Goal: Task Accomplishment & Management: Use online tool/utility

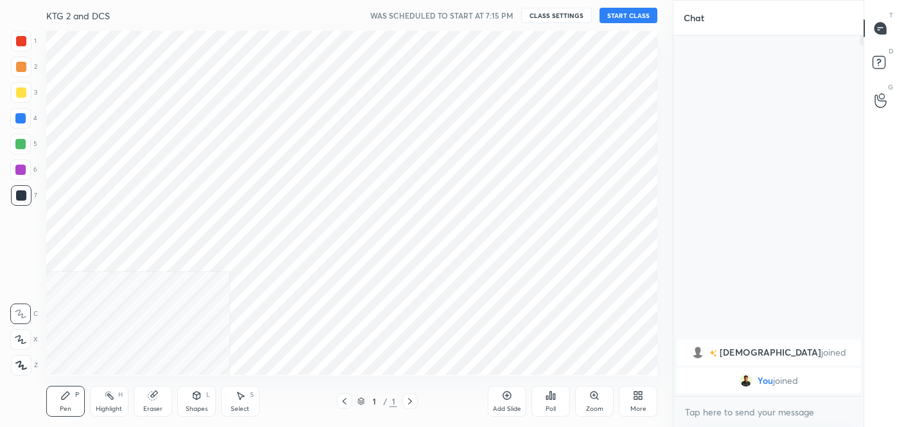
scroll to position [63903, 63625]
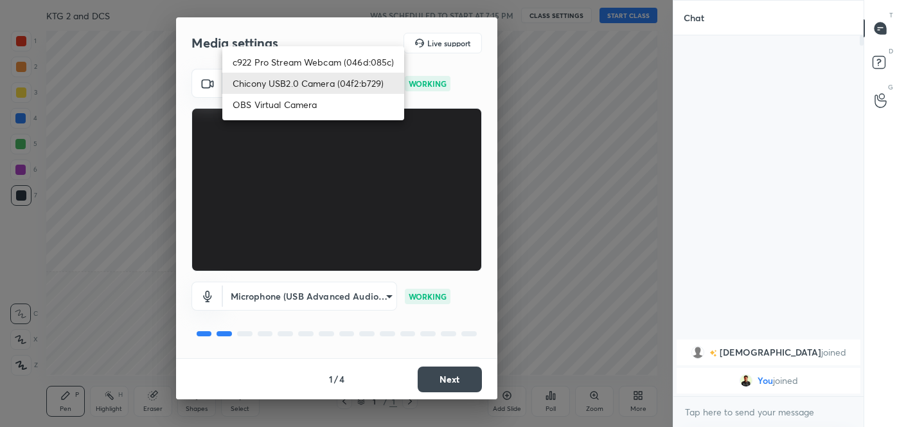
click at [370, 89] on body "1 2 3 4 5 6 7 C X Z C X Z E E Erase all H H KTG 2 and DCS WAS SCHEDULED TO STAR…" at bounding box center [448, 213] width 897 height 427
click at [339, 62] on li "c922 Pro Stream Webcam (046d:085c)" at bounding box center [313, 61] width 182 height 21
type input "5d2db5909676bbcf864cbc2e0c561ff1efe92e41a9f78014bfafd58d9cb3a1bc"
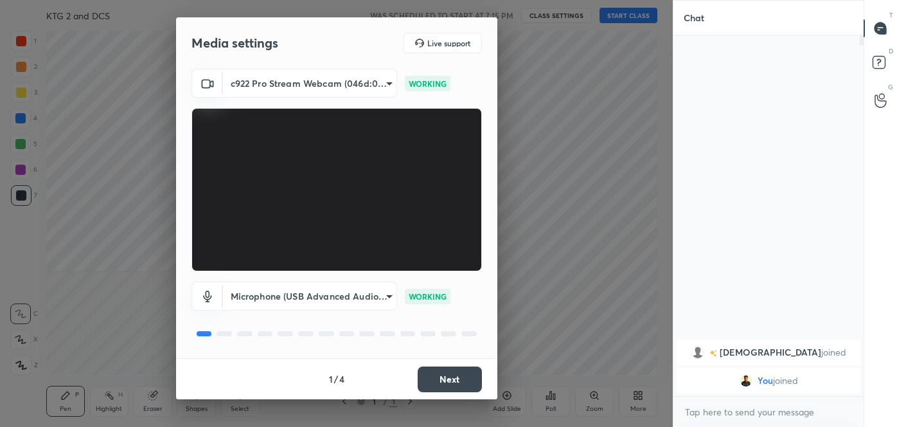
click at [330, 298] on body "1 2 3 4 5 6 7 C X Z C X Z E E Erase all H H KTG 2 and DCS WAS SCHEDULED TO STAR…" at bounding box center [448, 213] width 897 height 427
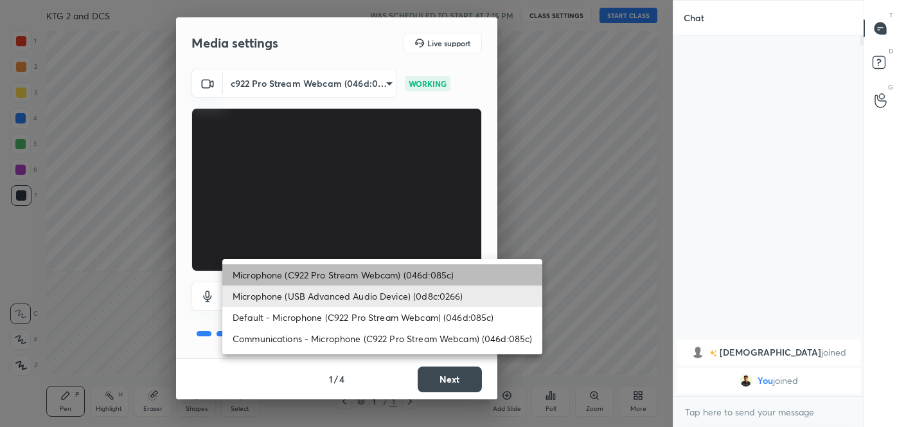
click at [350, 271] on li "Microphone (C922 Pro Stream Webcam) (046d:085c)" at bounding box center [382, 274] width 320 height 21
type input "e03a5bcce90c2239c26c4bf25a0def418e0f605ffd9c9a8f225760f6181de073"
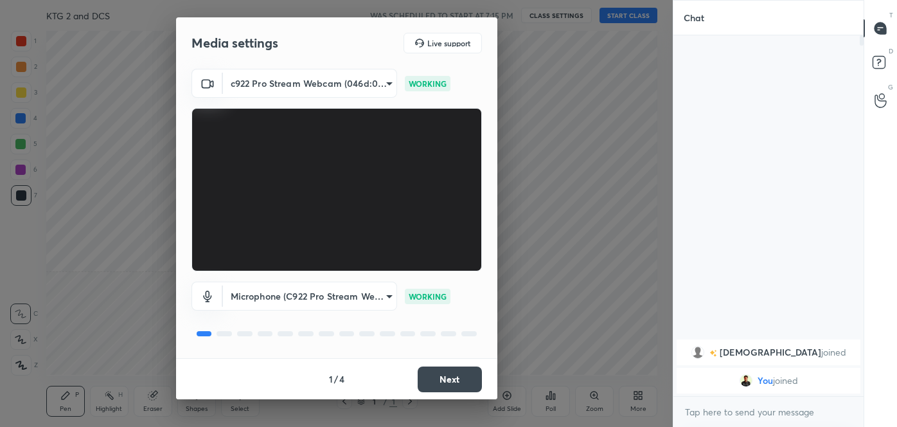
click at [443, 375] on button "Next" at bounding box center [450, 379] width 64 height 26
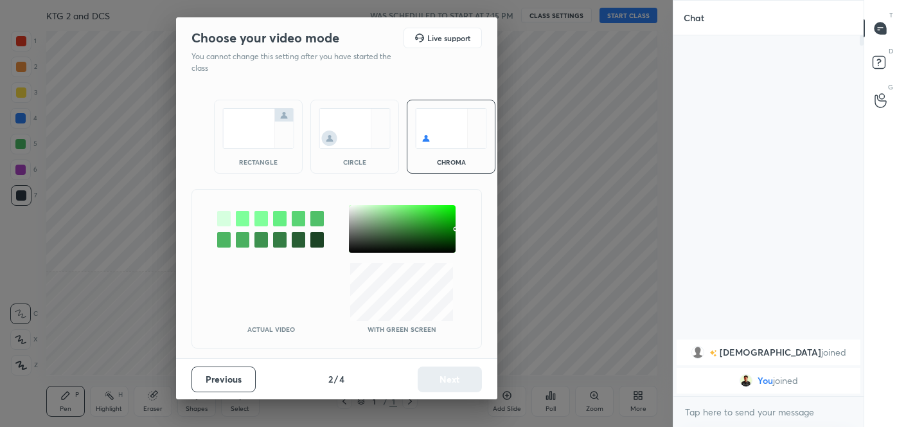
click at [353, 227] on div at bounding box center [402, 229] width 107 height 48
click at [453, 382] on button "Next" at bounding box center [450, 379] width 64 height 26
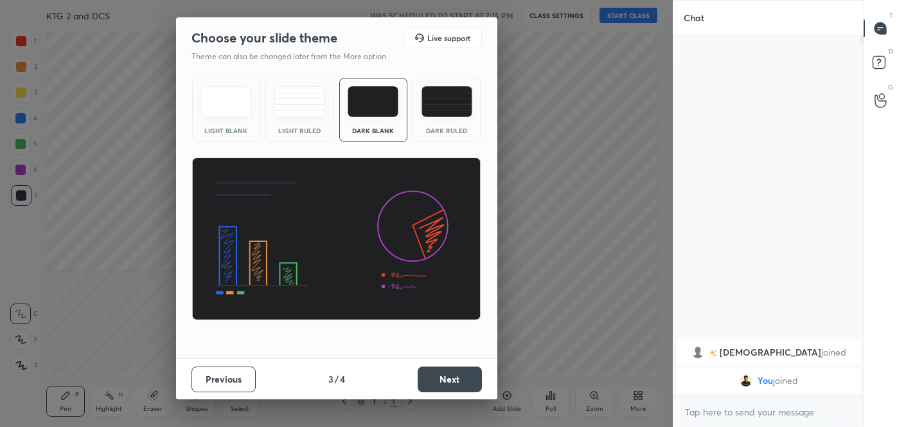
click at [453, 382] on button "Next" at bounding box center [450, 379] width 64 height 26
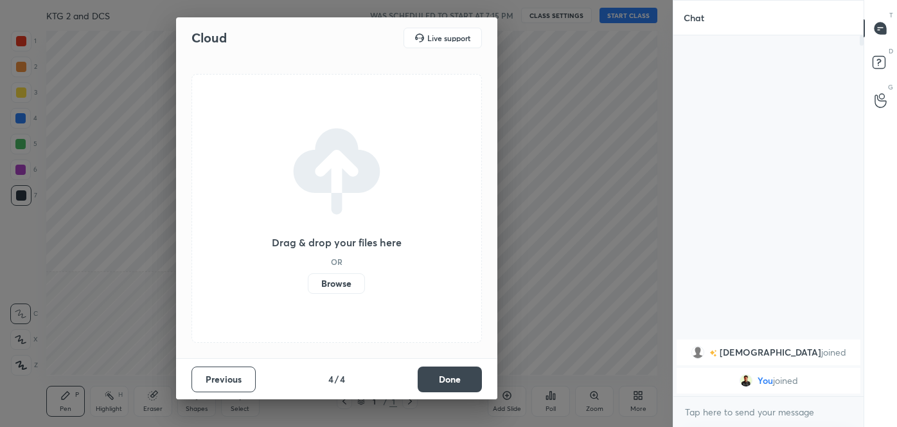
click at [453, 382] on button "Done" at bounding box center [450, 379] width 64 height 26
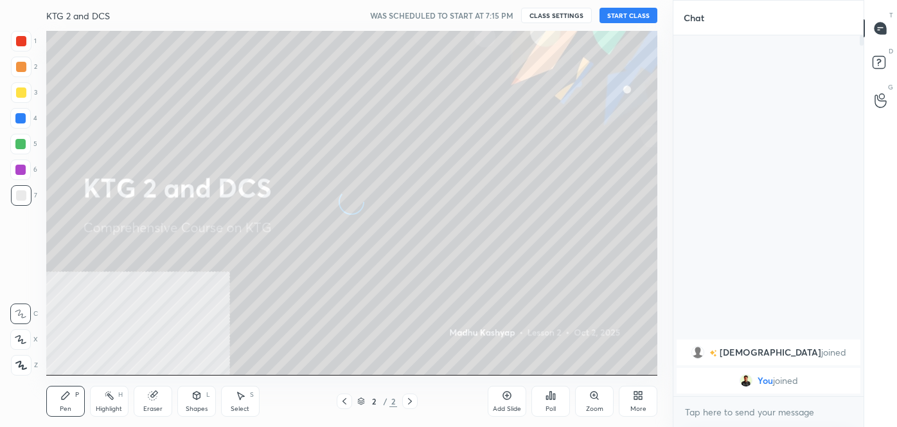
click at [639, 396] on icon at bounding box center [640, 397] width 3 height 3
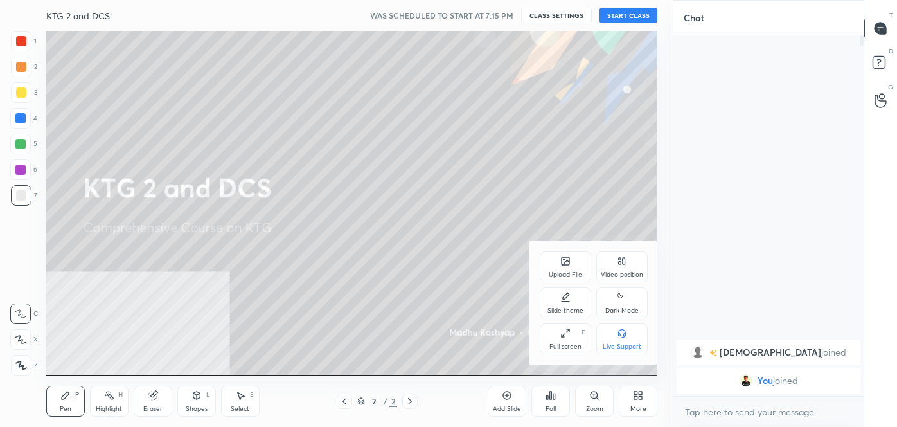
click at [617, 312] on div "Dark Mode" at bounding box center [621, 310] width 33 height 6
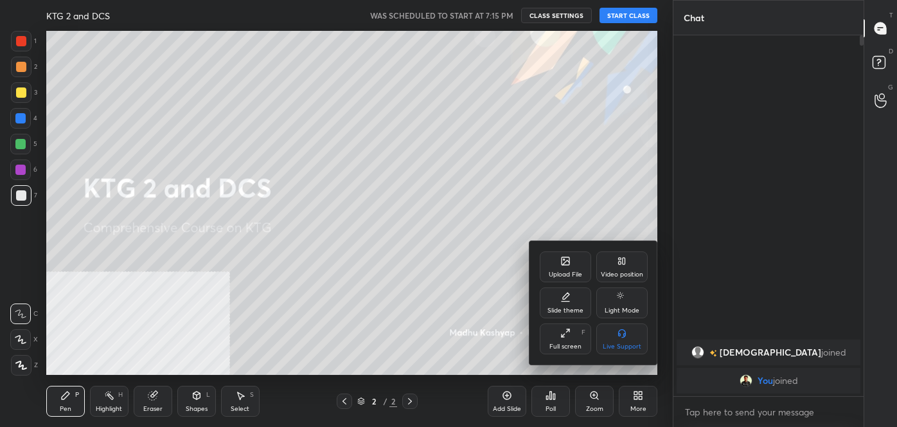
click at [612, 97] on div at bounding box center [448, 213] width 897 height 427
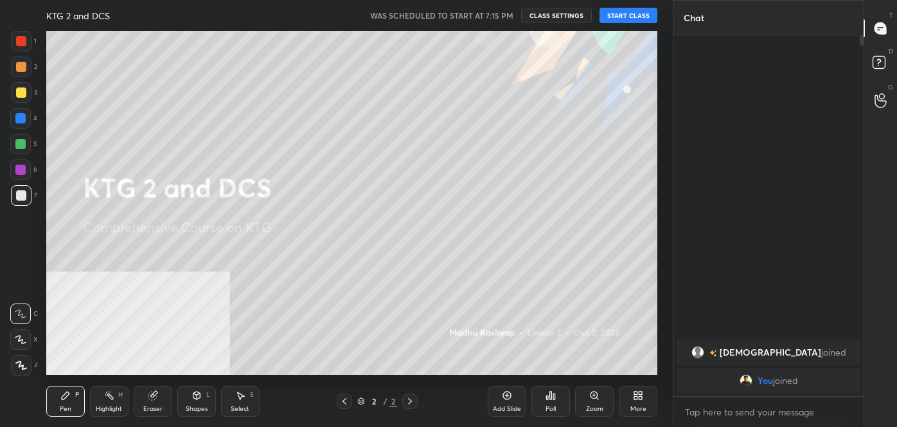
click at [627, 19] on button "START CLASS" at bounding box center [628, 15] width 58 height 15
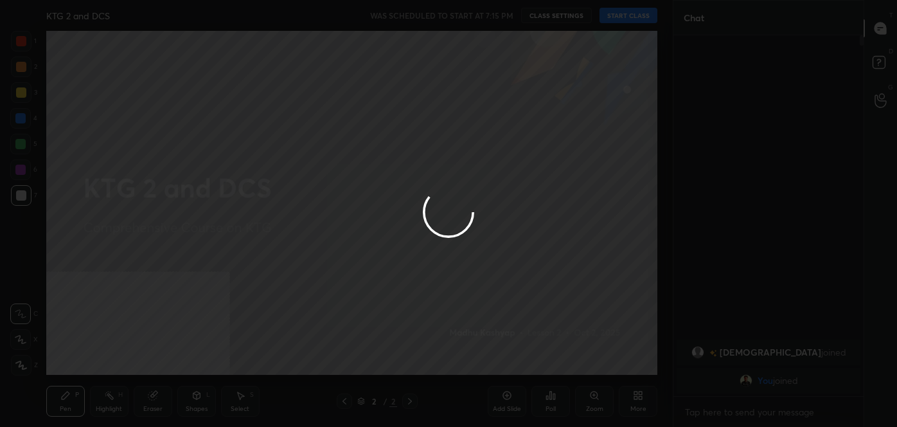
type textarea "x"
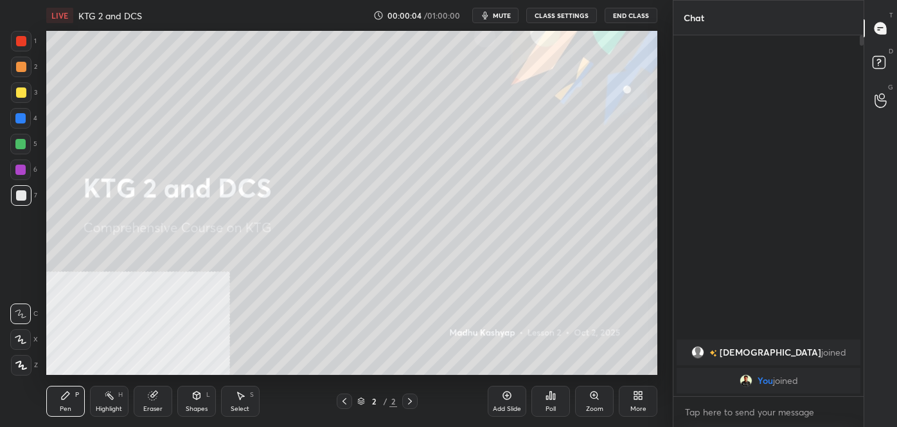
click at [635, 398] on icon at bounding box center [635, 397] width 3 height 3
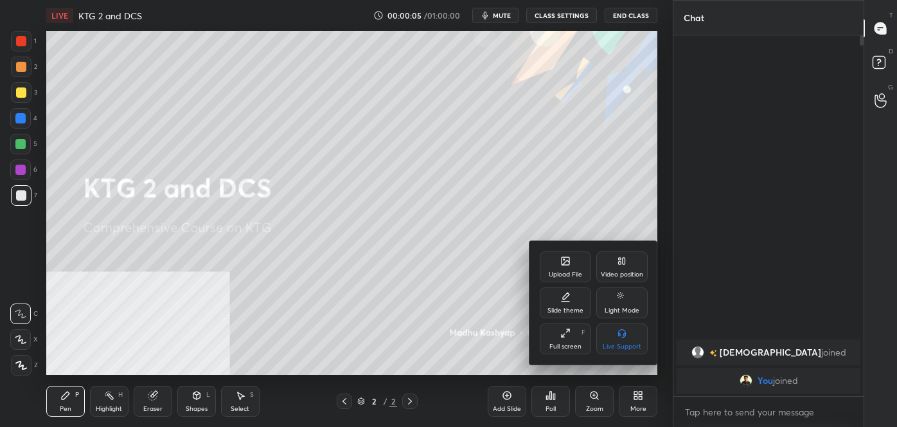
click at [572, 259] on div "Upload File" at bounding box center [565, 266] width 51 height 31
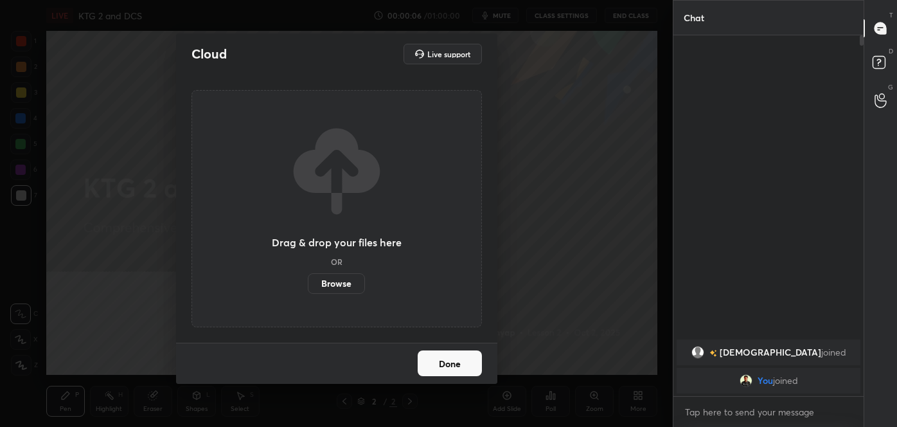
click at [349, 279] on label "Browse" at bounding box center [336, 283] width 57 height 21
click at [308, 279] on input "Browse" at bounding box center [308, 283] width 0 height 21
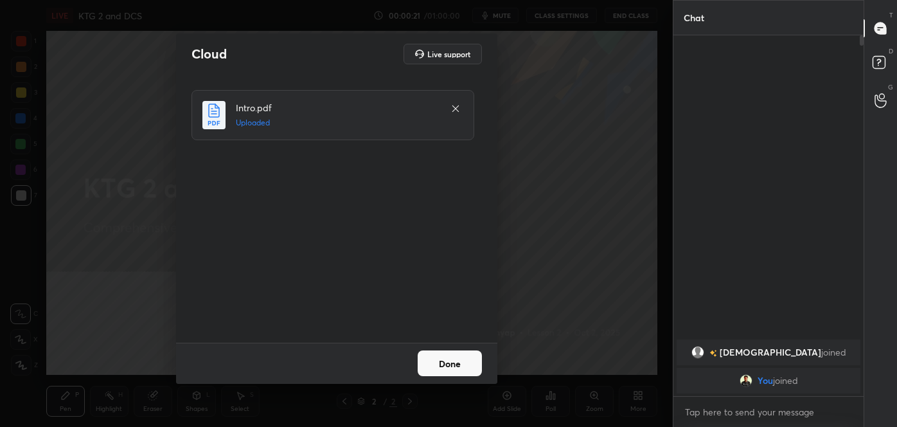
click at [448, 364] on button "Done" at bounding box center [450, 363] width 64 height 26
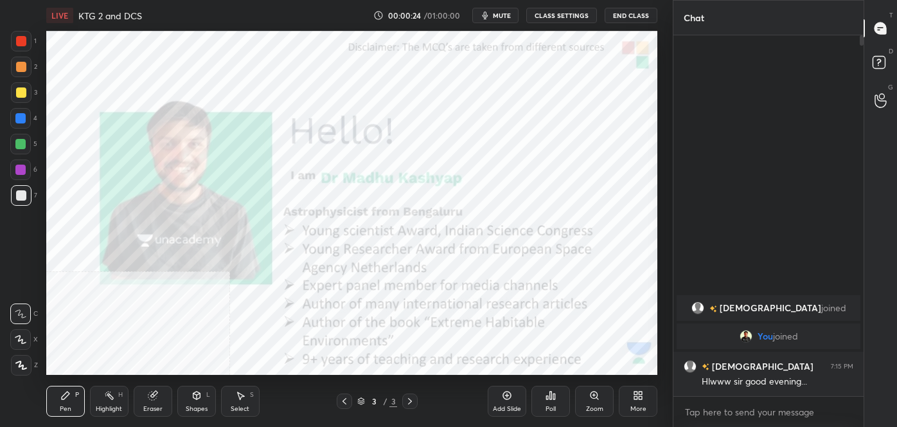
click at [633, 410] on div "More" at bounding box center [638, 408] width 16 height 6
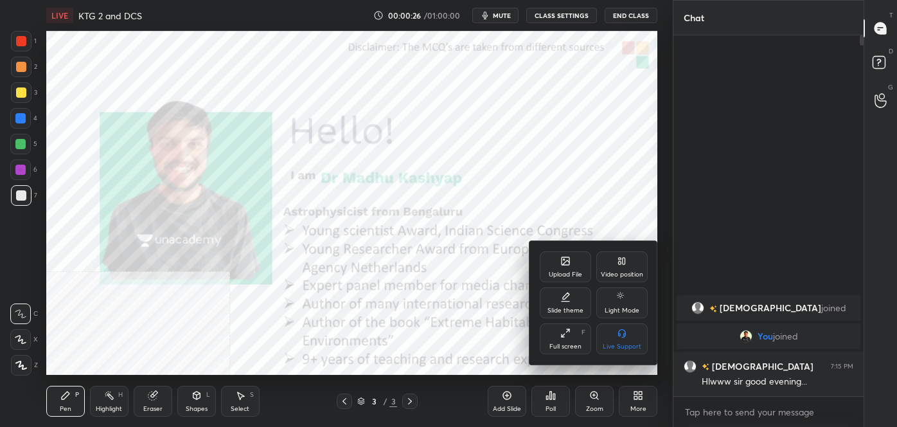
click at [562, 271] on div "Upload File" at bounding box center [565, 274] width 33 height 6
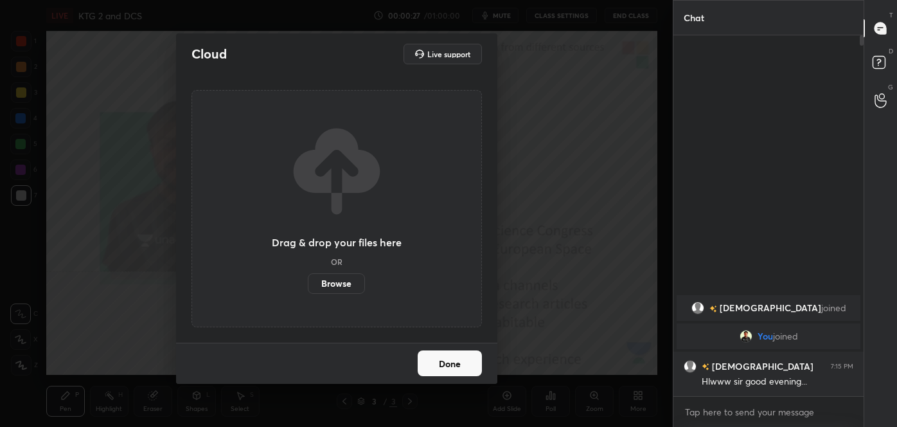
click at [352, 274] on label "Browse" at bounding box center [336, 283] width 57 height 21
click at [308, 274] on input "Browse" at bounding box center [308, 283] width 0 height 21
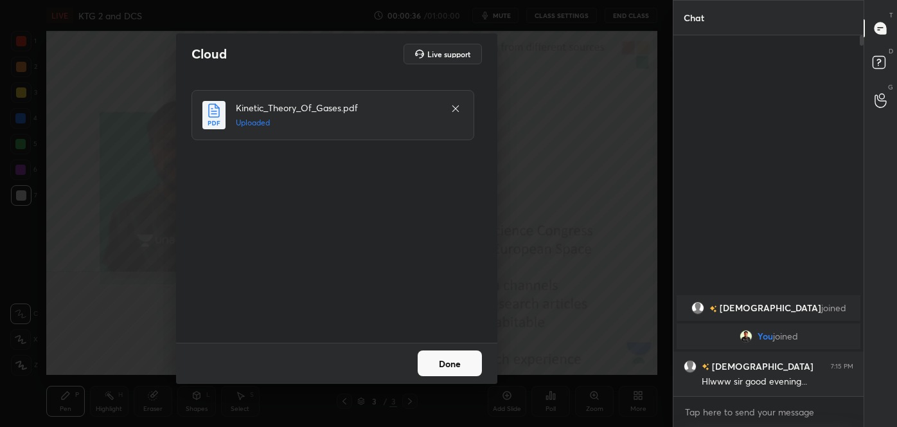
click at [456, 362] on button "Done" at bounding box center [450, 363] width 64 height 26
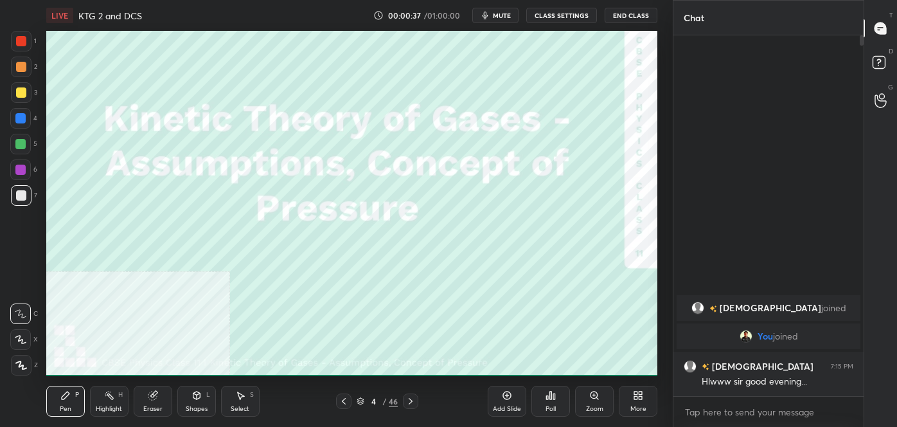
click at [375, 406] on div "4 / 46" at bounding box center [377, 401] width 41 height 12
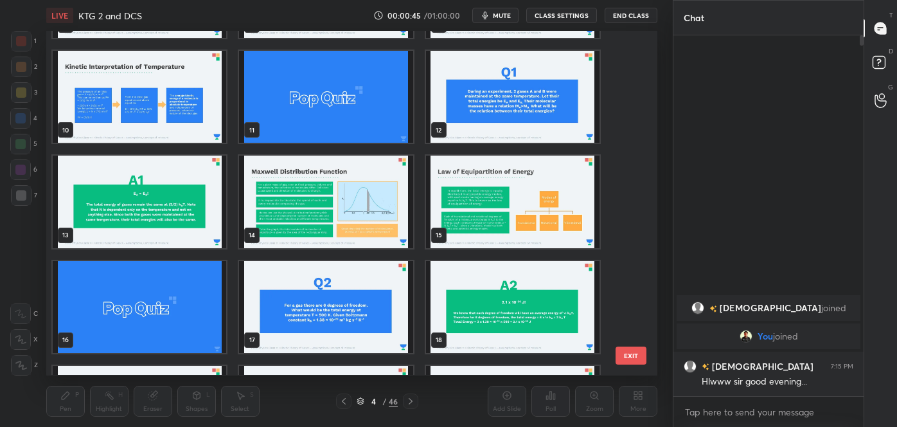
scroll to position [301, 0]
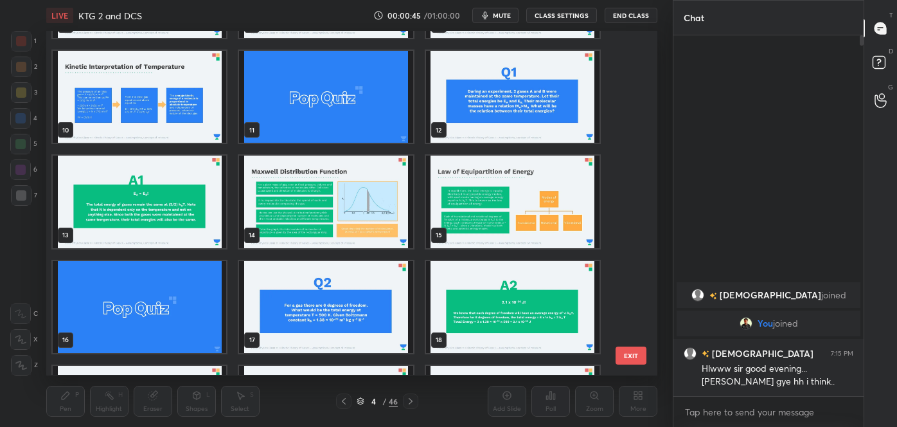
click at [306, 220] on img "grid" at bounding box center [325, 202] width 173 height 92
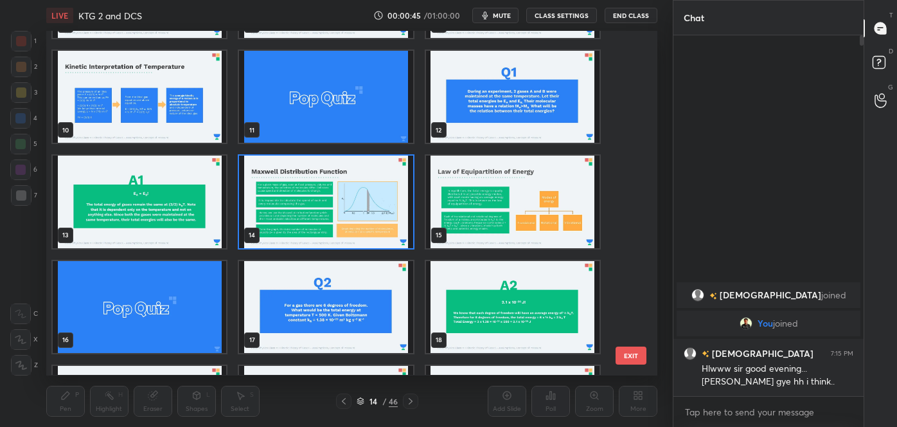
click at [306, 220] on img "grid" at bounding box center [325, 202] width 173 height 92
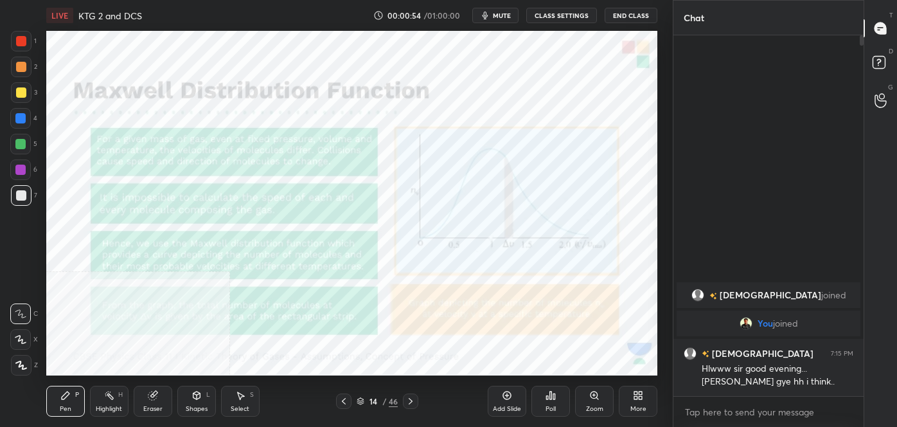
click at [635, 401] on div "More" at bounding box center [638, 400] width 39 height 31
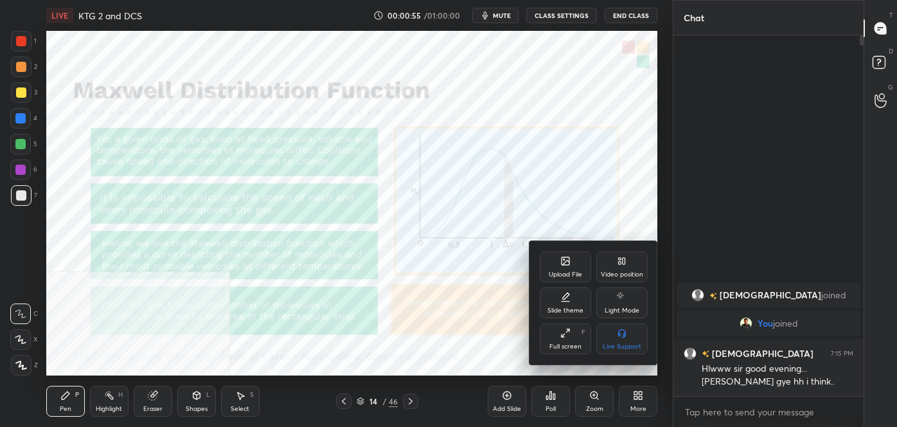
click at [618, 267] on div "Video position" at bounding box center [621, 266] width 51 height 31
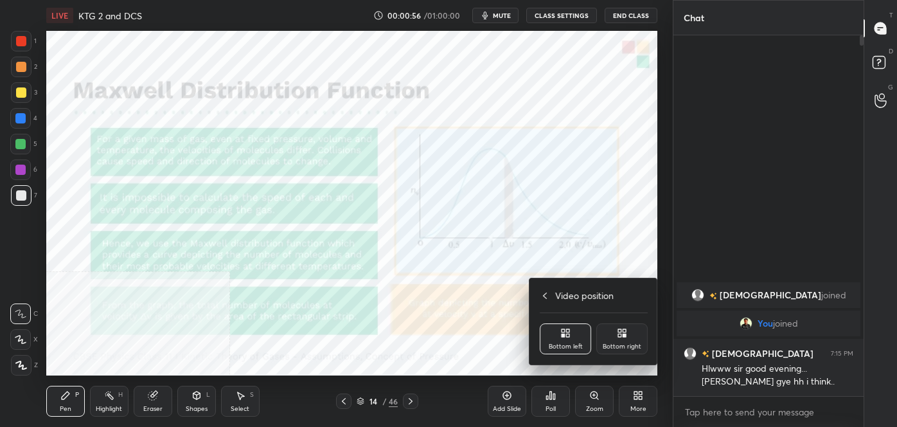
click at [633, 351] on div "Bottom right" at bounding box center [621, 338] width 51 height 31
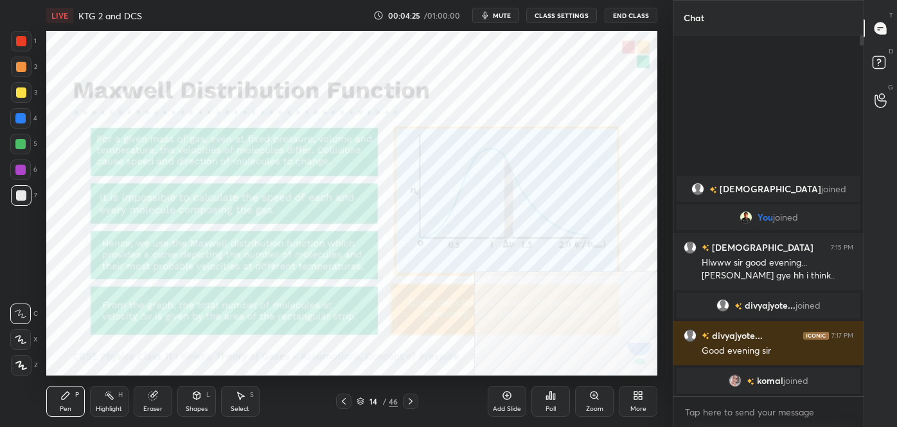
click at [20, 43] on div at bounding box center [21, 41] width 10 height 10
click at [155, 397] on icon at bounding box center [152, 395] width 8 height 8
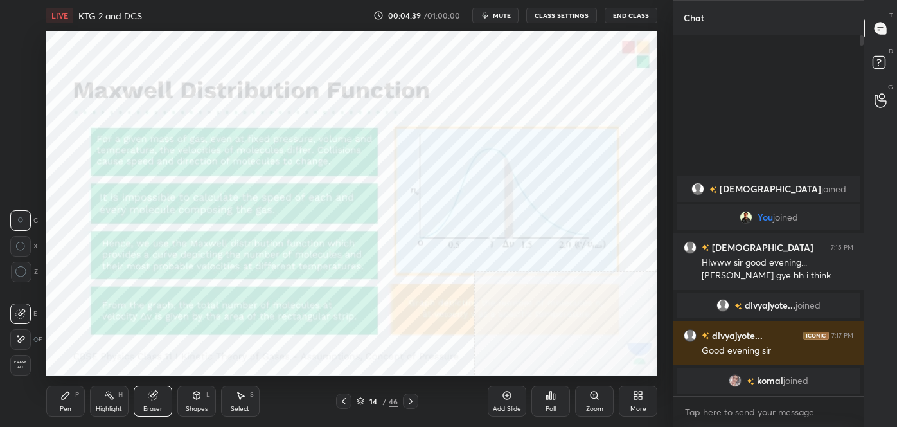
click at [17, 361] on span "Erase all" at bounding box center [20, 364] width 19 height 9
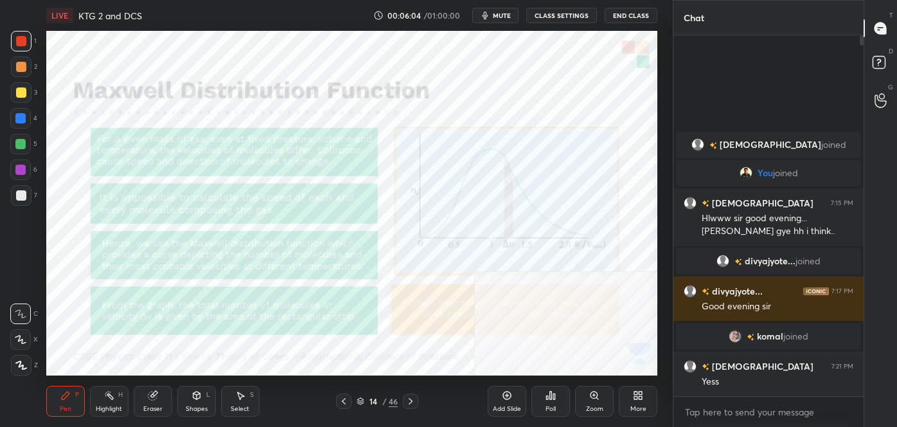
click at [411, 405] on icon at bounding box center [410, 401] width 10 height 10
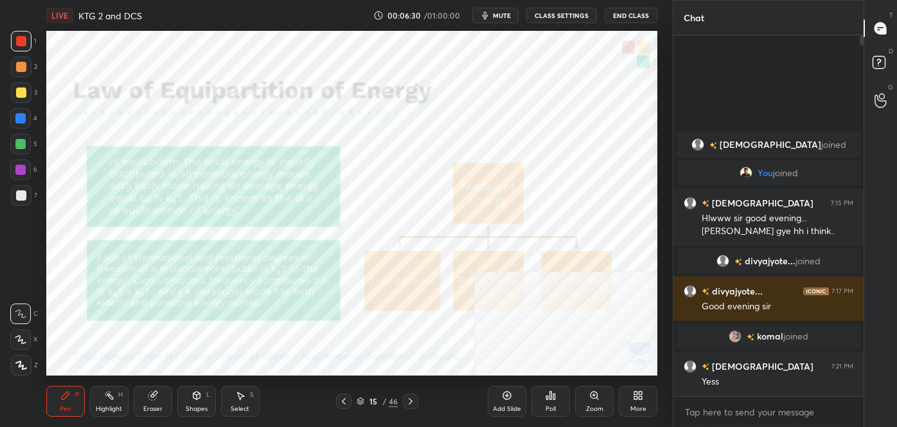
click at [634, 394] on icon at bounding box center [635, 392] width 3 height 3
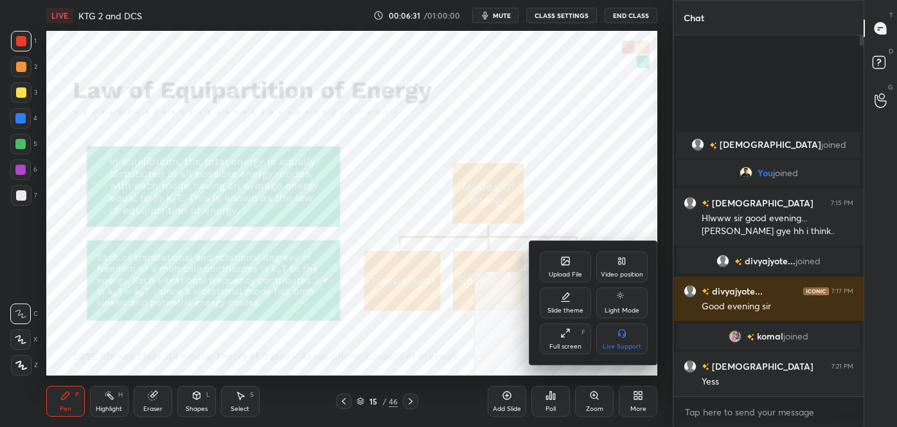
click at [625, 269] on div "Video position" at bounding box center [621, 266] width 51 height 31
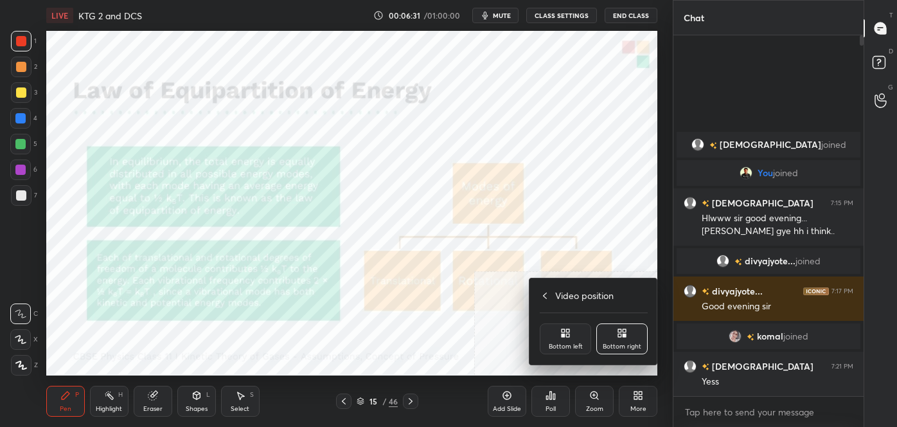
click at [568, 326] on div "Bottom left" at bounding box center [565, 338] width 51 height 31
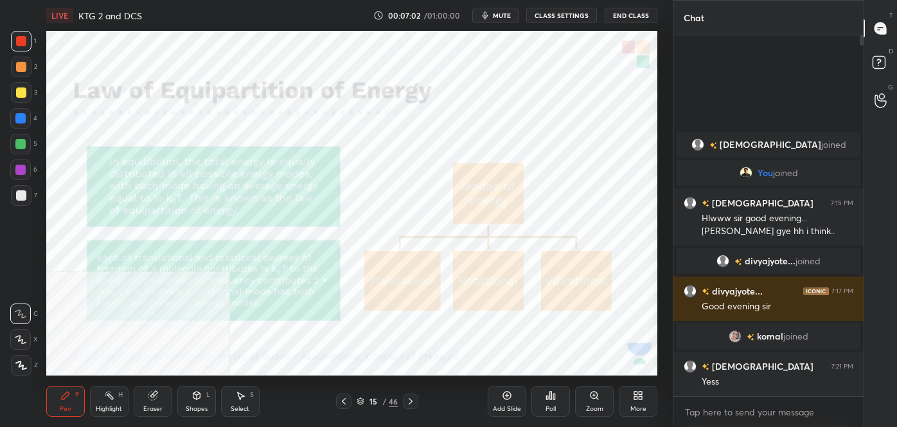
click at [156, 392] on icon at bounding box center [153, 394] width 7 height 6
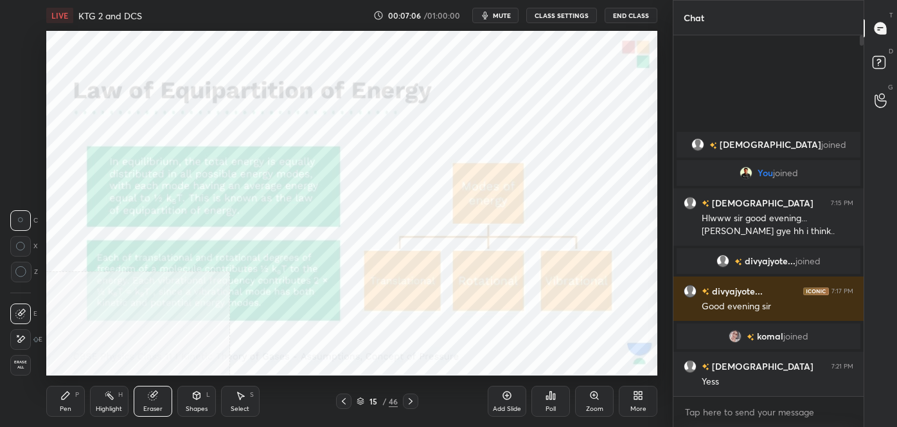
click at [69, 398] on icon at bounding box center [65, 395] width 10 height 10
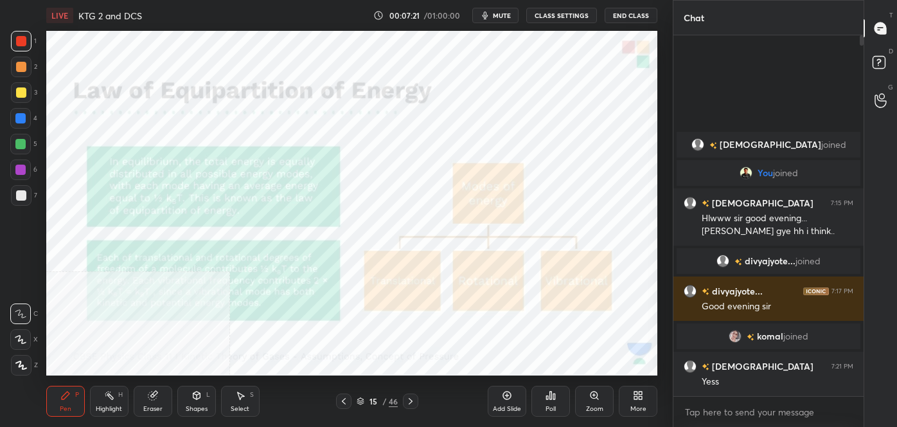
click at [155, 396] on icon at bounding box center [152, 395] width 8 height 8
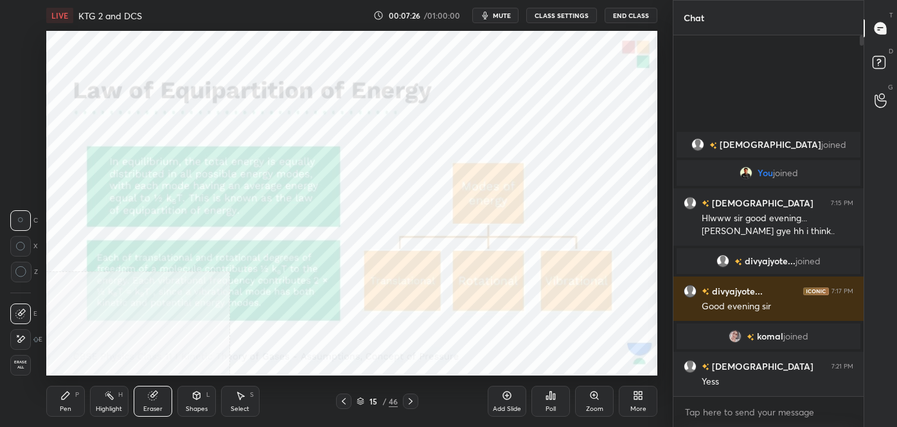
click at [72, 400] on div "Pen P" at bounding box center [65, 400] width 39 height 31
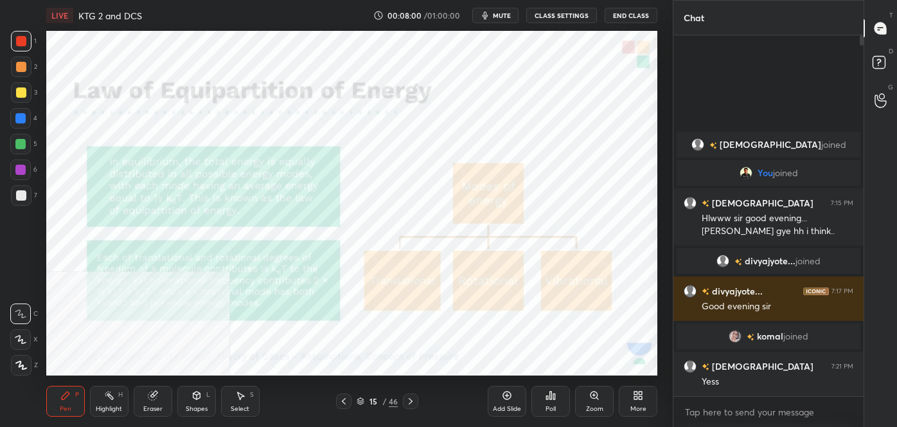
click at [642, 399] on icon at bounding box center [638, 395] width 10 height 10
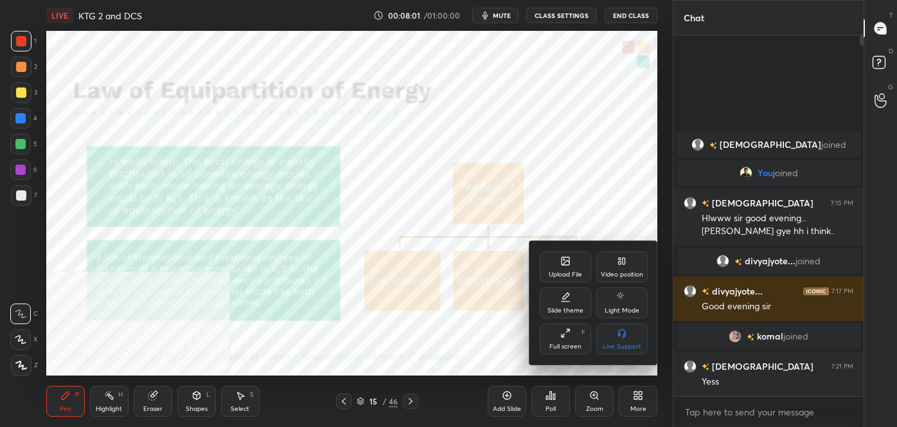
click at [624, 269] on div "Video position" at bounding box center [621, 266] width 51 height 31
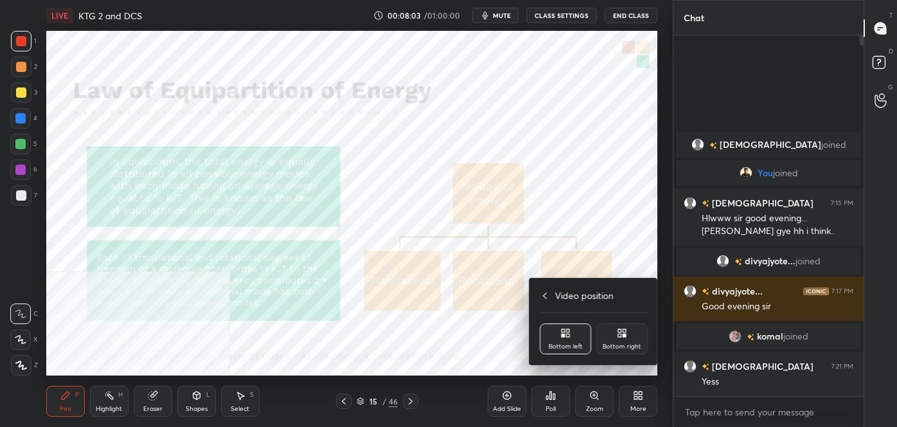
click at [587, 201] on div at bounding box center [448, 213] width 897 height 427
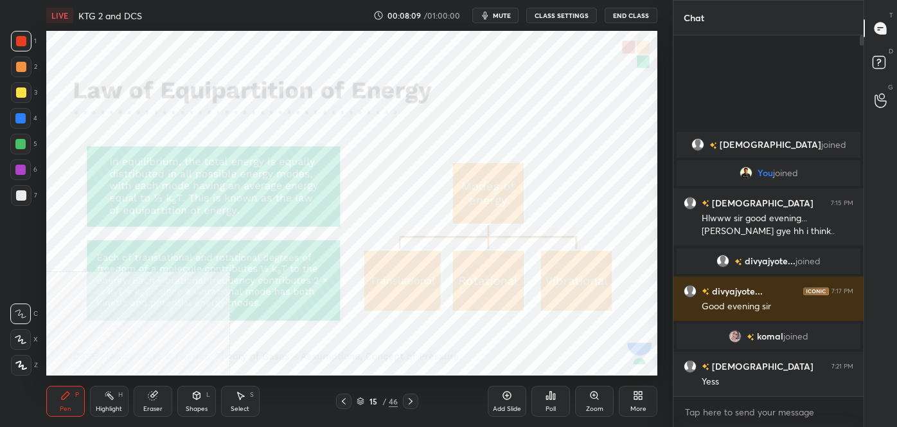
click at [638, 400] on icon at bounding box center [638, 395] width 10 height 10
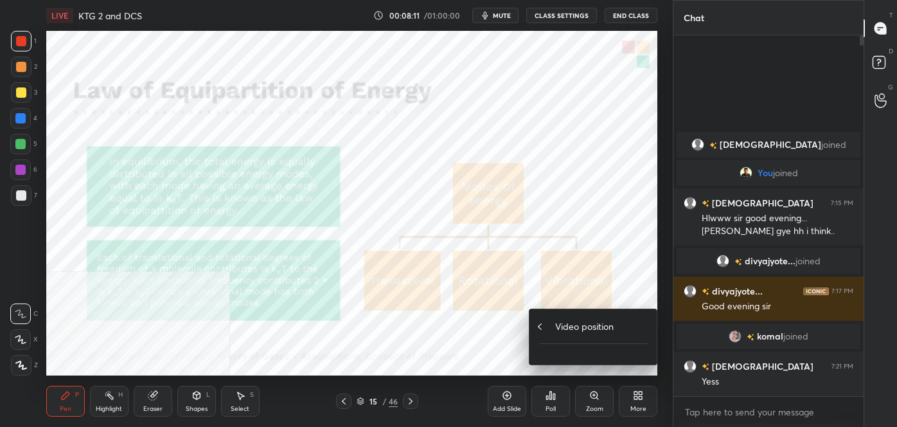
click at [579, 331] on h4 "Video position" at bounding box center [584, 325] width 58 height 13
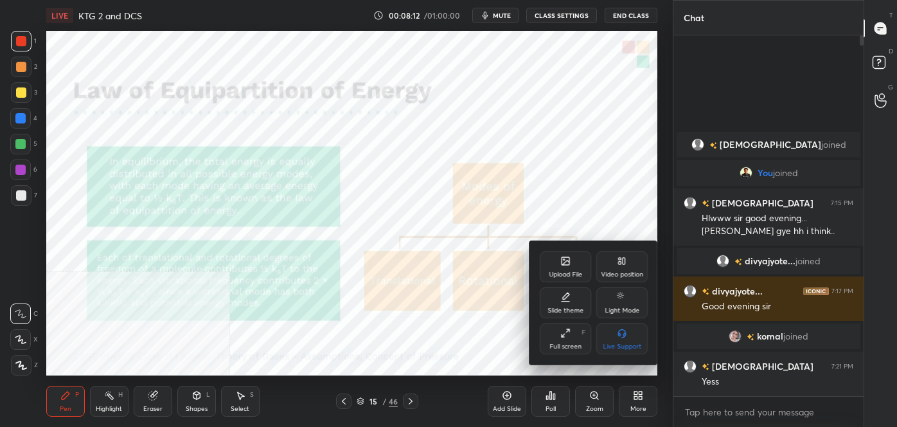
click at [630, 267] on div "Video position" at bounding box center [621, 266] width 51 height 31
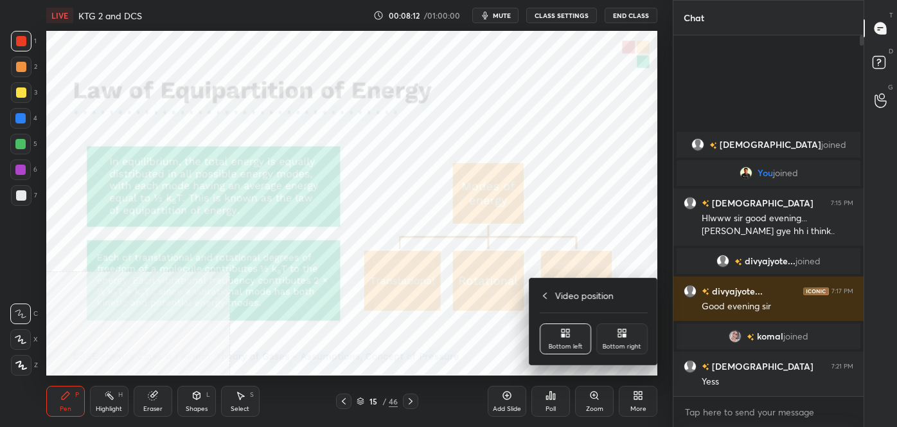
click at [623, 336] on icon at bounding box center [624, 334] width 3 height 3
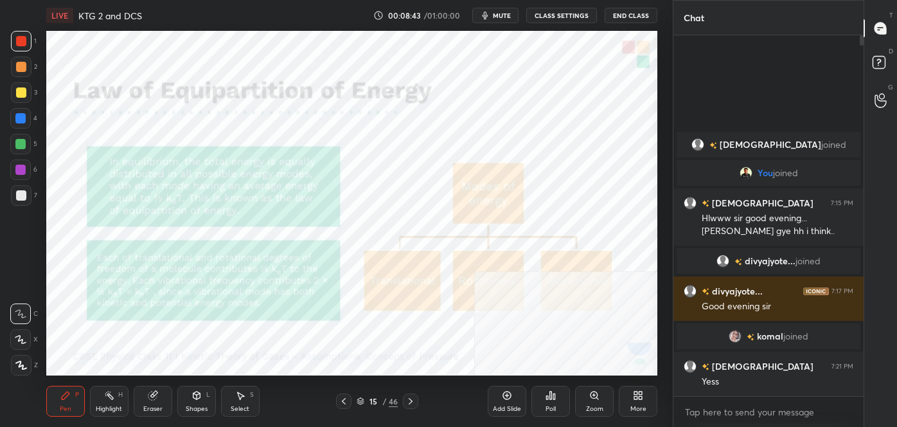
click at [639, 401] on div "More" at bounding box center [638, 400] width 39 height 31
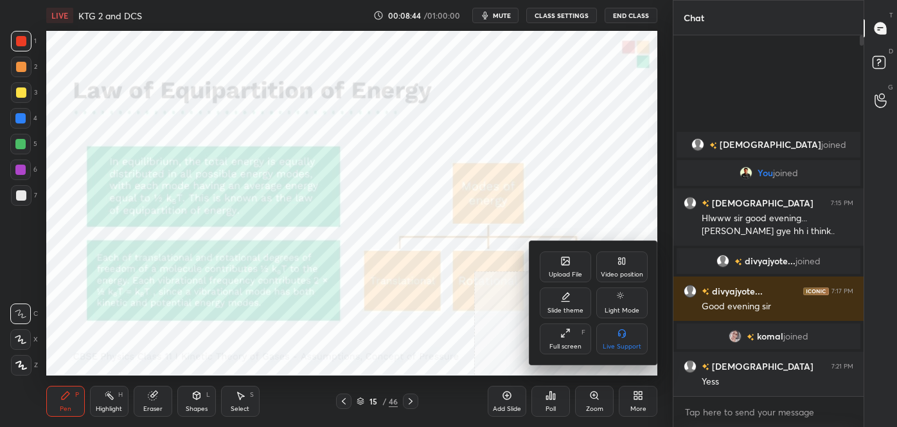
click at [617, 267] on div "Video position" at bounding box center [621, 266] width 51 height 31
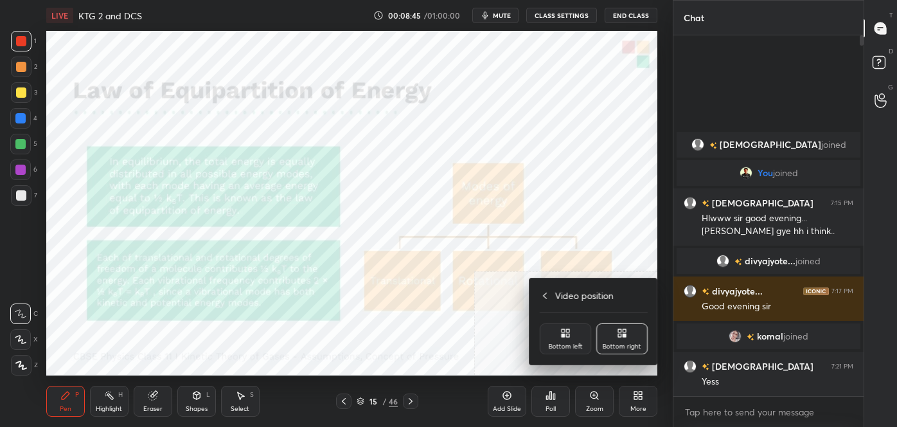
click at [573, 339] on div "Bottom left" at bounding box center [565, 338] width 51 height 31
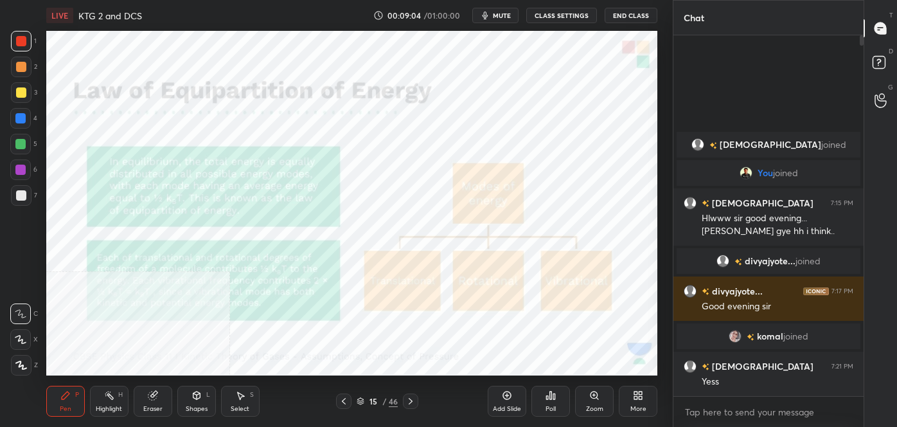
click at [638, 396] on icon at bounding box center [638, 395] width 10 height 10
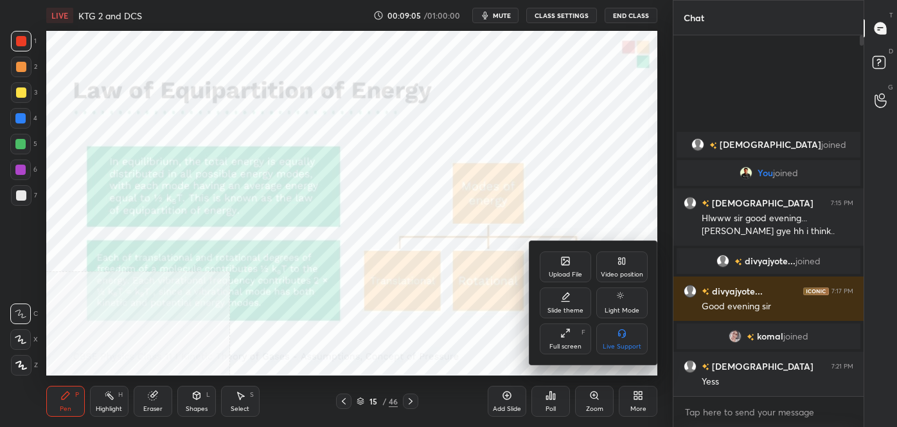
click at [623, 261] on icon at bounding box center [624, 261] width 3 height 6
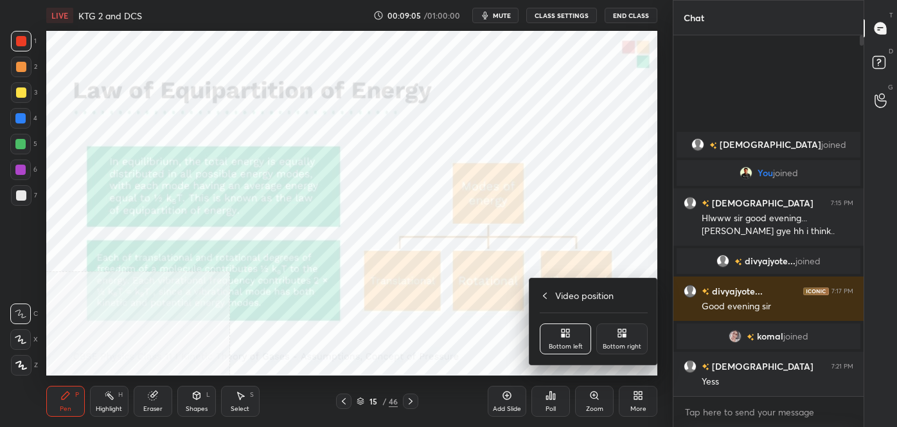
click at [635, 339] on div "Bottom right" at bounding box center [621, 338] width 51 height 31
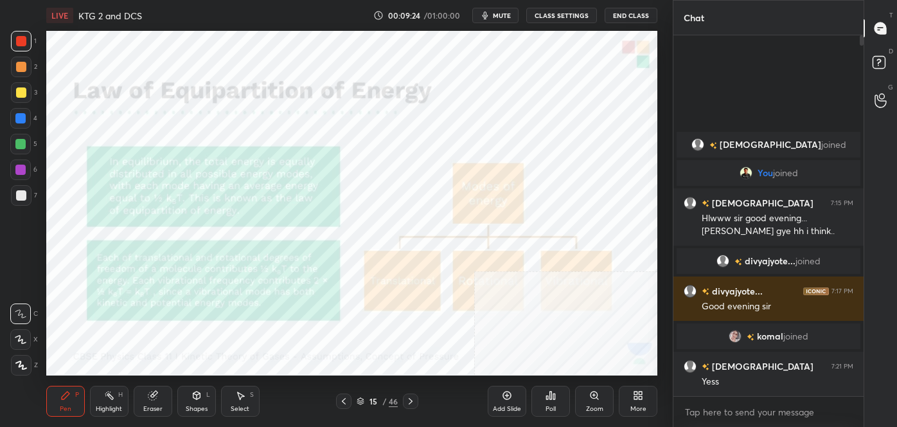
click at [411, 402] on icon at bounding box center [410, 401] width 10 height 10
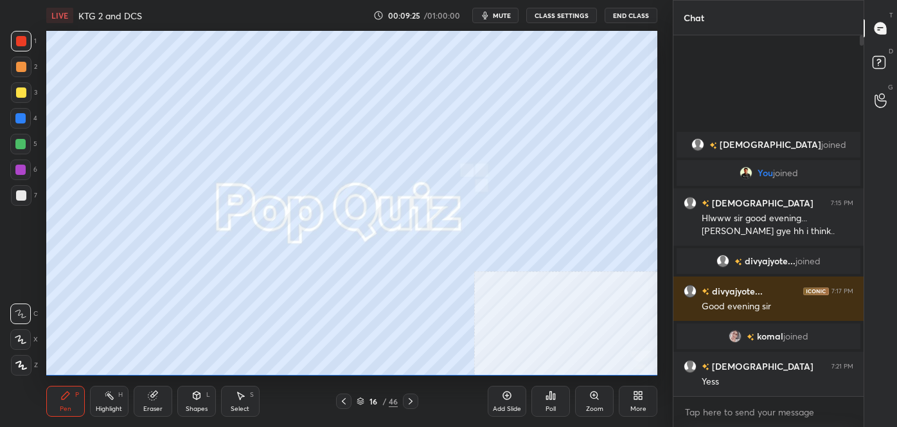
click at [414, 400] on icon at bounding box center [410, 401] width 10 height 10
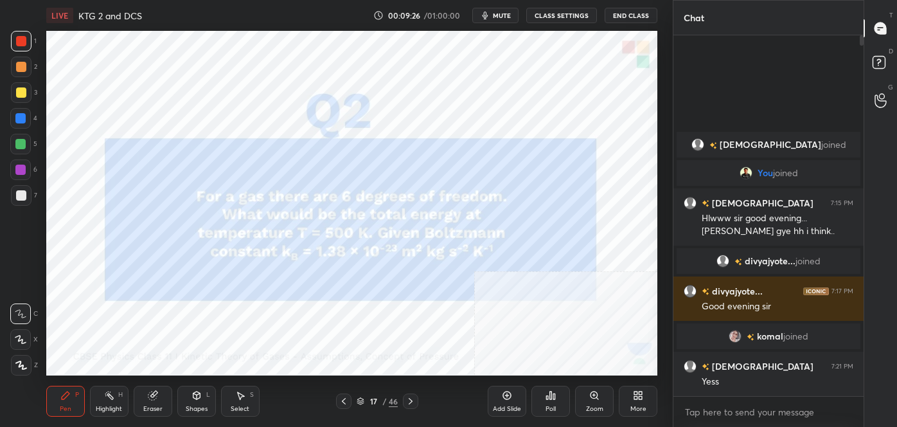
click at [380, 400] on div "17" at bounding box center [373, 401] width 13 height 8
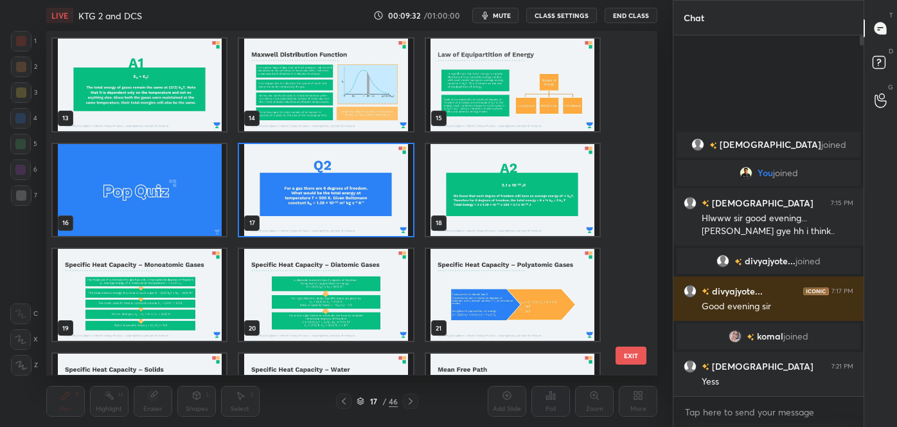
scroll to position [419, 0]
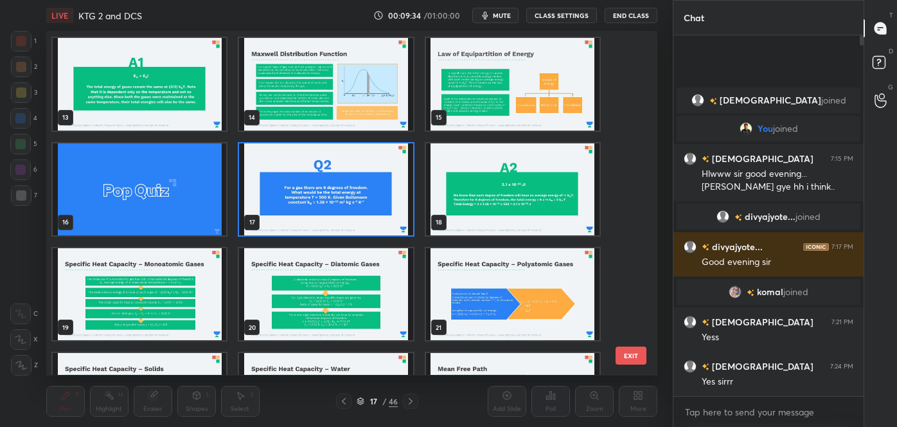
click at [341, 187] on img "grid" at bounding box center [325, 189] width 173 height 92
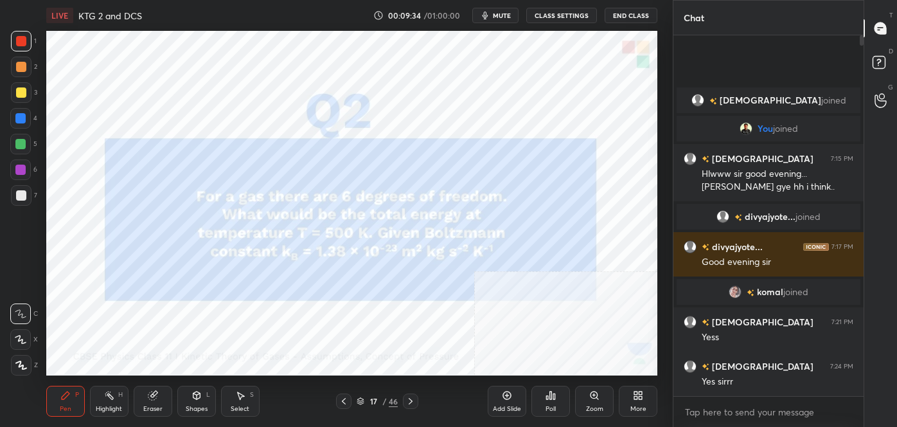
click at [341, 187] on img "grid" at bounding box center [325, 189] width 173 height 92
click at [547, 402] on div "Poll" at bounding box center [550, 400] width 39 height 31
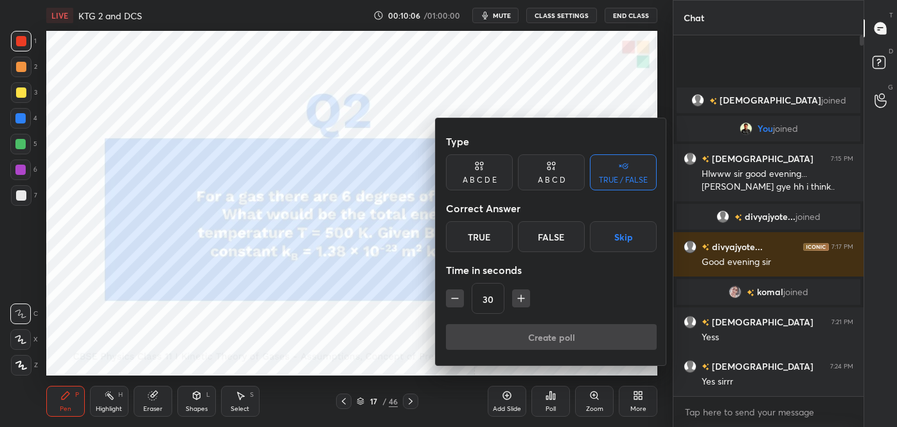
click at [553, 176] on div "A B C D" at bounding box center [552, 180] width 28 height 8
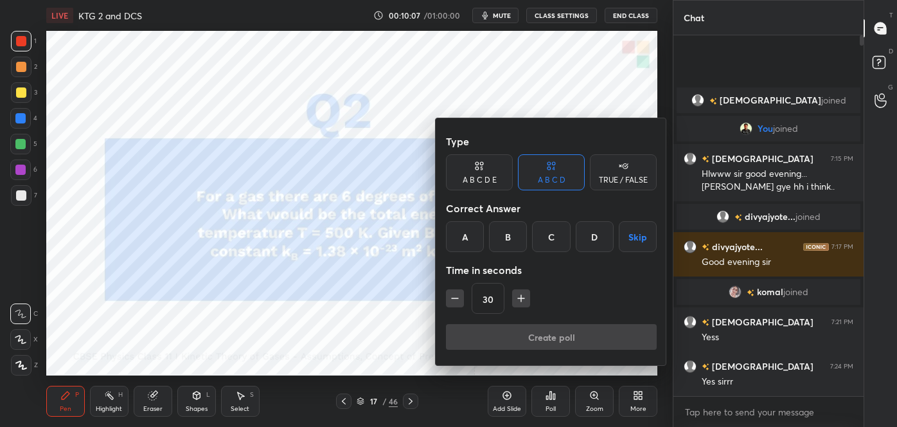
click at [594, 231] on div "D" at bounding box center [595, 236] width 38 height 31
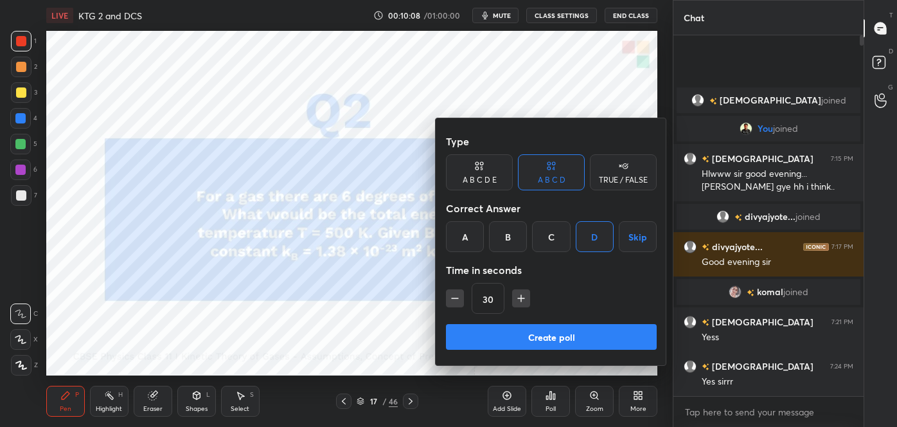
click at [526, 302] on icon "button" at bounding box center [521, 298] width 13 height 13
click at [521, 301] on icon "button" at bounding box center [521, 298] width 0 height 6
type input "60"
click at [522, 331] on button "Create poll" at bounding box center [551, 337] width 211 height 26
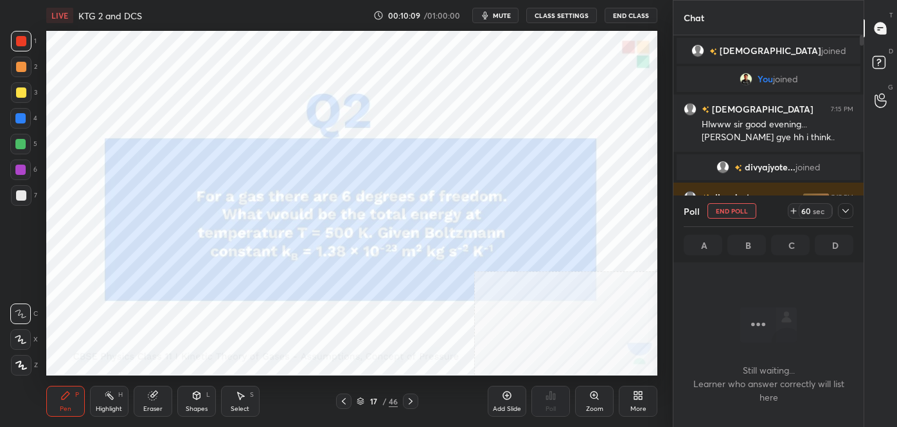
scroll to position [0, 0]
click at [849, 208] on icon at bounding box center [845, 211] width 10 height 10
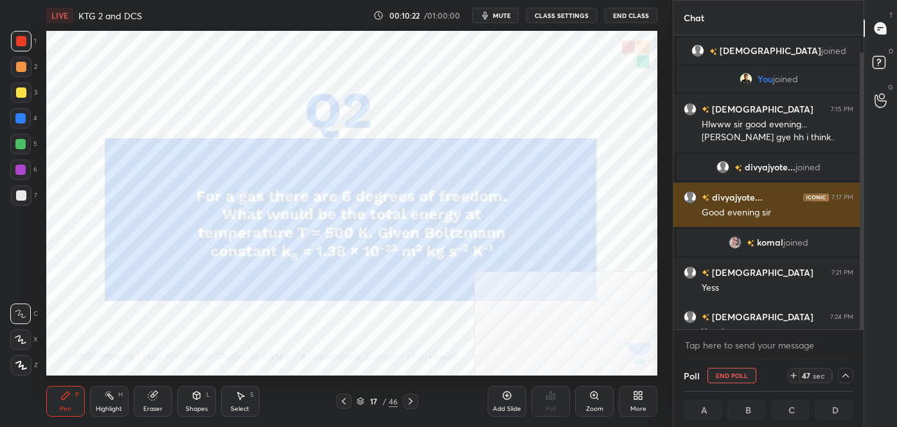
scroll to position [17, 0]
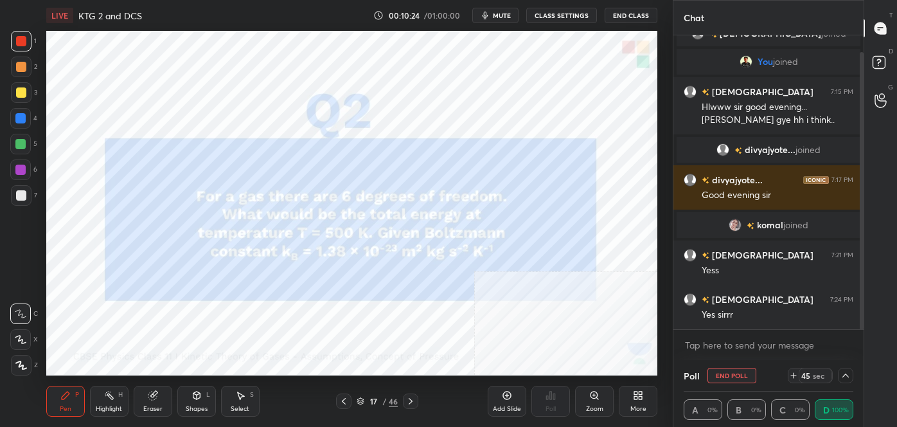
click at [844, 376] on icon at bounding box center [845, 375] width 10 height 10
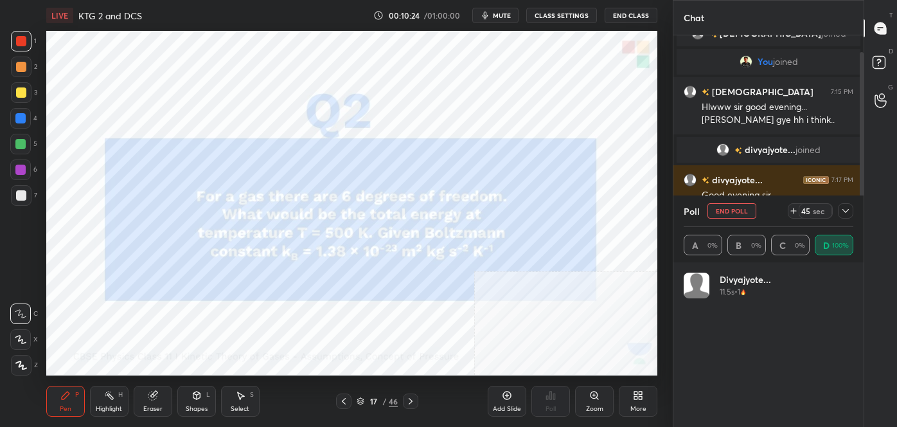
scroll to position [150, 166]
click at [848, 210] on icon at bounding box center [845, 211] width 10 height 10
type textarea "x"
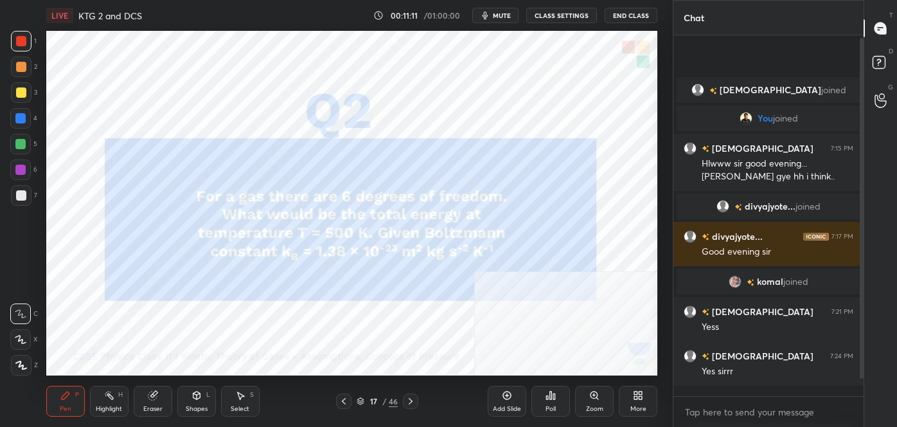
scroll to position [353, 186]
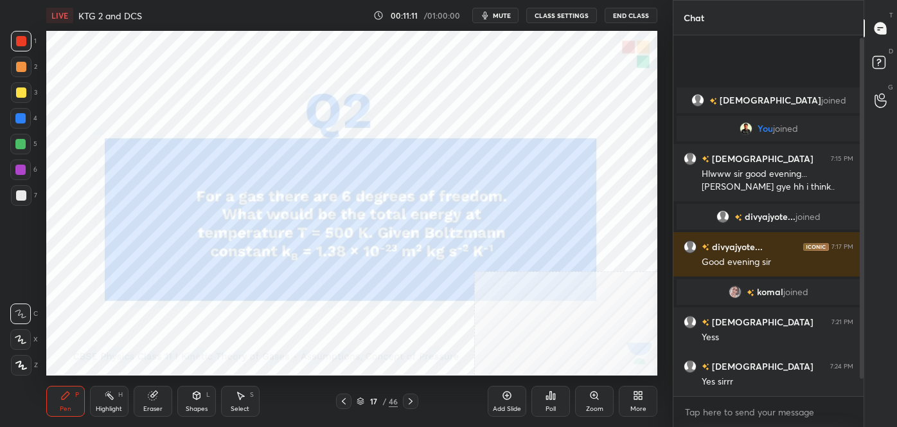
click at [407, 404] on icon at bounding box center [410, 401] width 10 height 10
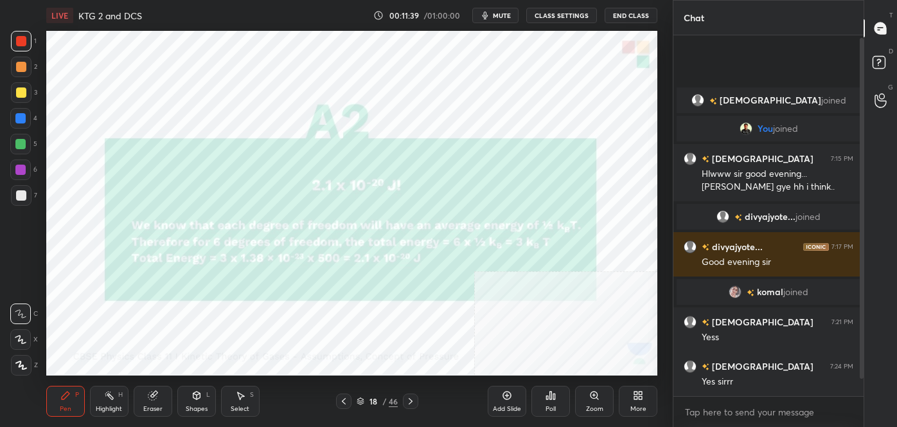
click at [348, 400] on icon at bounding box center [344, 401] width 10 height 10
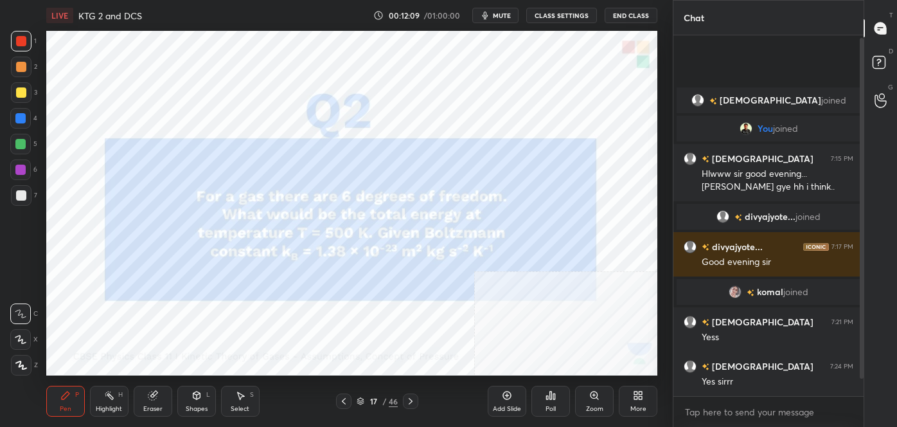
click at [412, 400] on icon at bounding box center [410, 401] width 10 height 10
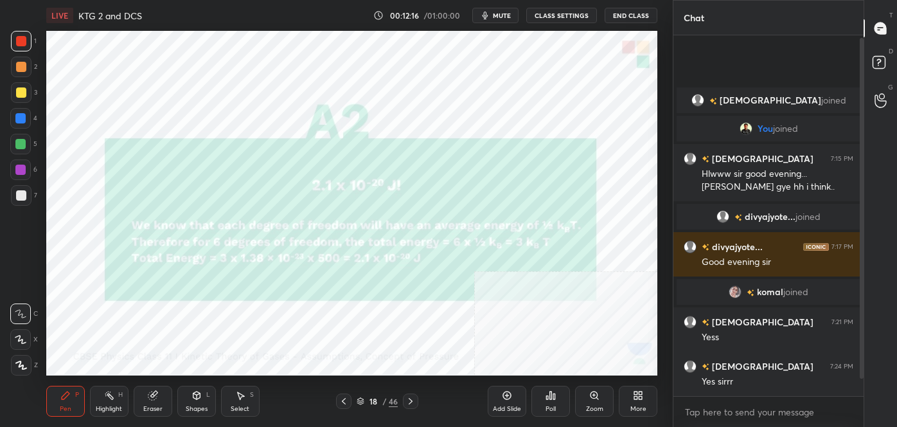
click at [409, 406] on div at bounding box center [410, 400] width 15 height 15
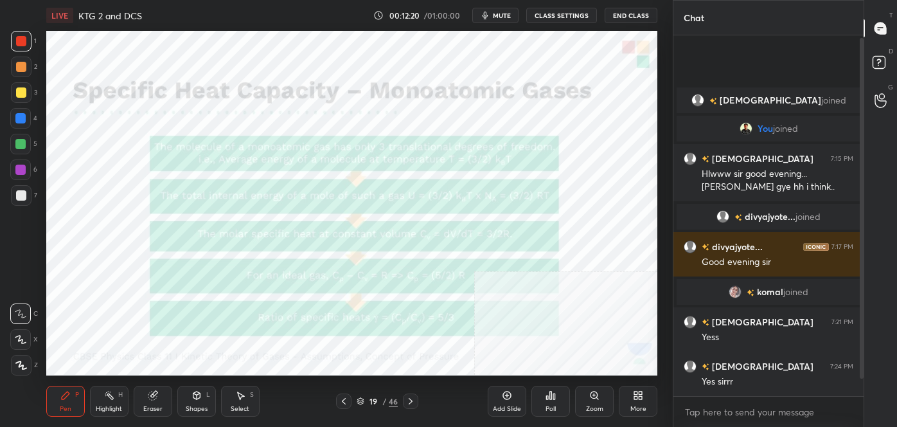
click at [349, 403] on div at bounding box center [343, 400] width 15 height 15
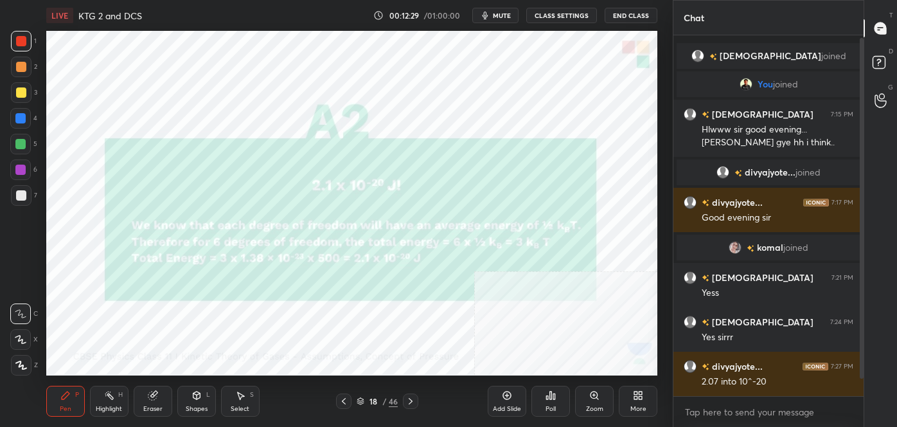
click at [502, 405] on div "Add Slide" at bounding box center [507, 408] width 28 height 6
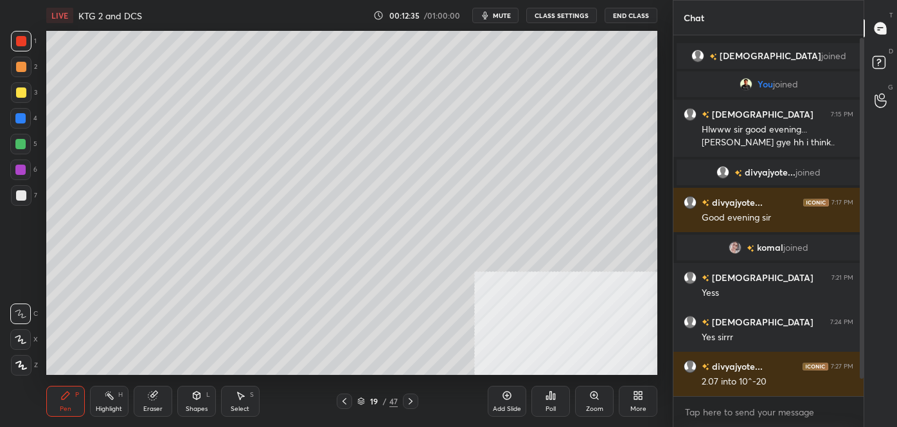
click at [25, 197] on div at bounding box center [21, 195] width 10 height 10
click at [411, 398] on icon at bounding box center [410, 401] width 10 height 10
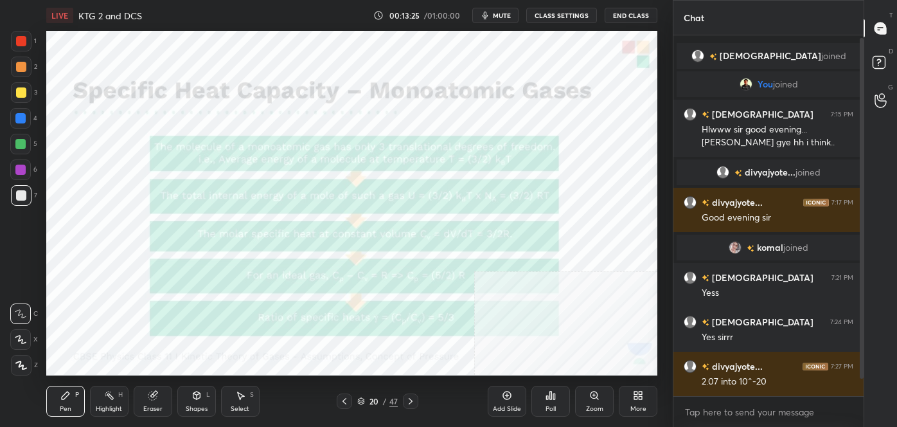
click at [24, 44] on div at bounding box center [21, 41] width 10 height 10
click at [412, 403] on icon at bounding box center [410, 401] width 10 height 10
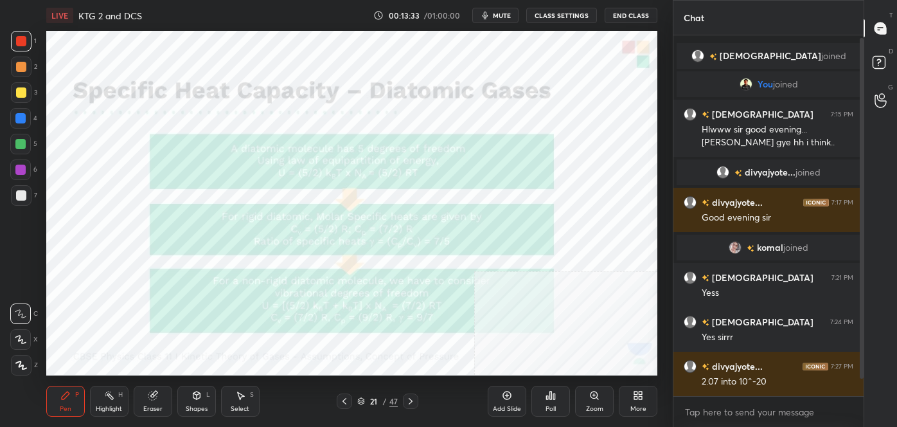
click at [416, 405] on div at bounding box center [410, 400] width 15 height 15
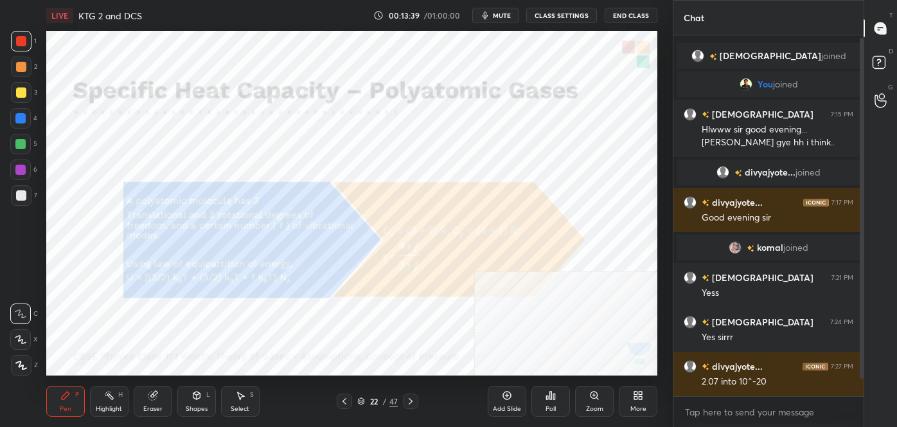
click at [342, 401] on icon at bounding box center [344, 401] width 4 height 6
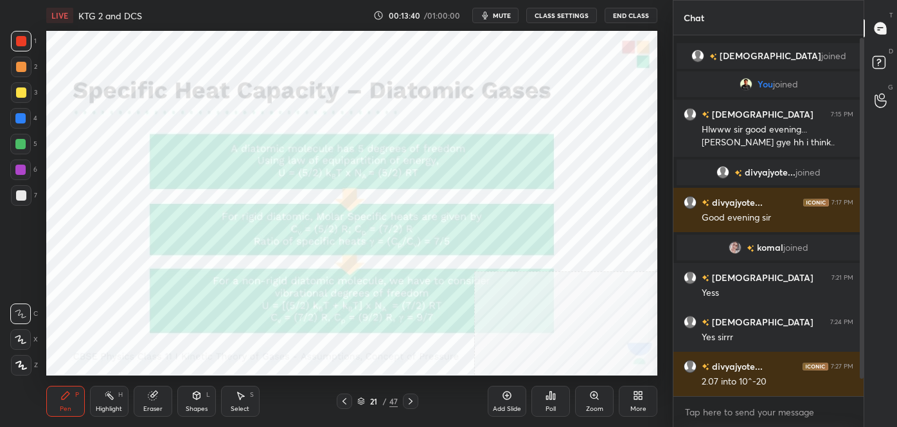
click at [342, 399] on icon at bounding box center [344, 401] width 10 height 10
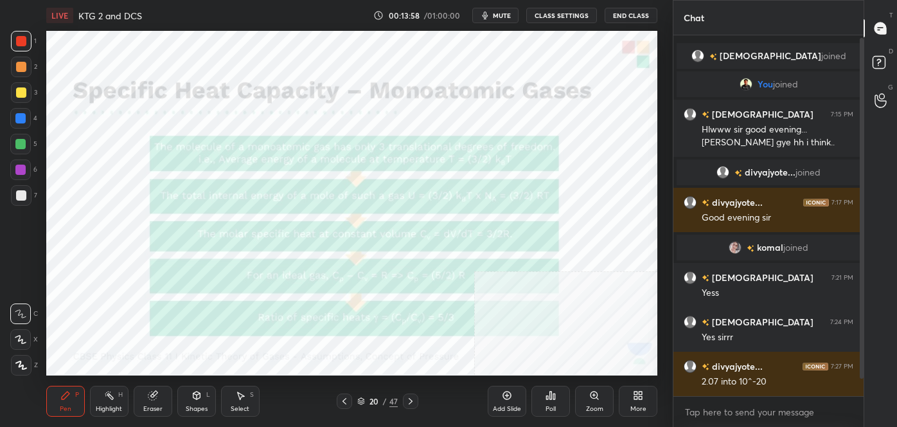
click at [417, 398] on div at bounding box center [410, 400] width 15 height 15
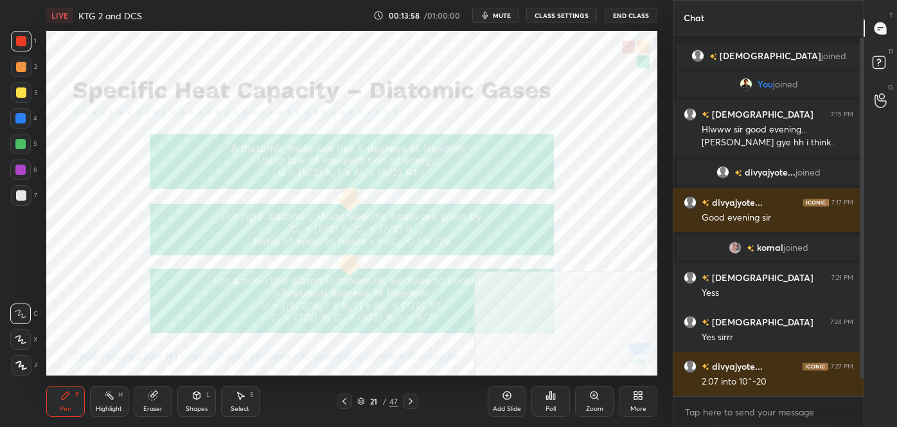
click at [415, 402] on icon at bounding box center [410, 401] width 10 height 10
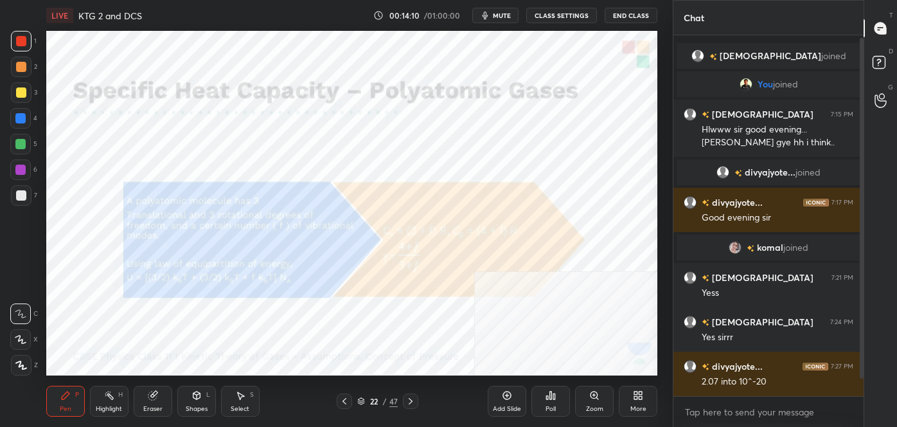
click at [344, 407] on div at bounding box center [344, 400] width 15 height 15
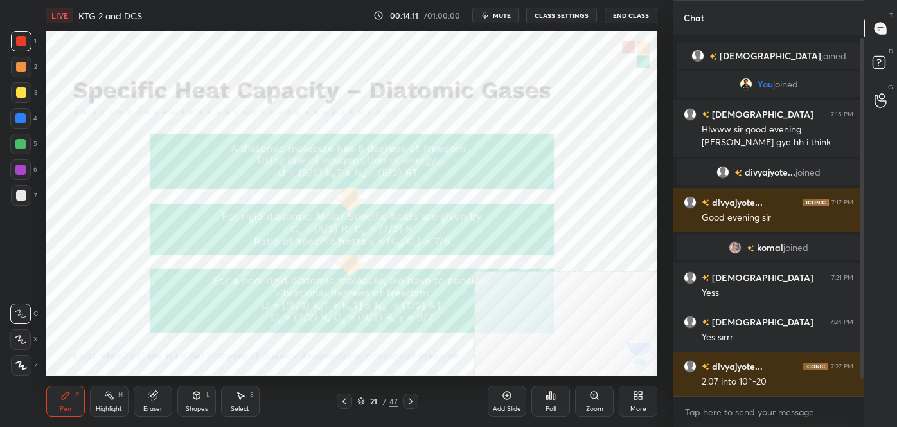
click at [346, 405] on icon at bounding box center [344, 401] width 10 height 10
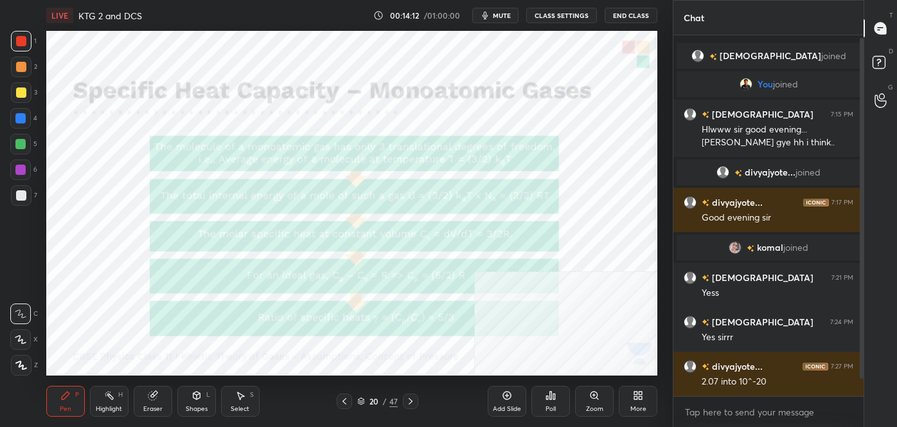
click at [343, 400] on icon at bounding box center [344, 401] width 4 height 6
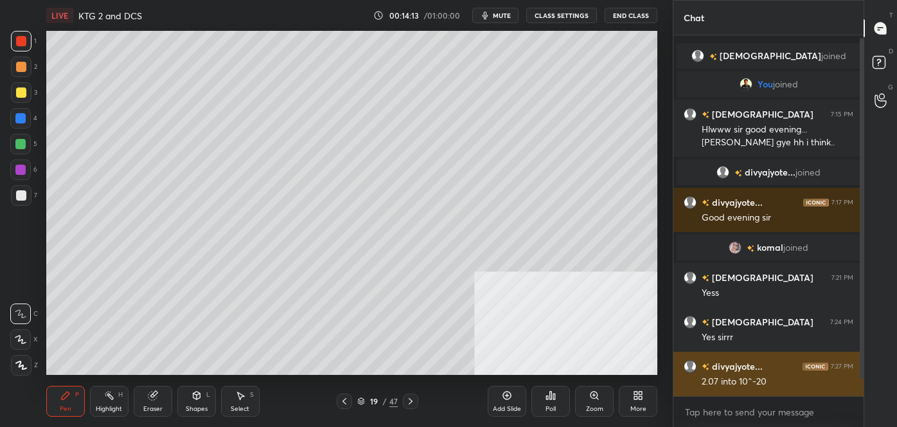
click at [504, 406] on div "Add Slide" at bounding box center [507, 408] width 28 height 6
click at [22, 195] on div at bounding box center [21, 195] width 10 height 10
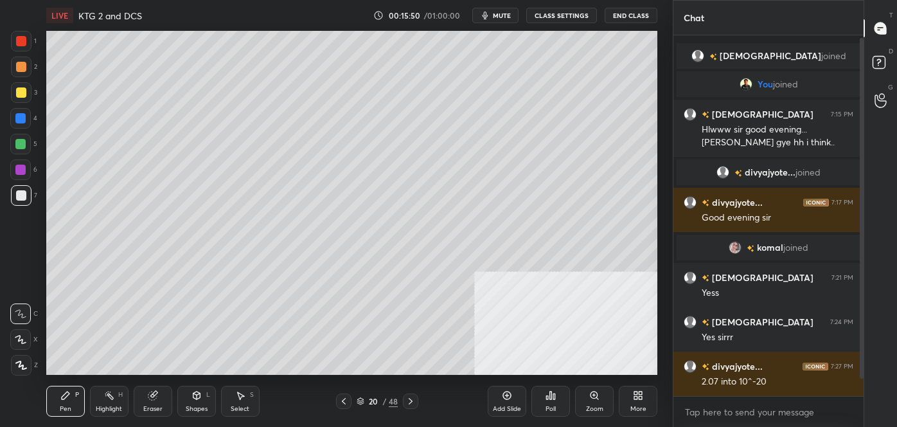
click at [512, 405] on div "Add Slide" at bounding box center [507, 408] width 28 height 6
click at [414, 406] on div at bounding box center [410, 400] width 15 height 15
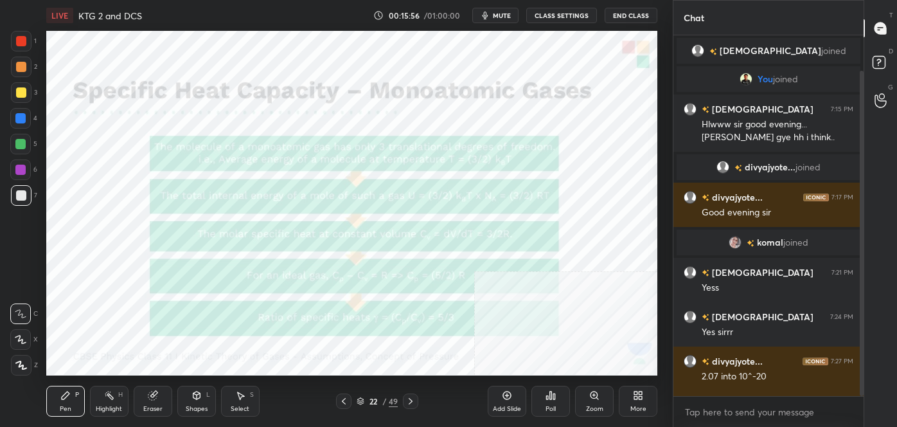
scroll to position [39, 0]
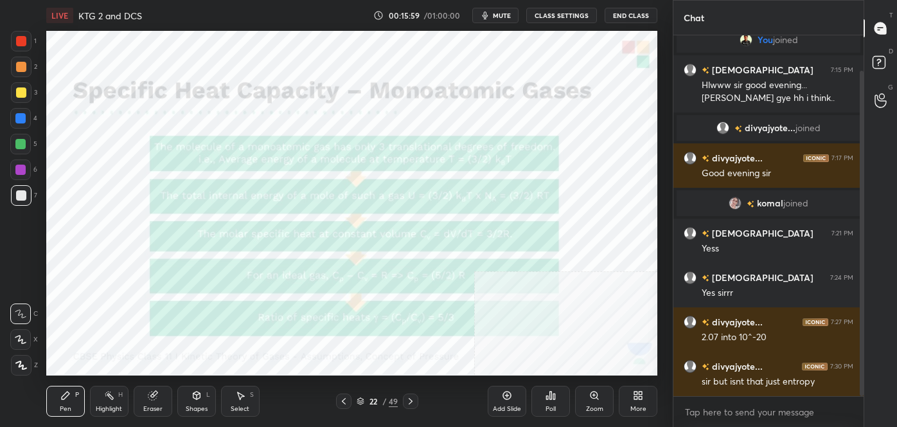
click at [343, 400] on icon at bounding box center [344, 401] width 10 height 10
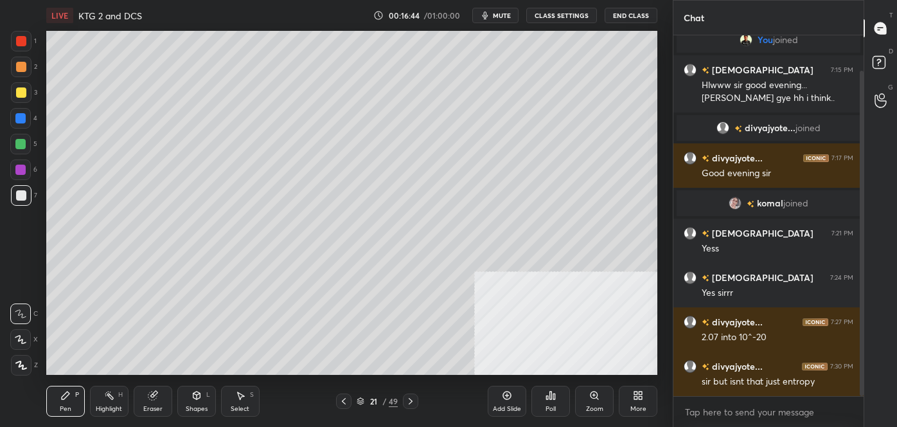
click at [156, 398] on icon at bounding box center [153, 395] width 10 height 10
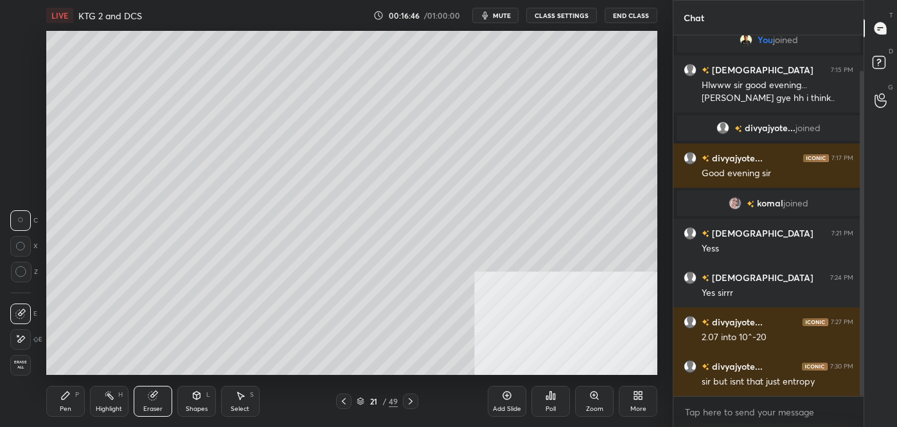
click at [66, 398] on icon at bounding box center [65, 395] width 10 height 10
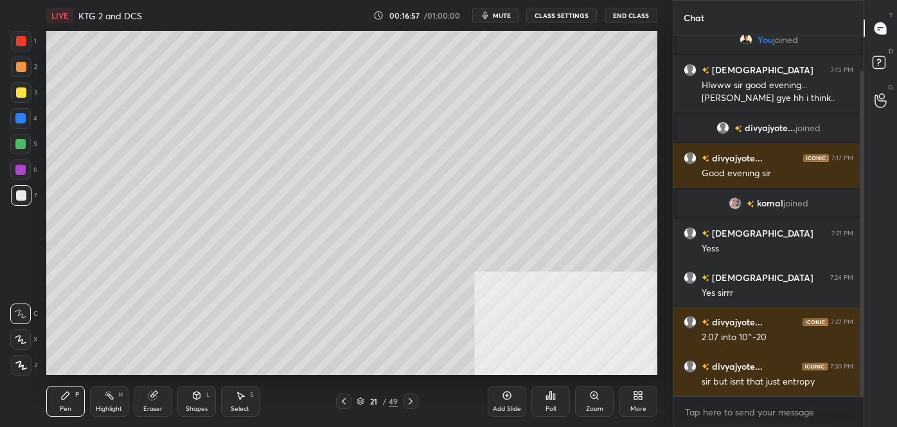
click at [411, 398] on icon at bounding box center [410, 401] width 10 height 10
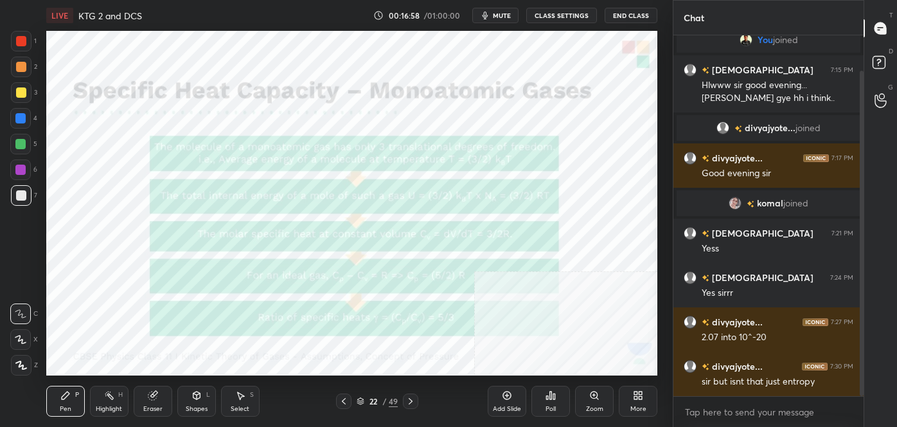
click at [25, 41] on div at bounding box center [21, 41] width 10 height 10
click at [165, 396] on div "Eraser" at bounding box center [153, 400] width 39 height 31
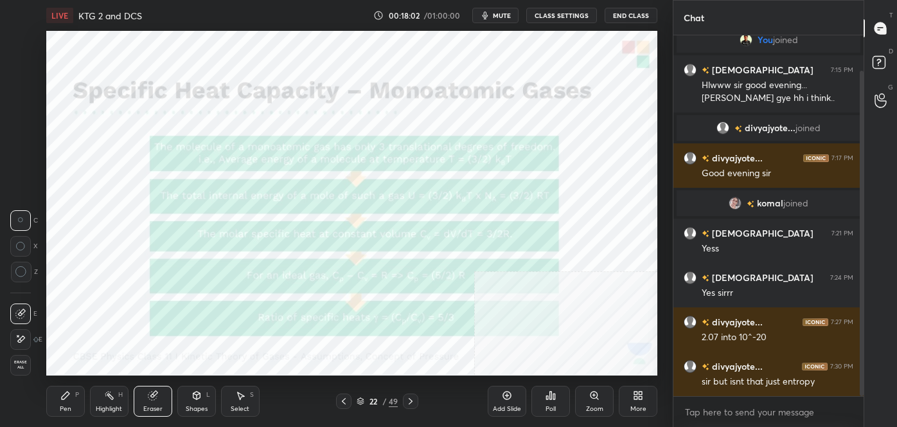
click at [65, 395] on icon at bounding box center [66, 395] width 8 height 8
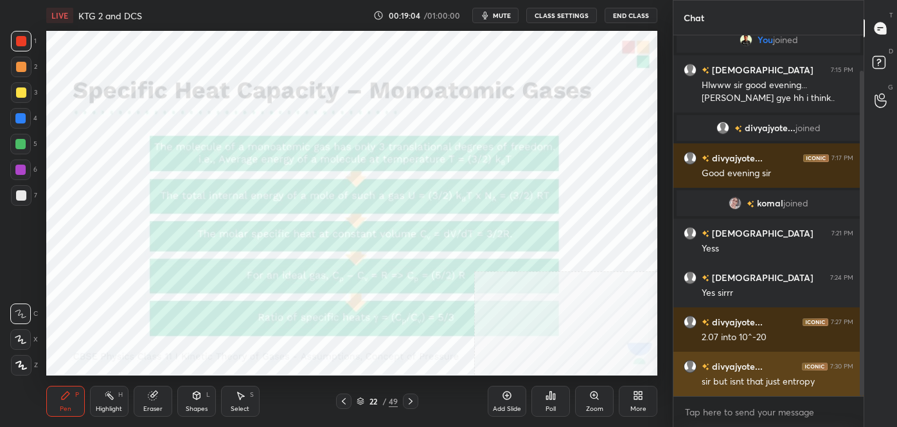
scroll to position [84, 0]
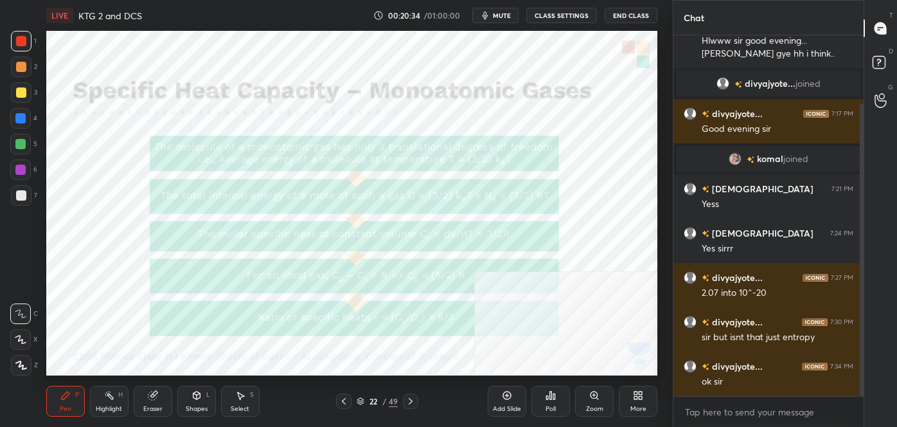
click at [411, 410] on div "Pen P Highlight H Eraser Shapes L Select S 22 / 49 Add Slide Poll Zoom More" at bounding box center [351, 400] width 611 height 51
click at [407, 403] on icon at bounding box center [410, 401] width 10 height 10
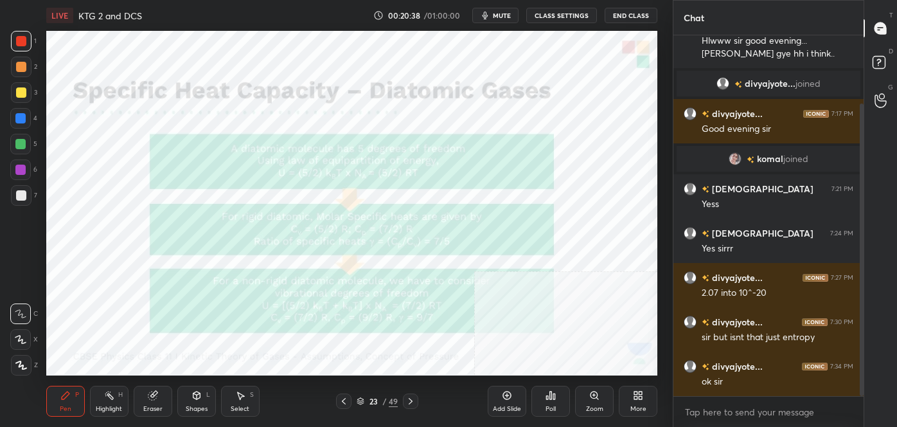
click at [346, 399] on icon at bounding box center [344, 401] width 10 height 10
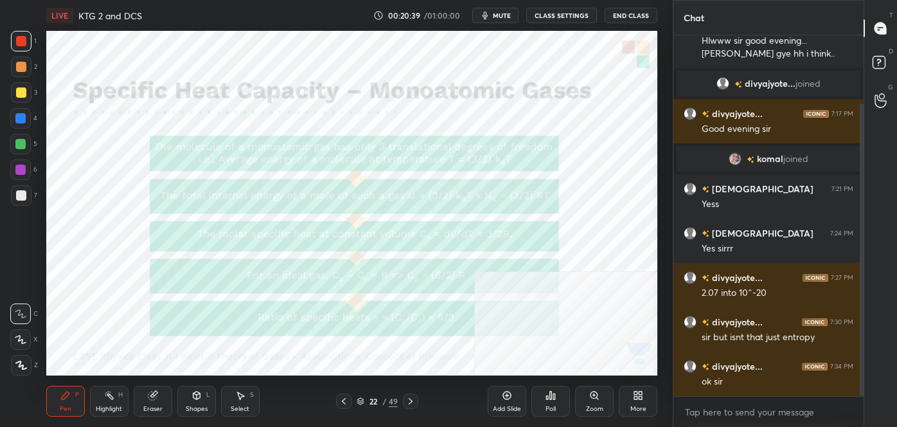
click at [505, 395] on icon at bounding box center [507, 395] width 4 height 4
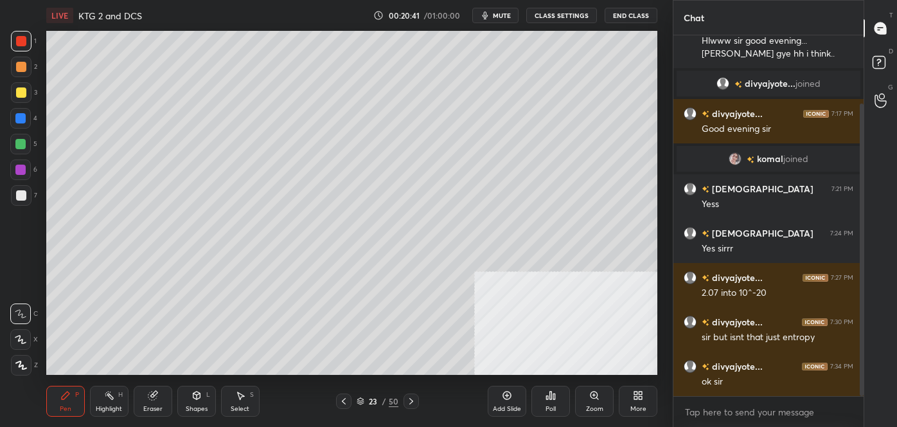
click at [21, 196] on div at bounding box center [21, 195] width 10 height 10
click at [409, 401] on icon at bounding box center [411, 401] width 10 height 10
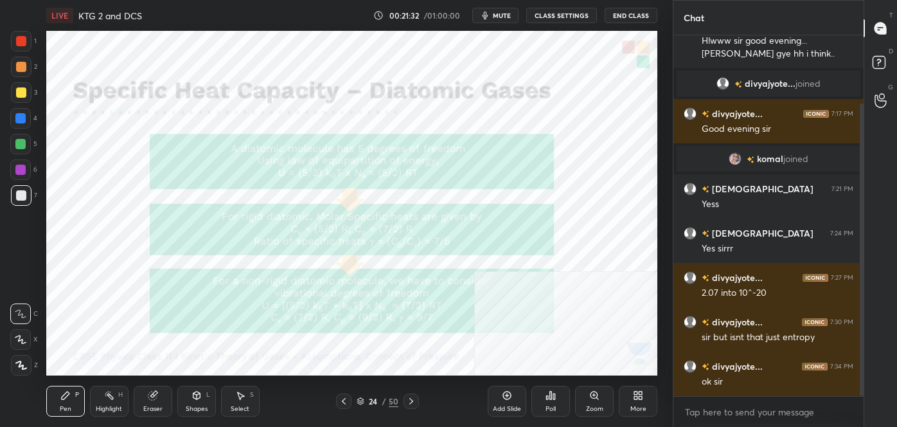
click at [22, 42] on div at bounding box center [21, 41] width 10 height 10
click at [346, 405] on icon at bounding box center [344, 401] width 10 height 10
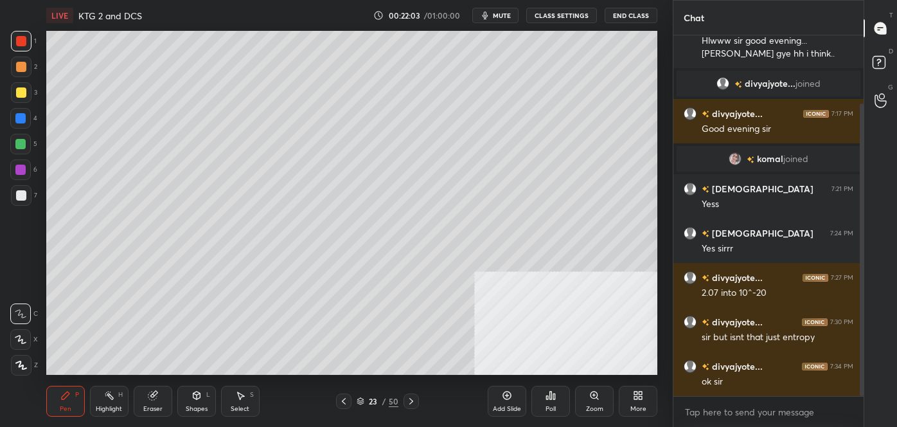
click at [346, 409] on div "Pen P Highlight H Eraser Shapes L Select S 23 / 50 Add Slide Poll Zoom More" at bounding box center [351, 400] width 611 height 51
click at [347, 407] on div at bounding box center [343, 400] width 15 height 15
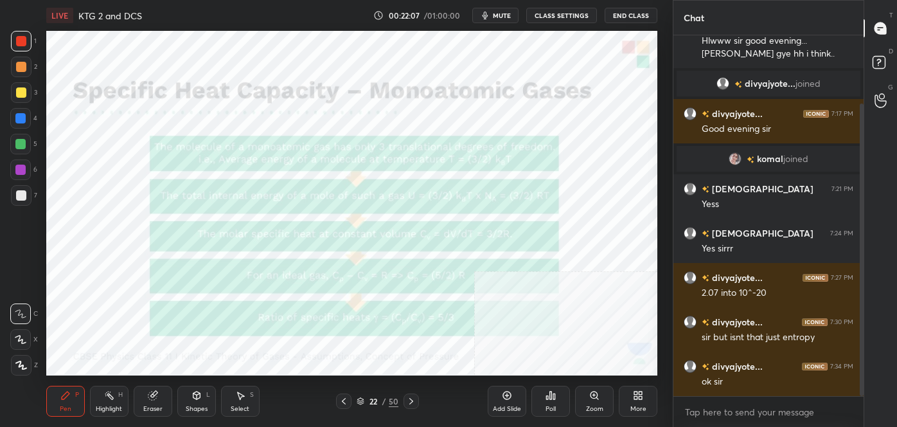
click at [407, 401] on icon at bounding box center [411, 401] width 10 height 10
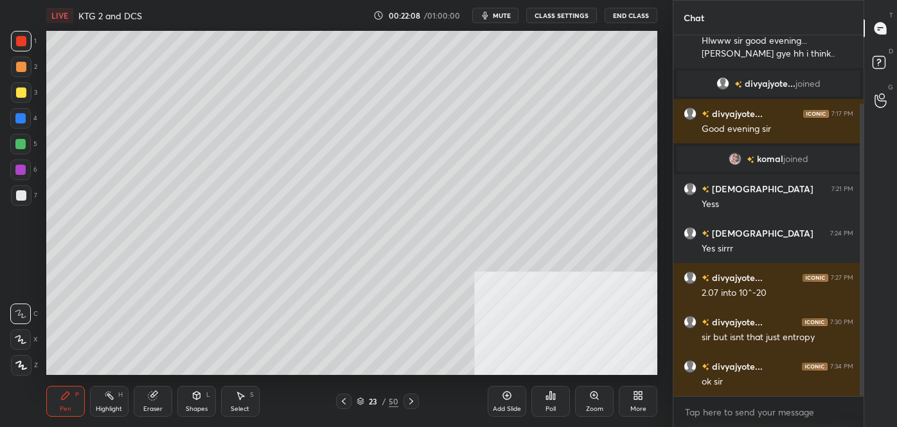
click at [413, 402] on icon at bounding box center [411, 401] width 10 height 10
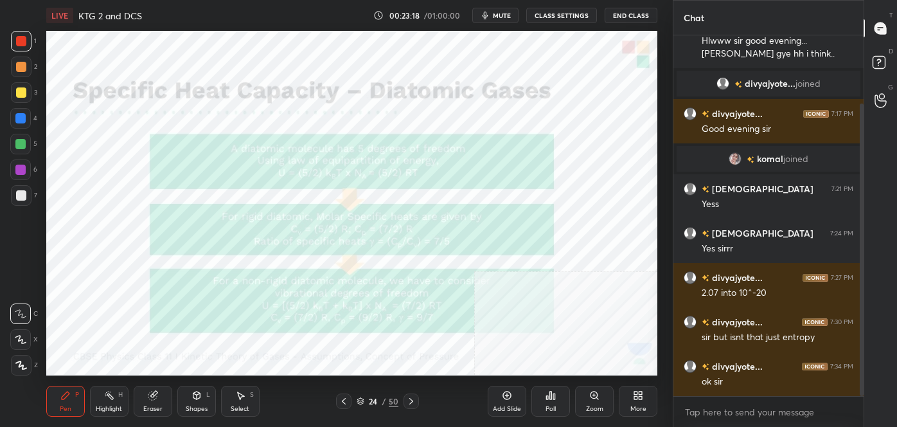
click at [411, 398] on icon at bounding box center [411, 401] width 10 height 10
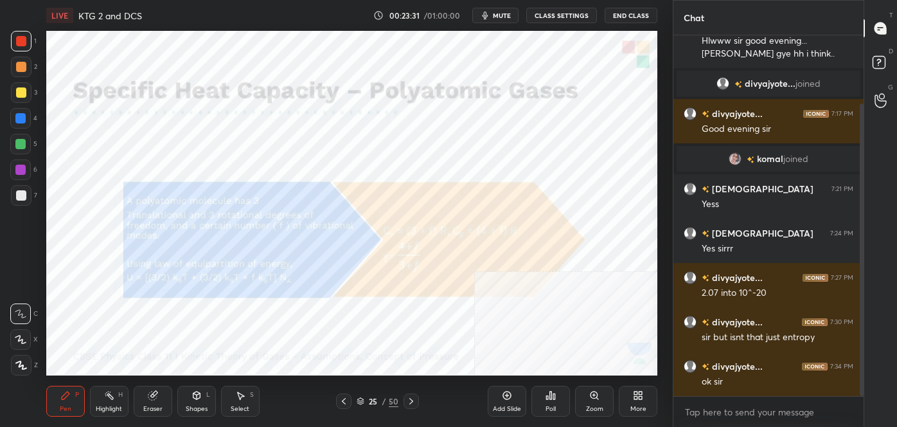
click at [411, 402] on icon at bounding box center [411, 401] width 10 height 10
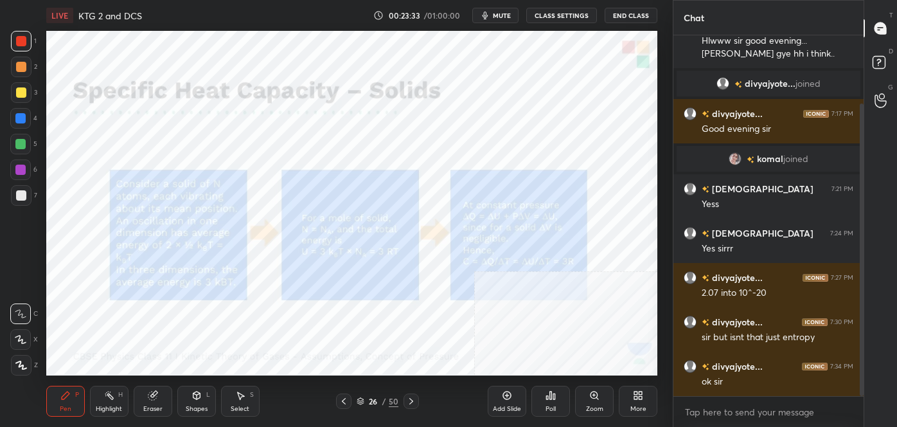
click at [346, 400] on icon at bounding box center [344, 401] width 10 height 10
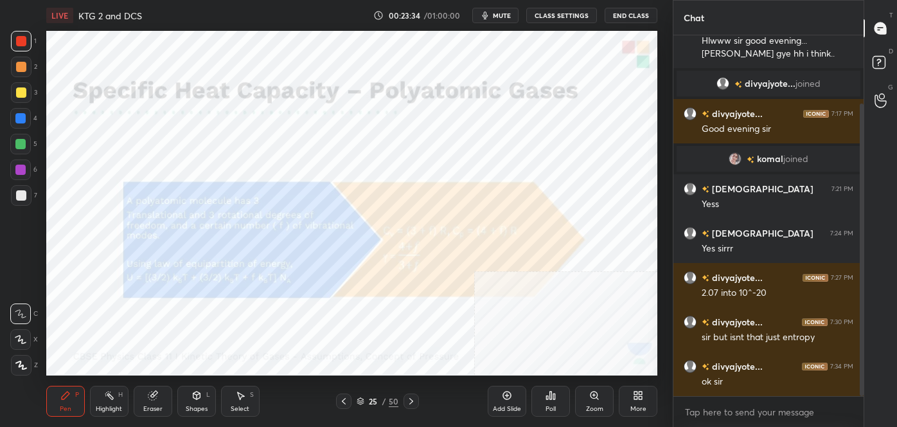
click at [416, 404] on div at bounding box center [410, 400] width 15 height 15
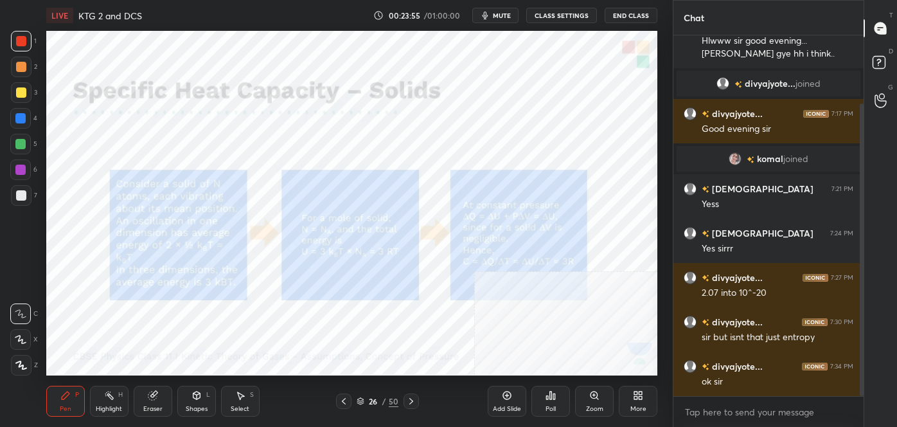
click at [504, 400] on div "Add Slide" at bounding box center [507, 400] width 39 height 31
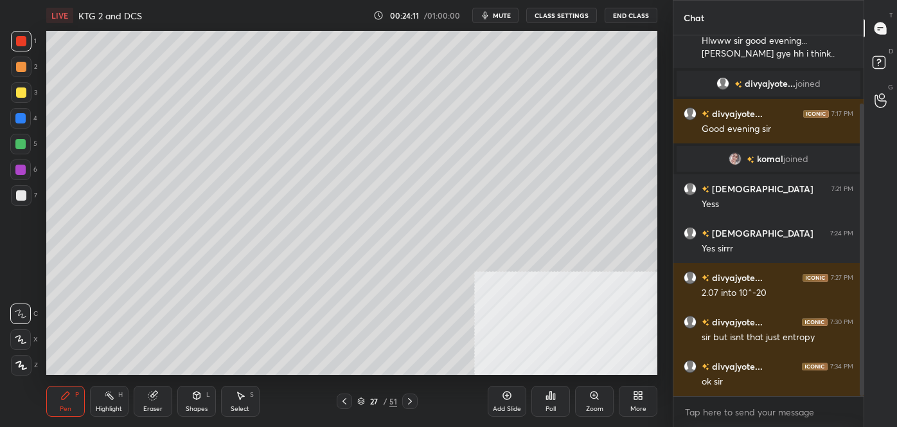
click at [344, 401] on icon at bounding box center [344, 401] width 10 height 10
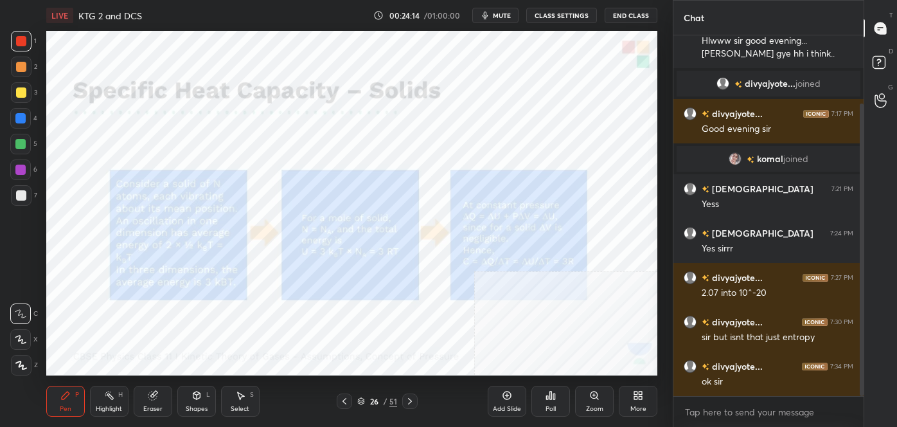
click at [409, 401] on icon at bounding box center [410, 401] width 10 height 10
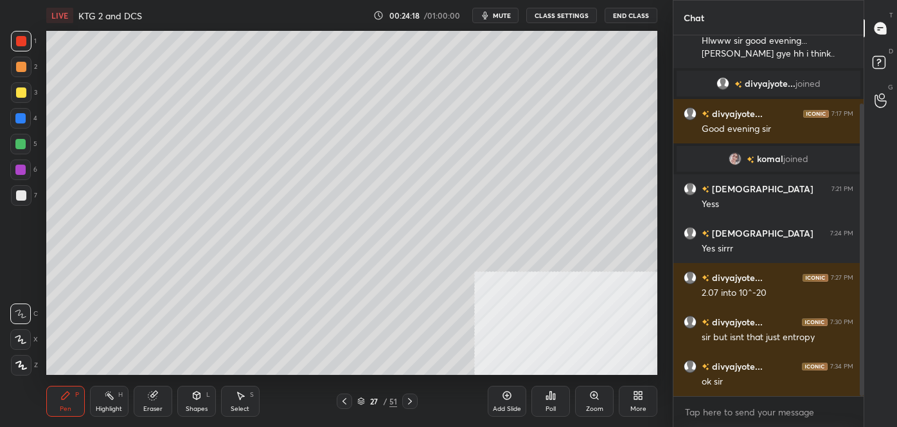
click at [20, 194] on div at bounding box center [21, 195] width 10 height 10
click at [152, 390] on icon at bounding box center [153, 395] width 10 height 10
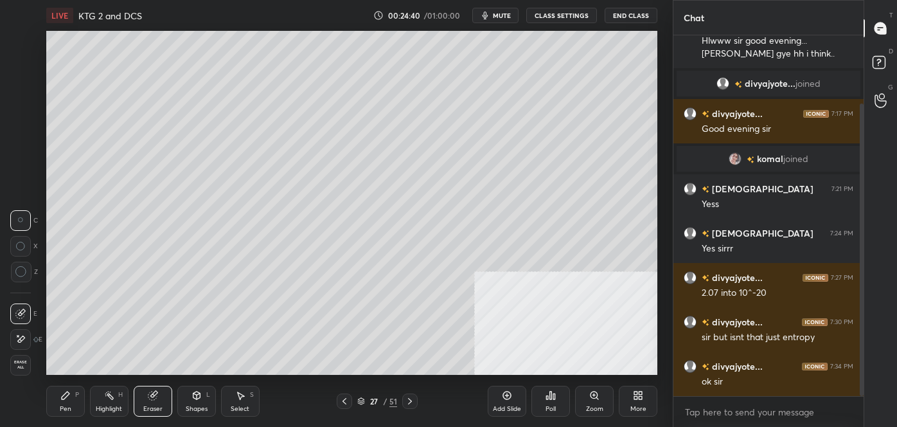
click at [64, 398] on icon at bounding box center [66, 395] width 8 height 8
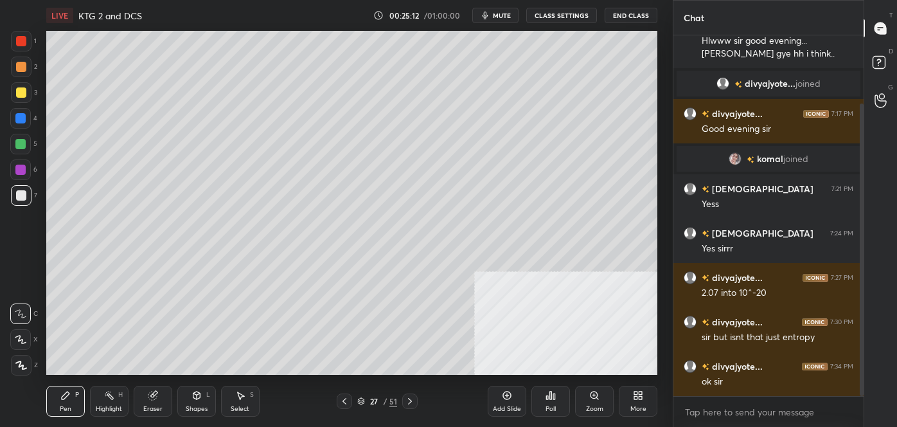
click at [159, 390] on div "Eraser" at bounding box center [153, 400] width 39 height 31
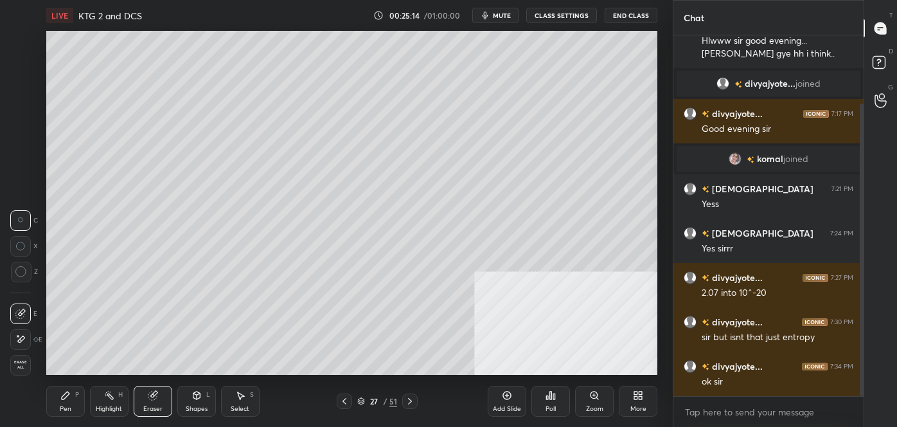
click at [76, 406] on div "Pen P" at bounding box center [65, 400] width 39 height 31
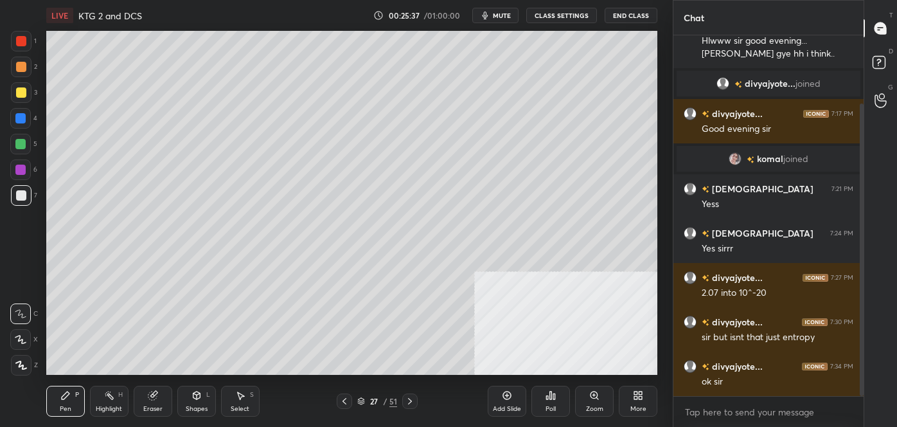
click at [152, 397] on icon at bounding box center [152, 395] width 8 height 8
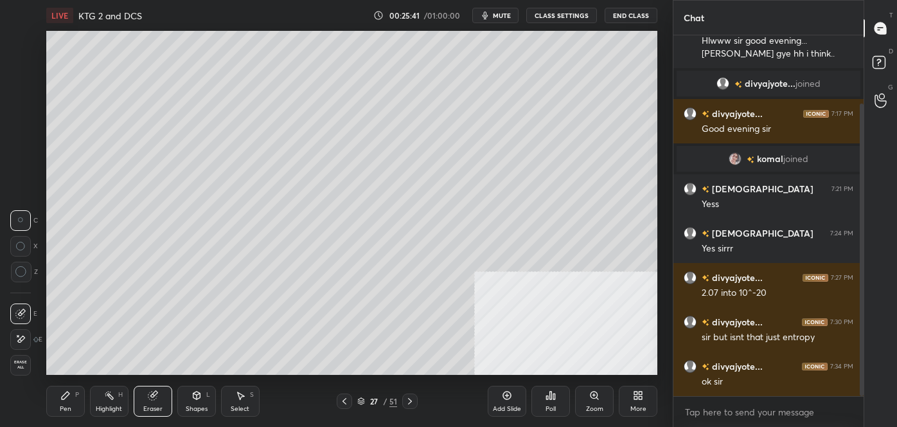
click at [78, 394] on div "P" at bounding box center [77, 394] width 4 height 6
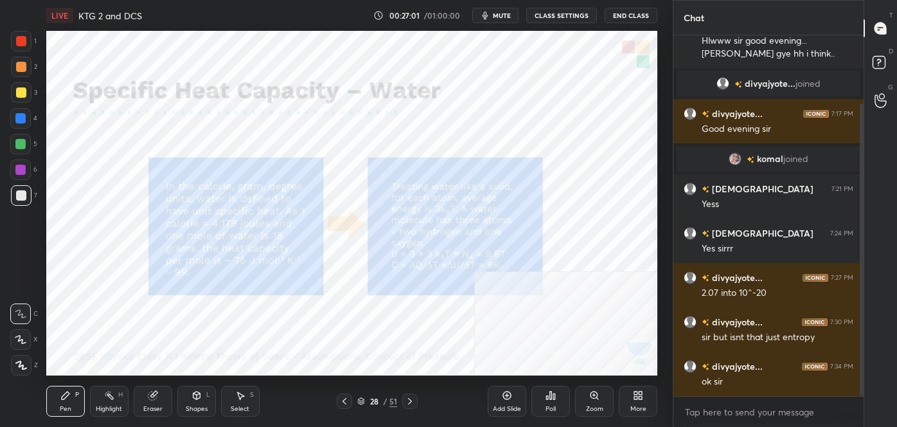
click at [21, 46] on div at bounding box center [21, 41] width 10 height 10
click at [413, 402] on icon at bounding box center [410, 401] width 10 height 10
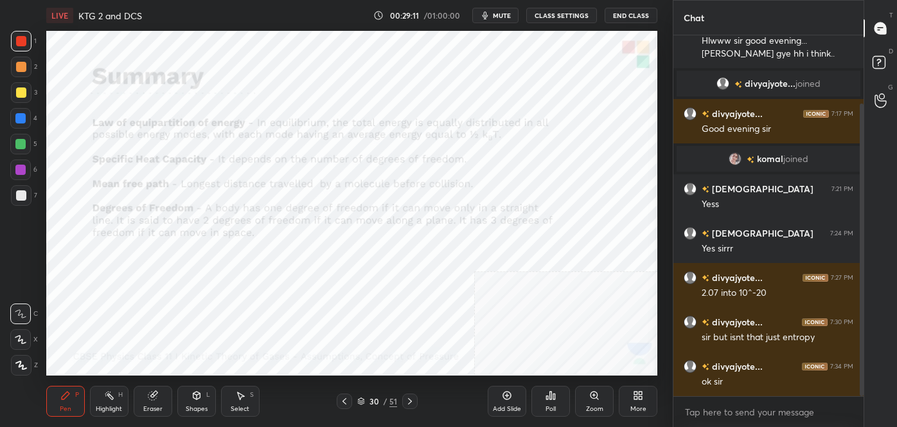
click at [508, 390] on icon at bounding box center [507, 395] width 10 height 10
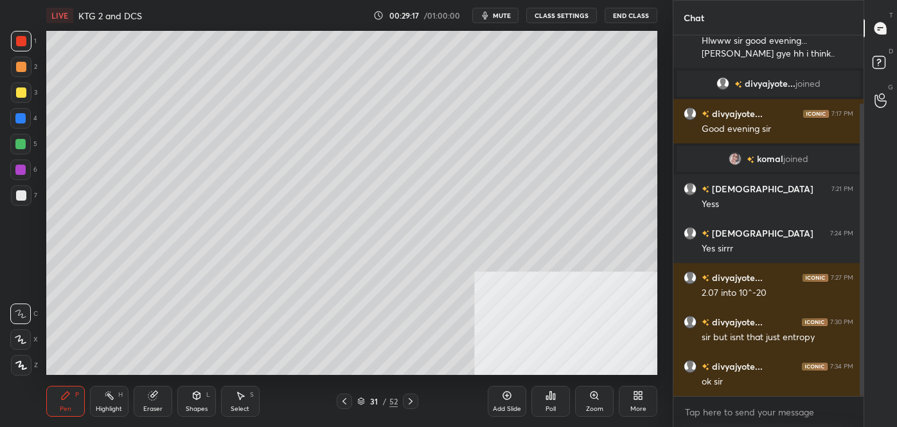
click at [22, 201] on div at bounding box center [21, 195] width 21 height 21
click at [558, 398] on div "Poll" at bounding box center [550, 400] width 39 height 31
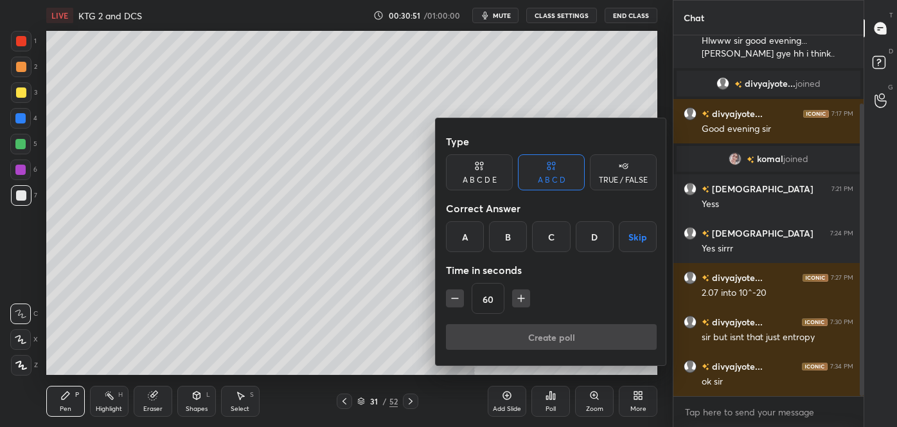
click at [550, 236] on div "C" at bounding box center [551, 236] width 38 height 31
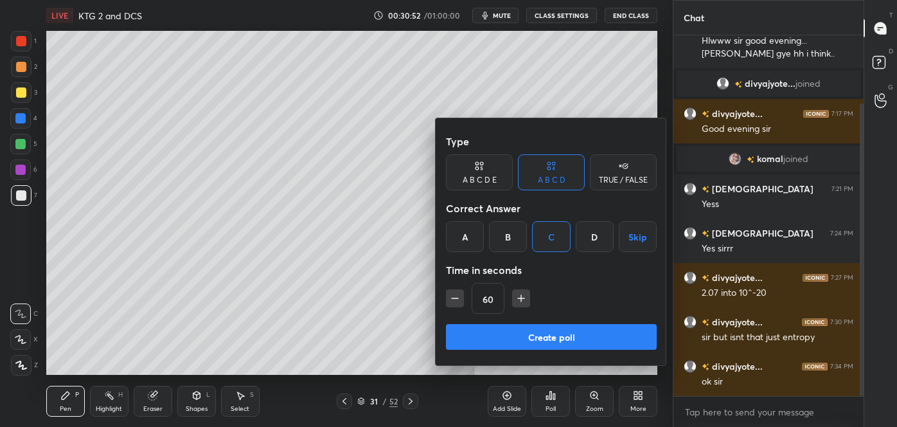
click at [523, 302] on icon "button" at bounding box center [521, 298] width 13 height 13
type input "75"
click at [502, 331] on button "Create poll" at bounding box center [551, 337] width 211 height 26
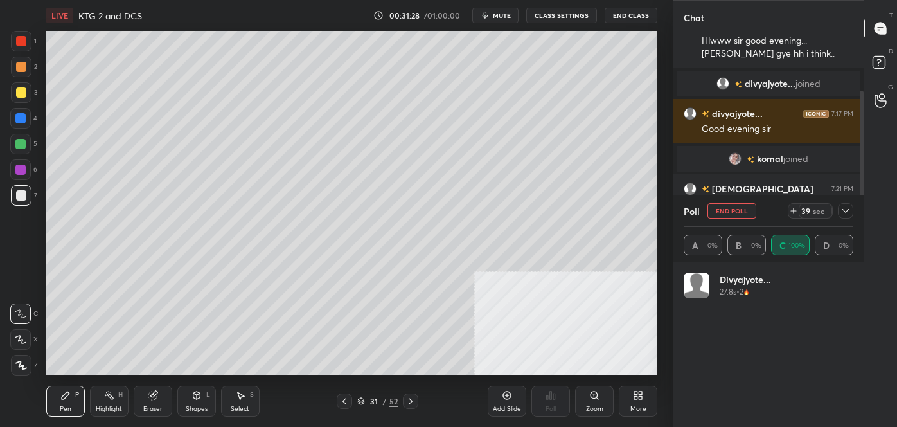
scroll to position [4, 3]
click at [776, 149] on div "[PERSON_NAME] joined" at bounding box center [769, 159] width 184 height 26
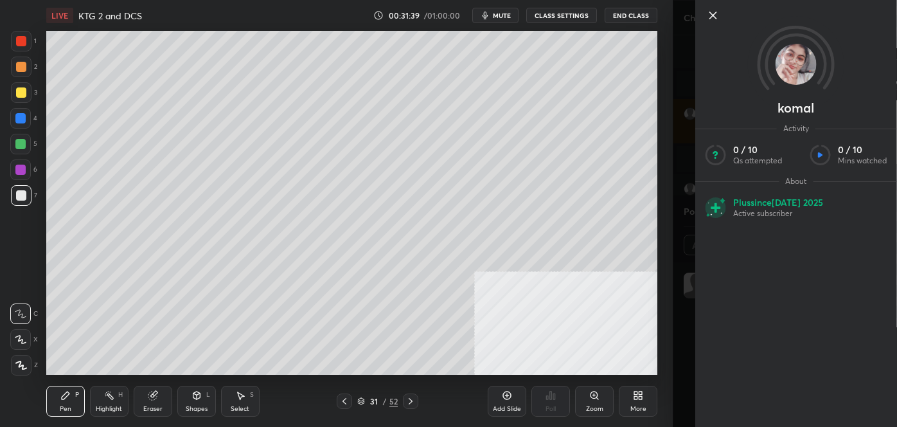
click at [712, 14] on icon at bounding box center [713, 15] width 6 height 6
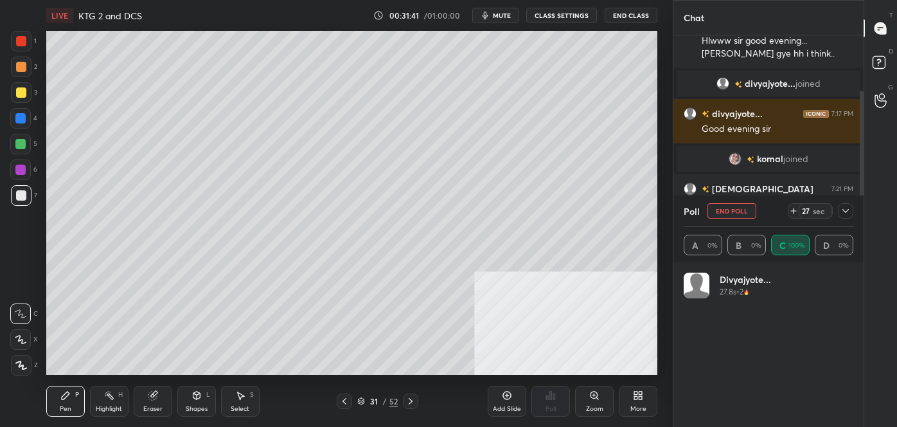
click at [846, 215] on icon at bounding box center [845, 211] width 10 height 10
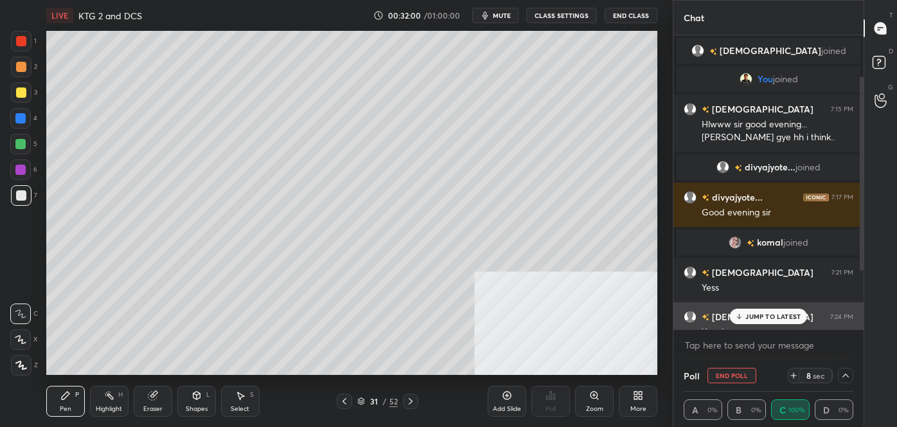
scroll to position [150, 0]
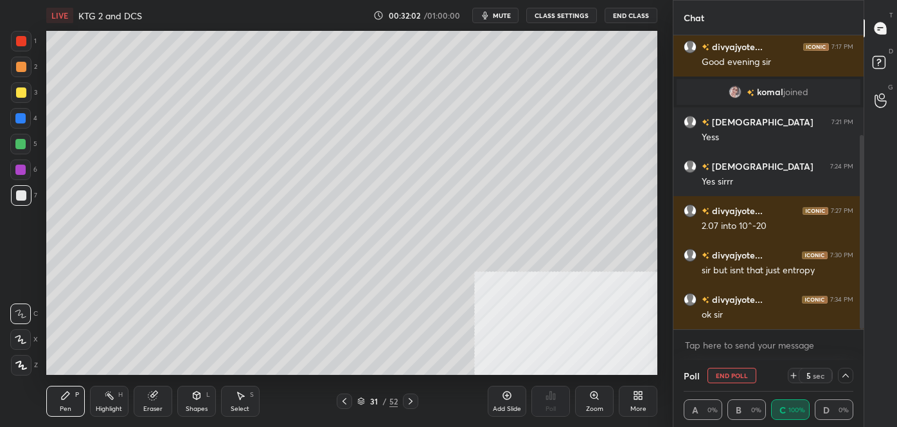
click at [851, 377] on div at bounding box center [845, 374] width 15 height 15
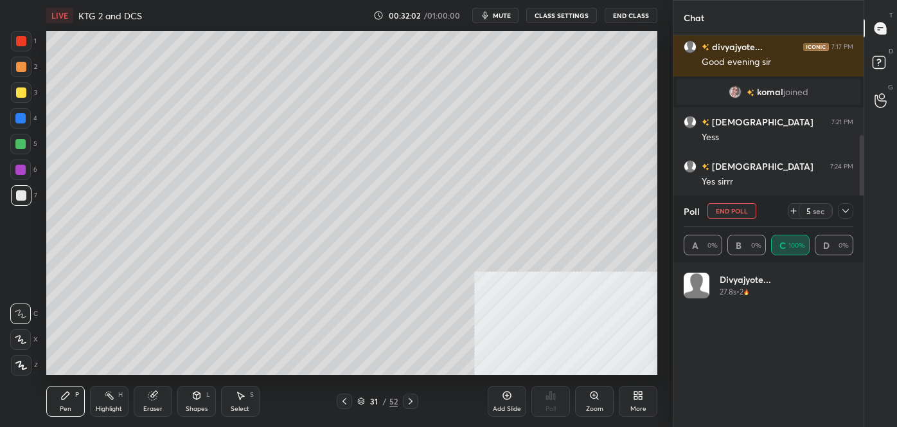
scroll to position [150, 166]
click at [742, 209] on button "End Poll" at bounding box center [731, 210] width 49 height 15
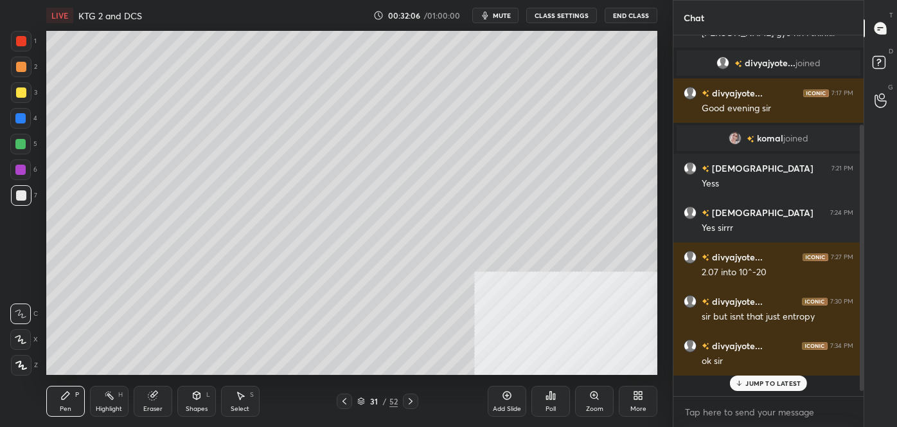
scroll to position [350, 186]
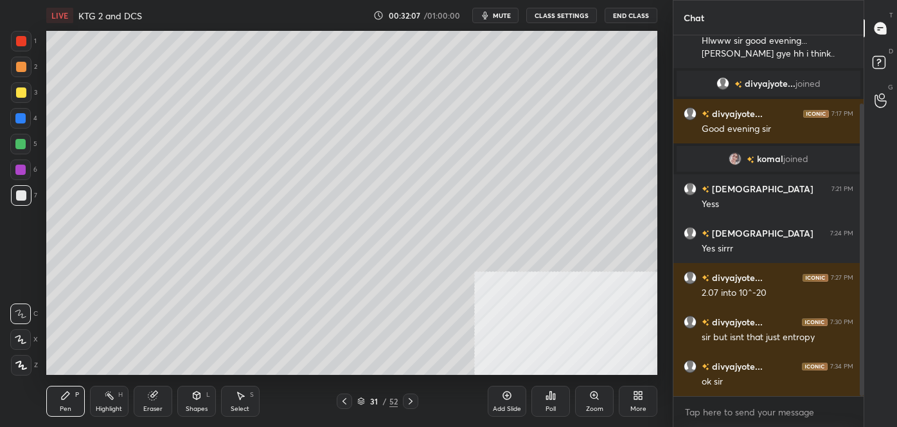
click at [507, 400] on div "Add Slide" at bounding box center [507, 400] width 39 height 31
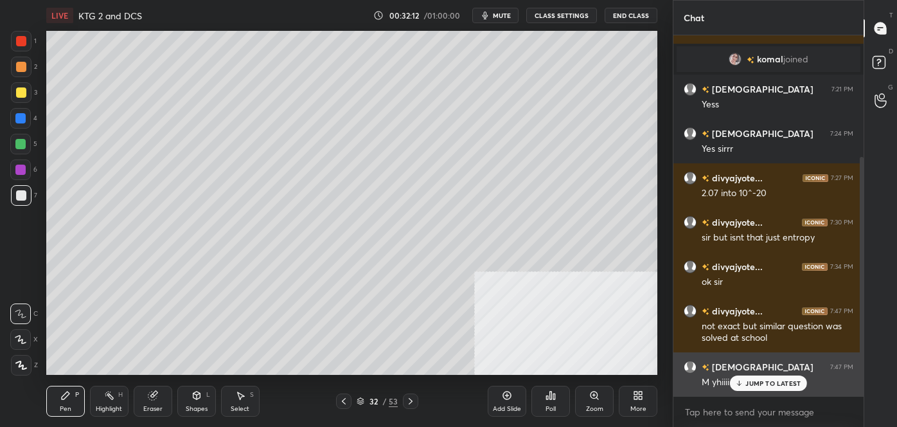
click at [764, 385] on p "JUMP TO LATEST" at bounding box center [772, 383] width 55 height 8
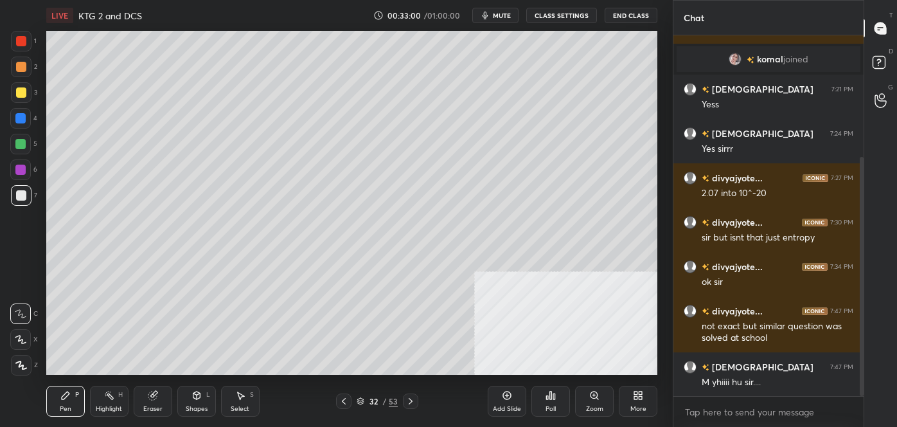
click at [348, 392] on div "Pen P Highlight H Eraser Shapes L Select S 32 / 53 Add Slide Poll Zoom More" at bounding box center [351, 400] width 611 height 51
click at [347, 401] on icon at bounding box center [344, 401] width 10 height 10
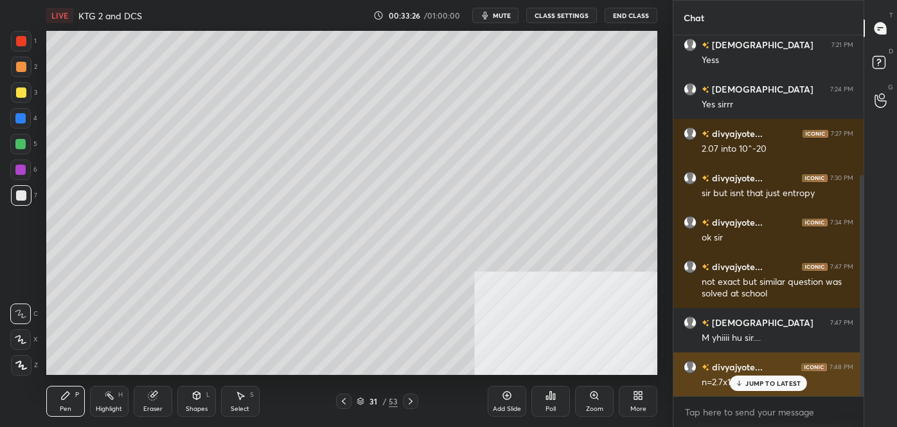
click at [761, 380] on p "JUMP TO LATEST" at bounding box center [772, 383] width 55 height 8
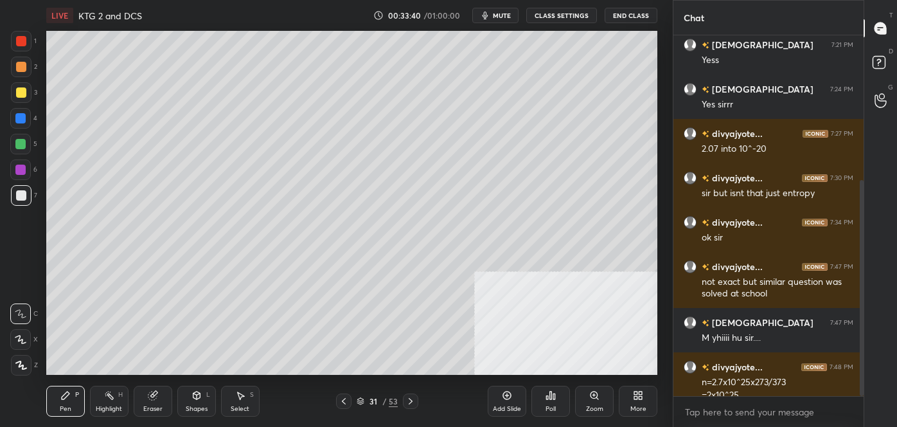
scroll to position [241, 0]
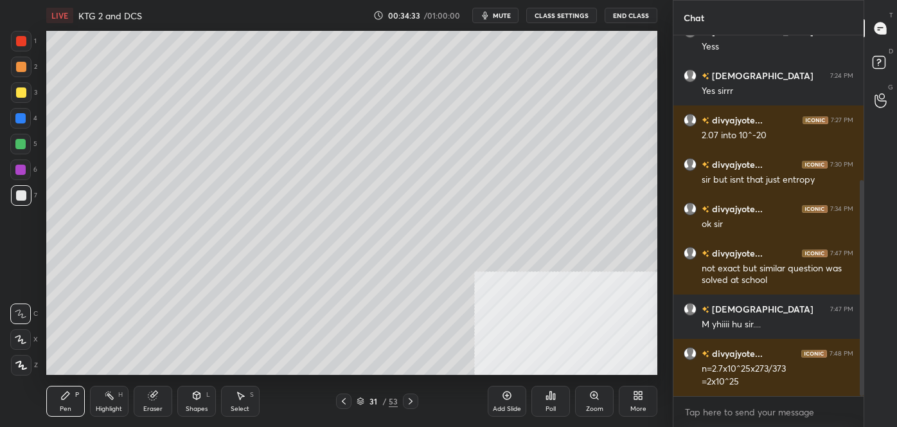
click at [407, 405] on icon at bounding box center [410, 401] width 10 height 10
click at [636, 395] on icon at bounding box center [638, 395] width 10 height 10
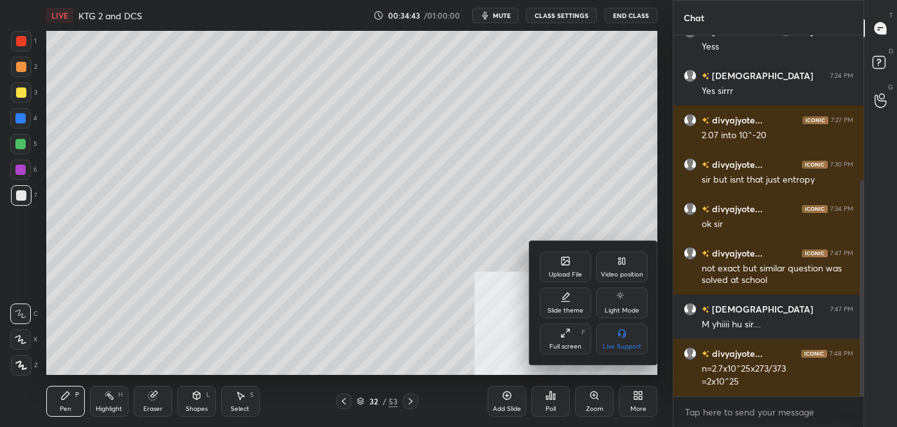
click at [622, 261] on icon at bounding box center [622, 261] width 10 height 10
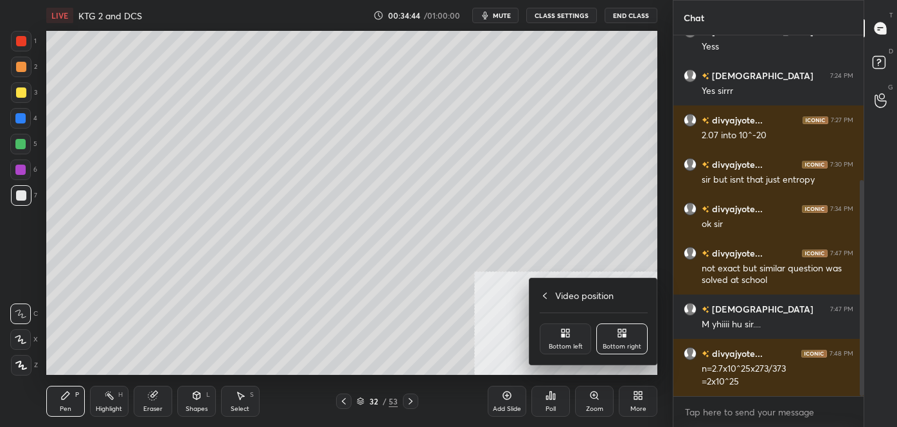
click at [571, 330] on div "Bottom left" at bounding box center [565, 338] width 51 height 31
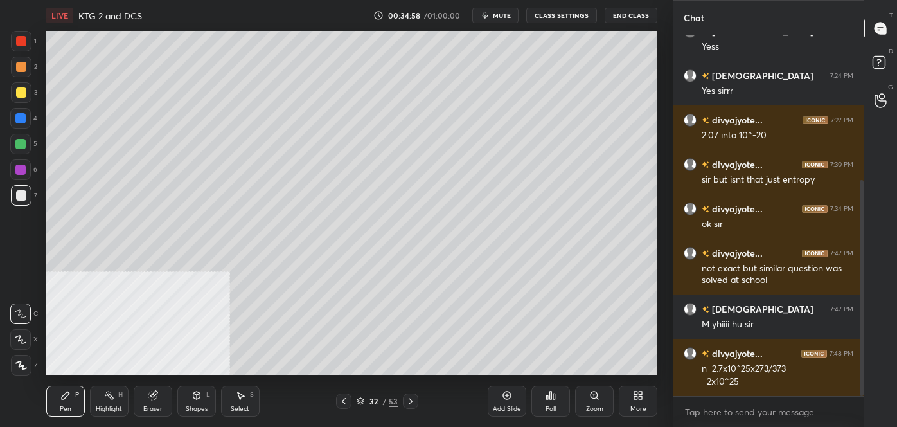
click at [660, 281] on div "Setting up your live class Poll for secs No correct answer Start poll" at bounding box center [351, 203] width 621 height 344
click at [347, 407] on div at bounding box center [343, 400] width 15 height 15
click at [405, 402] on icon at bounding box center [410, 401] width 10 height 10
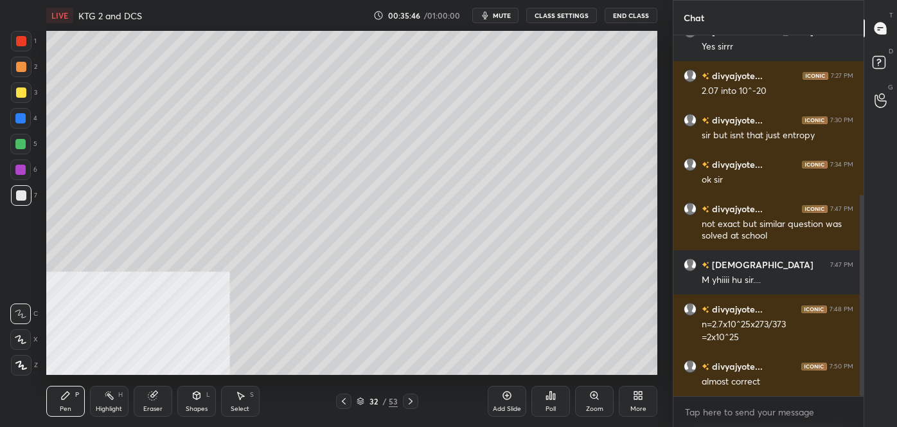
click at [509, 398] on icon at bounding box center [507, 395] width 10 height 10
click at [641, 400] on div "More" at bounding box center [638, 400] width 39 height 31
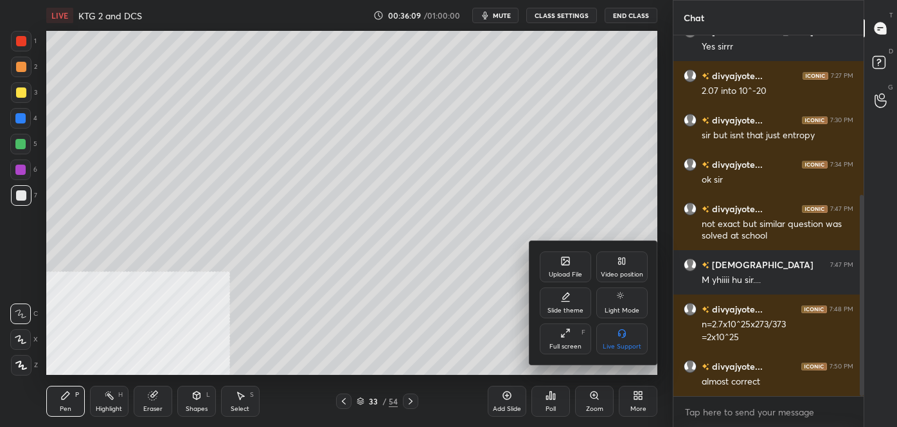
click at [624, 264] on icon at bounding box center [624, 261] width 3 height 6
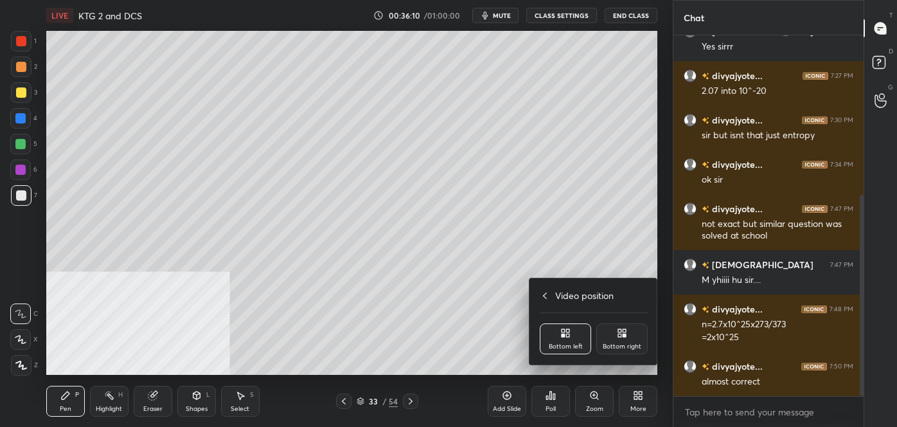
click at [633, 343] on div "Bottom right" at bounding box center [622, 346] width 39 height 6
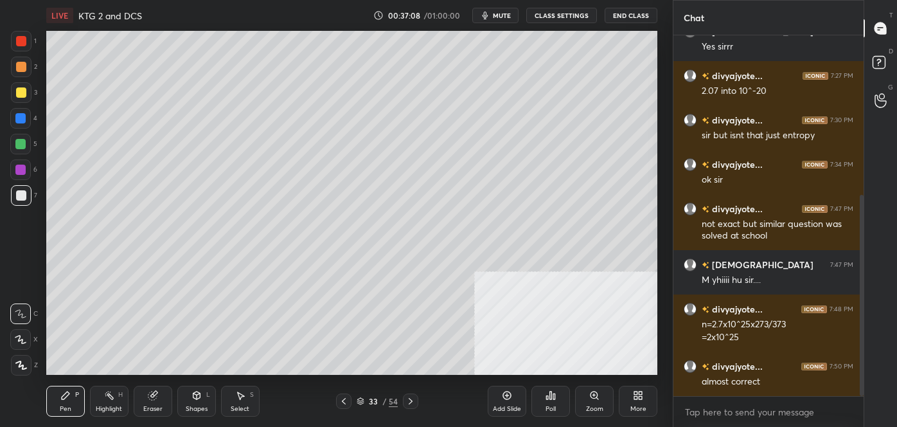
click at [658, 89] on div "Setting up your live class Poll for secs No correct answer Start poll" at bounding box center [351, 203] width 621 height 344
click at [639, 391] on icon at bounding box center [640, 392] width 3 height 3
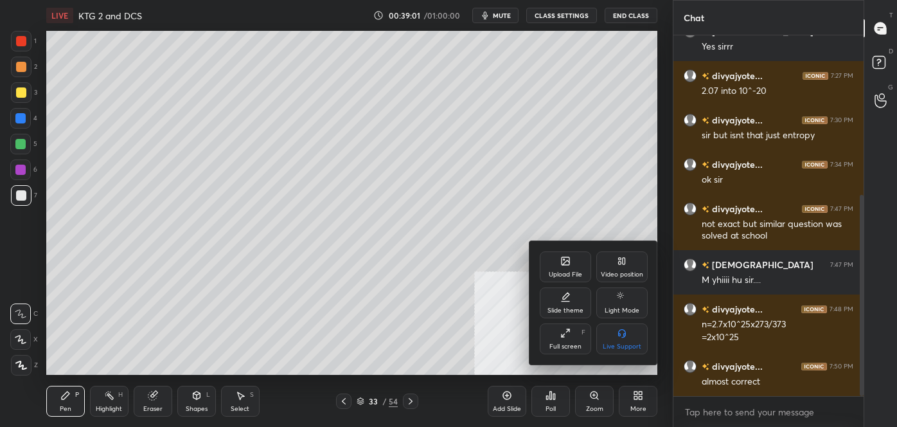
click at [556, 252] on div "Upload File" at bounding box center [565, 266] width 51 height 31
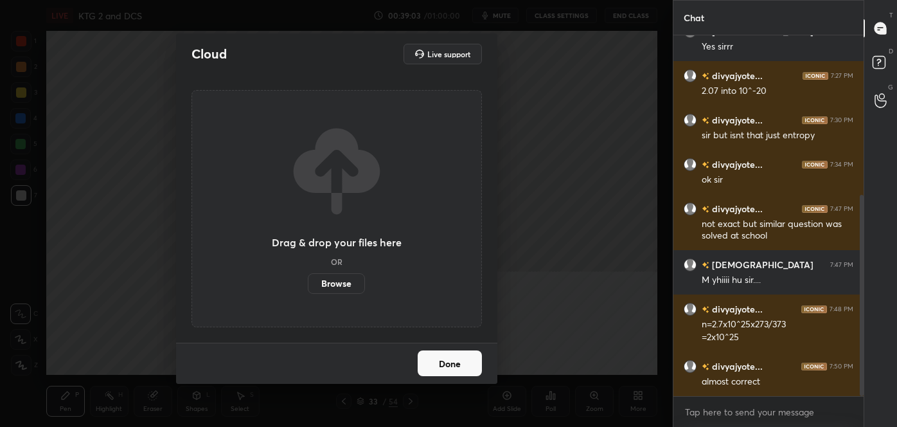
click at [461, 367] on button "Done" at bounding box center [450, 363] width 64 height 26
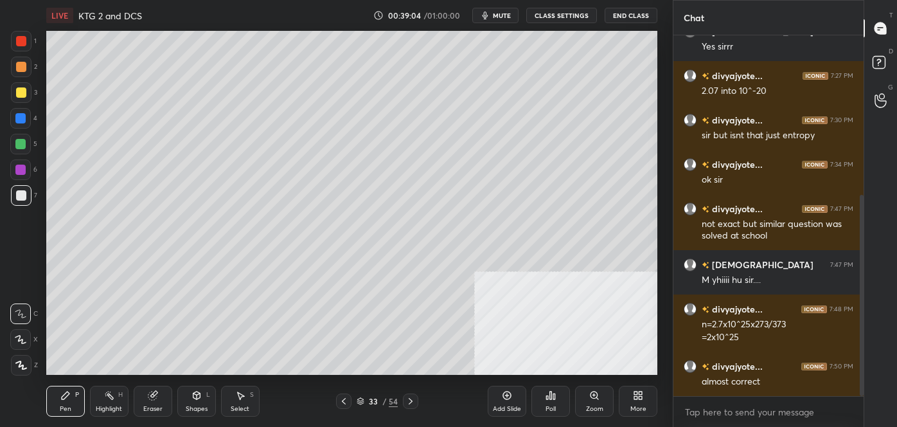
click at [635, 382] on div "Add Slide Poll Zoom More" at bounding box center [573, 401] width 170 height 72
click at [644, 395] on div "More" at bounding box center [638, 400] width 39 height 31
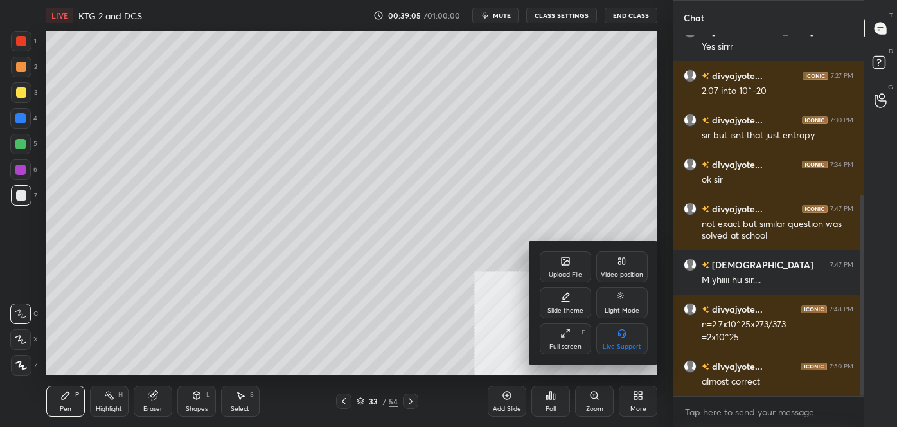
click at [623, 271] on div "Video position" at bounding box center [622, 274] width 42 height 6
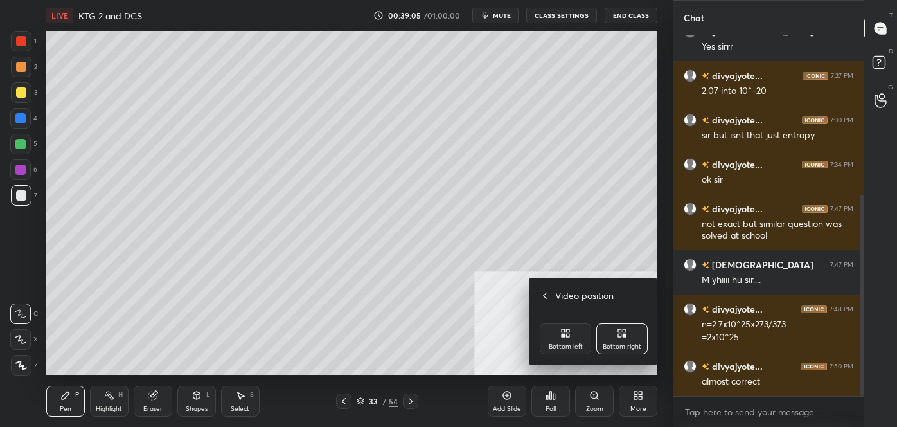
click at [577, 348] on div "Bottom left" at bounding box center [566, 346] width 34 height 6
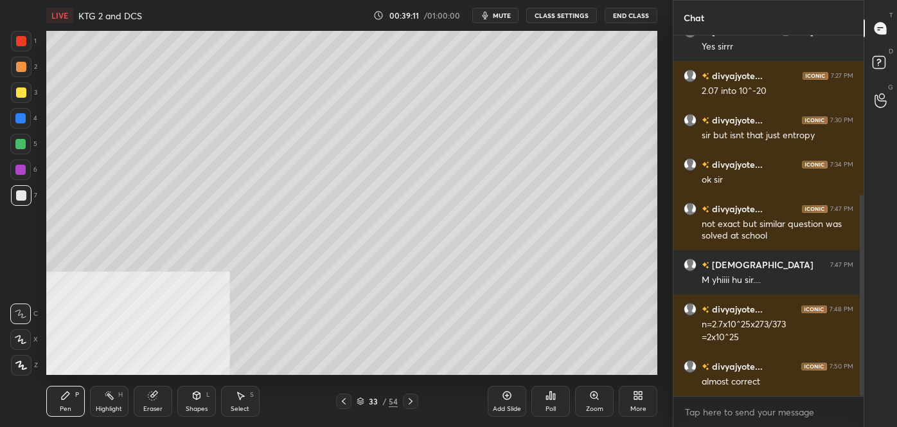
click at [155, 400] on div "Eraser" at bounding box center [153, 400] width 39 height 31
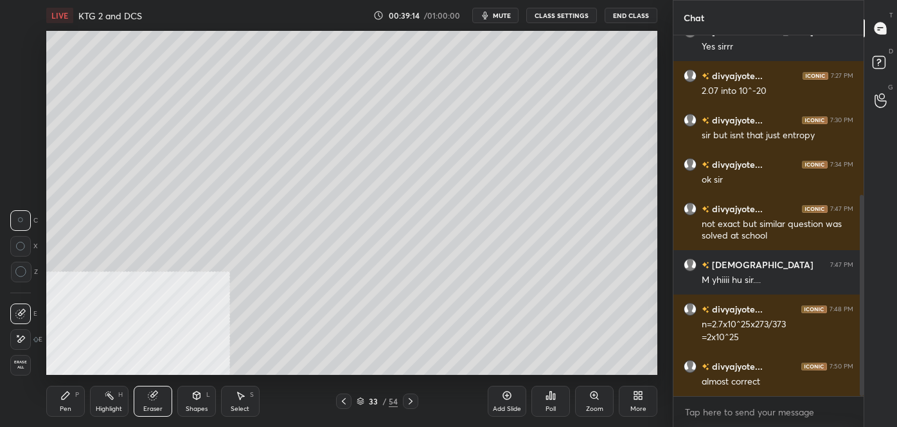
click at [68, 403] on div "Pen P" at bounding box center [65, 400] width 39 height 31
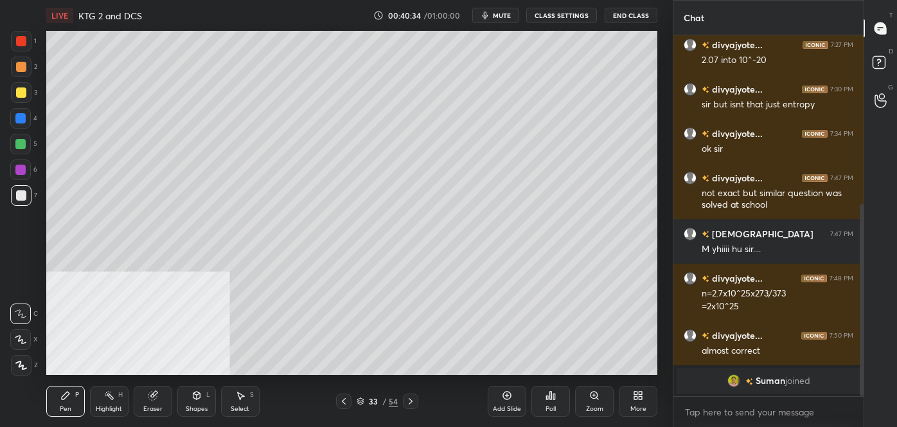
scroll to position [330, 0]
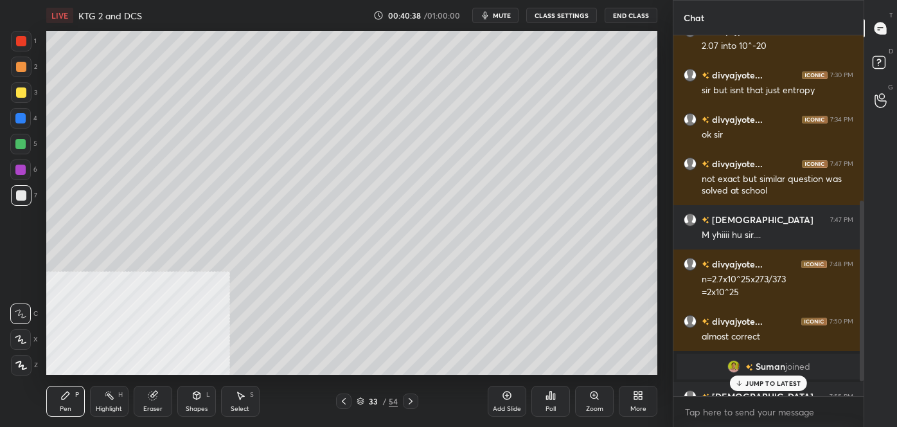
click at [757, 375] on div "JUMP TO LATEST" at bounding box center [768, 382] width 77 height 15
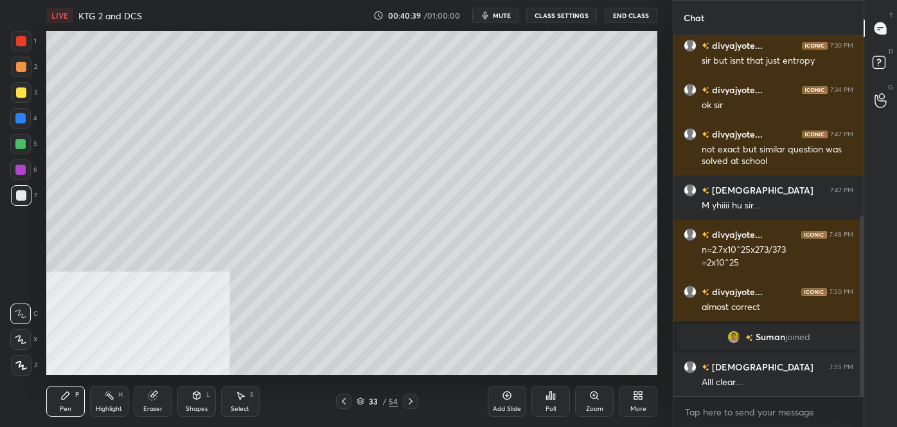
click at [502, 405] on div "Add Slide" at bounding box center [507, 408] width 28 height 6
click at [626, 400] on div "More" at bounding box center [638, 400] width 39 height 31
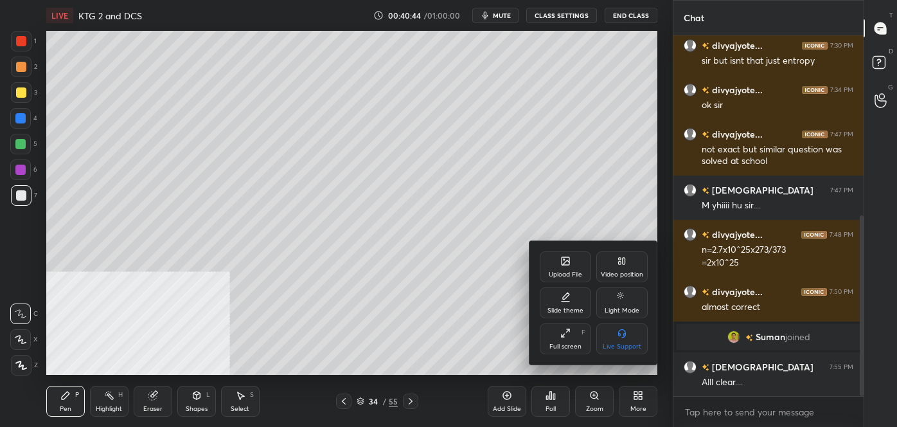
click at [618, 269] on div "Video position" at bounding box center [621, 266] width 51 height 31
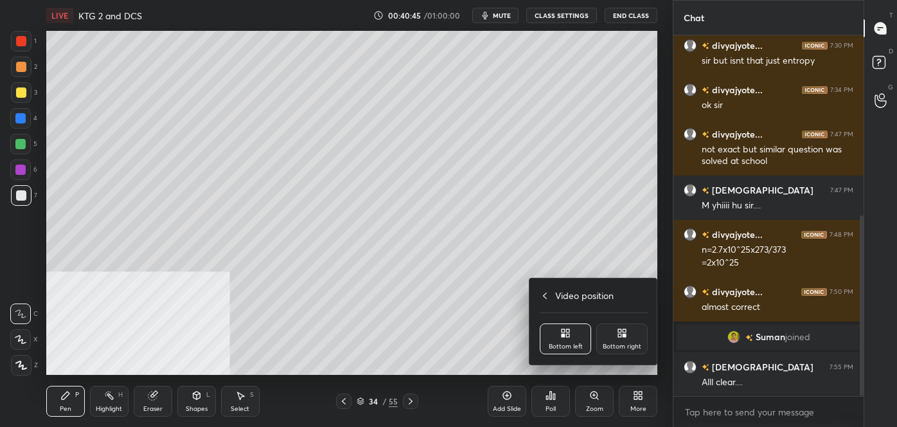
click at [610, 343] on div "Bottom right" at bounding box center [622, 346] width 39 height 6
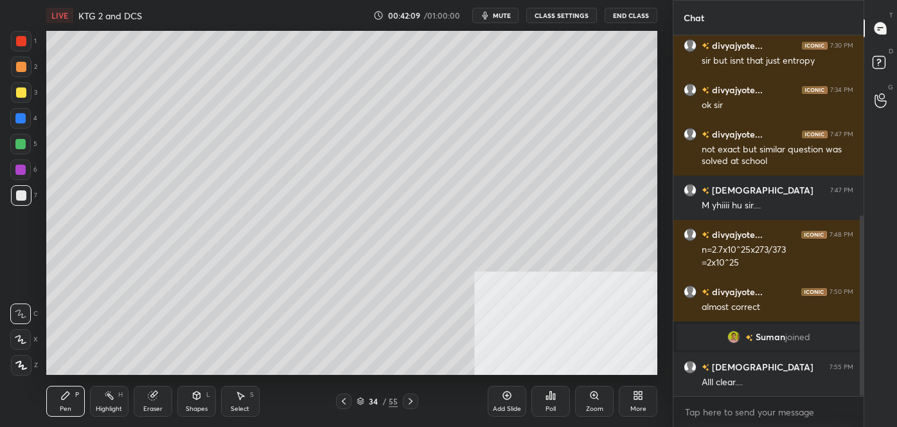
click at [159, 396] on div "Eraser" at bounding box center [153, 400] width 39 height 31
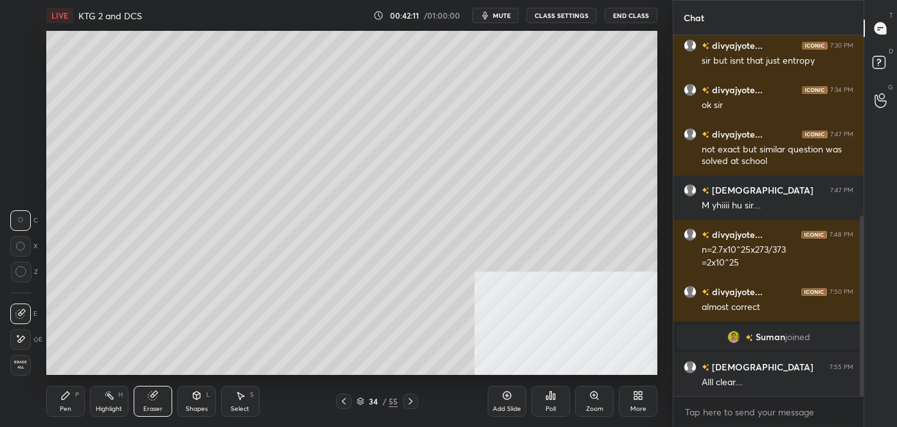
click at [23, 277] on icon at bounding box center [21, 272] width 12 height 12
click at [64, 398] on icon at bounding box center [66, 395] width 8 height 8
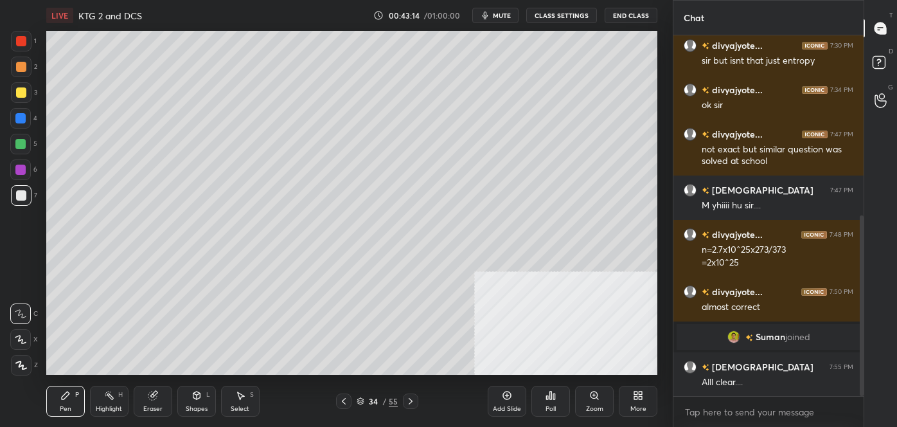
click at [550, 399] on icon at bounding box center [551, 395] width 2 height 8
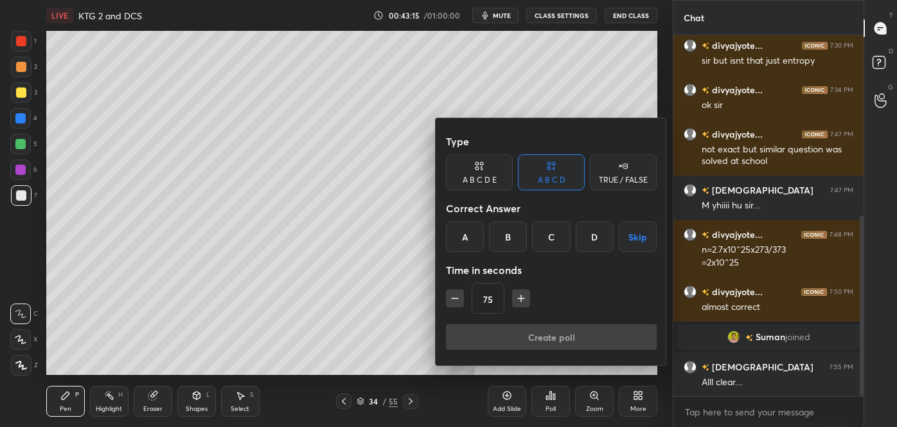
click at [548, 234] on div "C" at bounding box center [551, 236] width 38 height 31
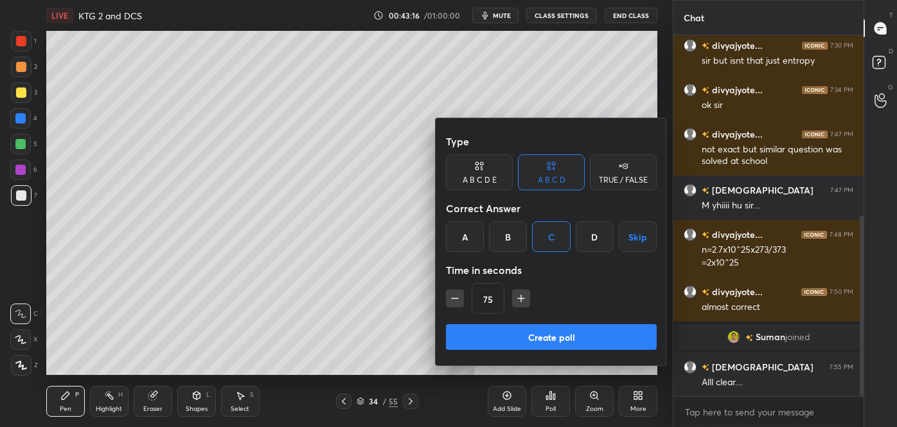
click at [526, 335] on button "Create poll" at bounding box center [551, 337] width 211 height 26
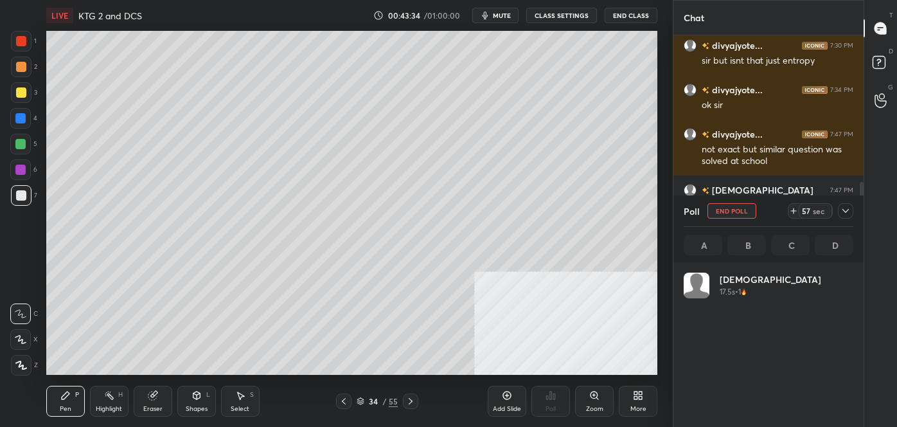
scroll to position [150, 166]
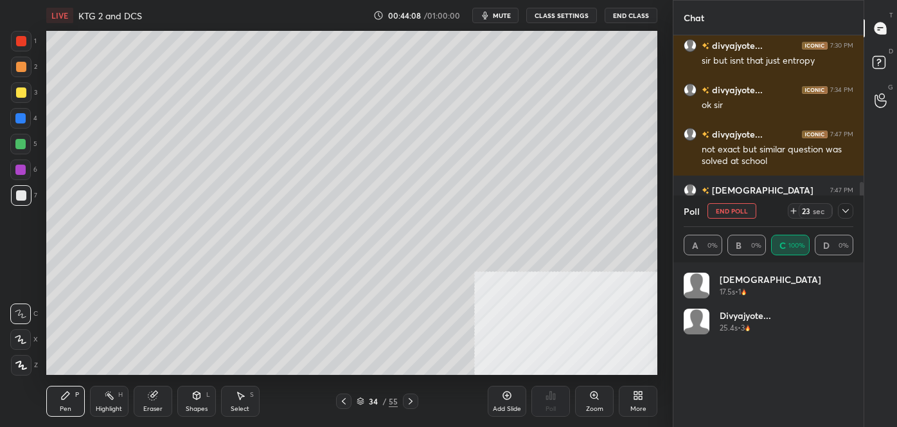
click at [846, 211] on icon at bounding box center [845, 211] width 10 height 10
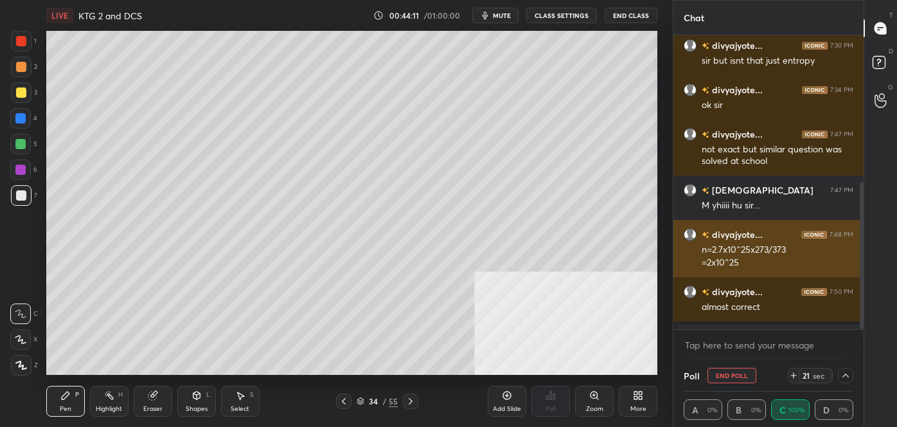
scroll to position [427, 0]
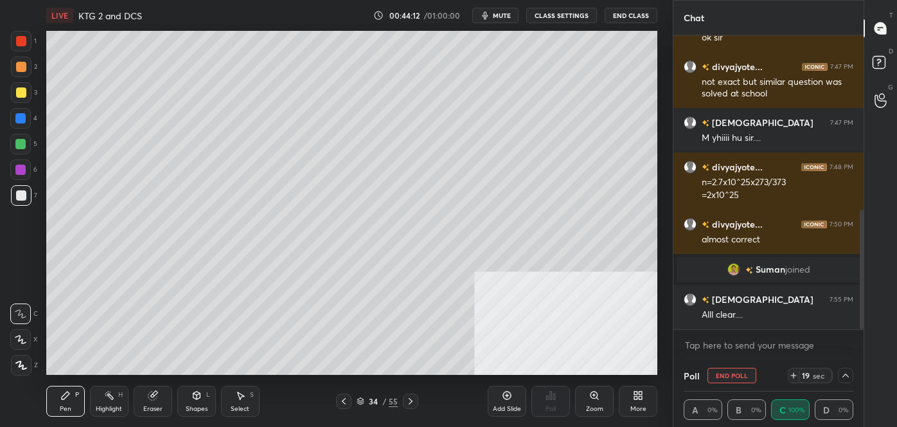
click at [764, 266] on span "Suman" at bounding box center [771, 269] width 30 height 10
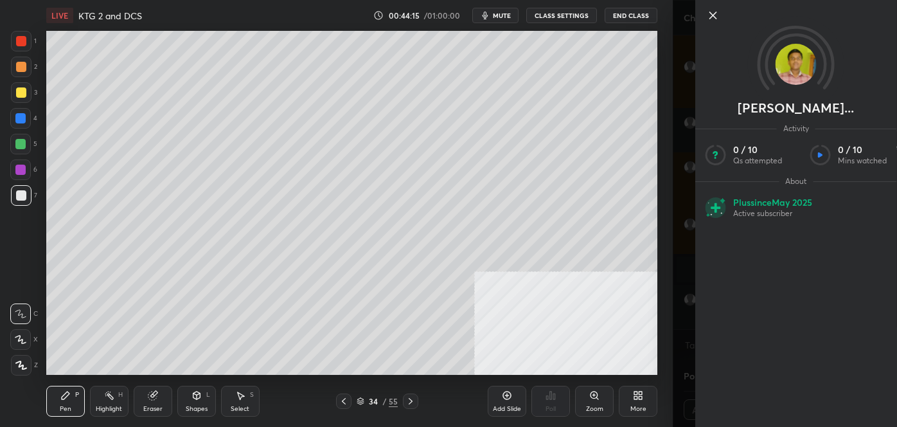
click at [713, 15] on icon at bounding box center [713, 15] width 6 height 6
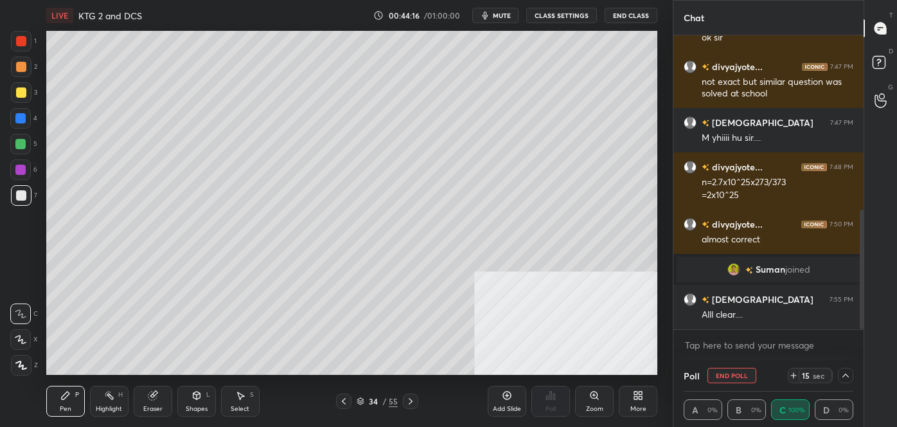
click at [843, 377] on icon at bounding box center [845, 375] width 10 height 10
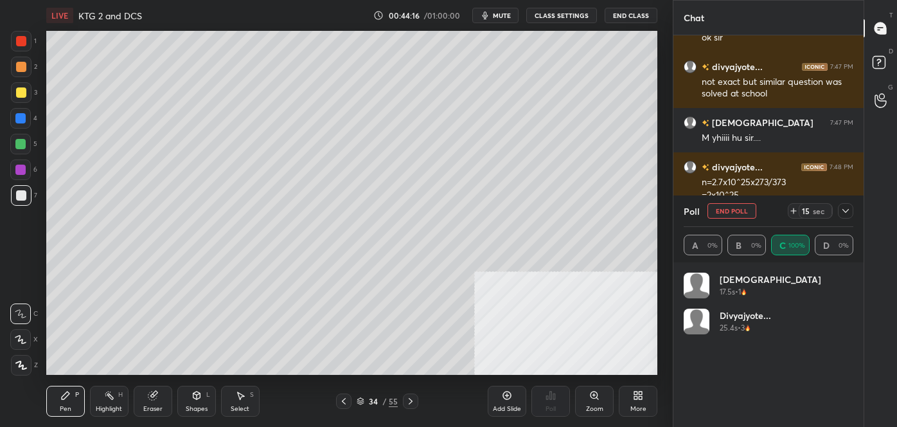
scroll to position [150, 166]
click at [847, 213] on icon at bounding box center [845, 211] width 10 height 10
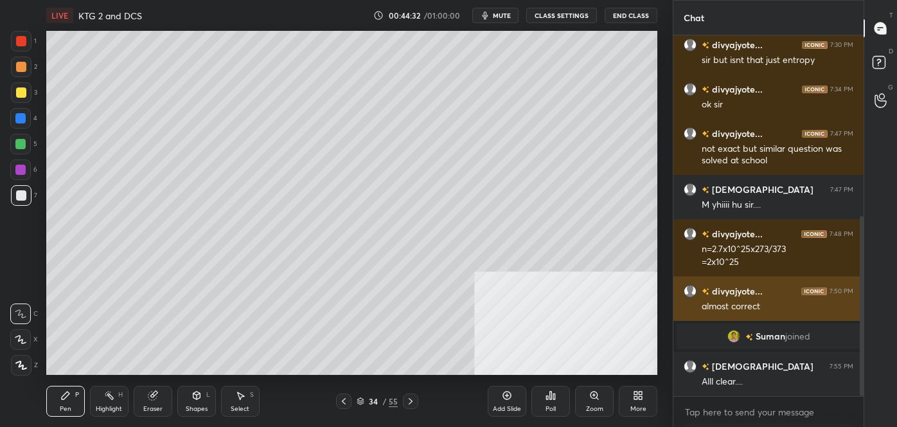
scroll to position [360, 0]
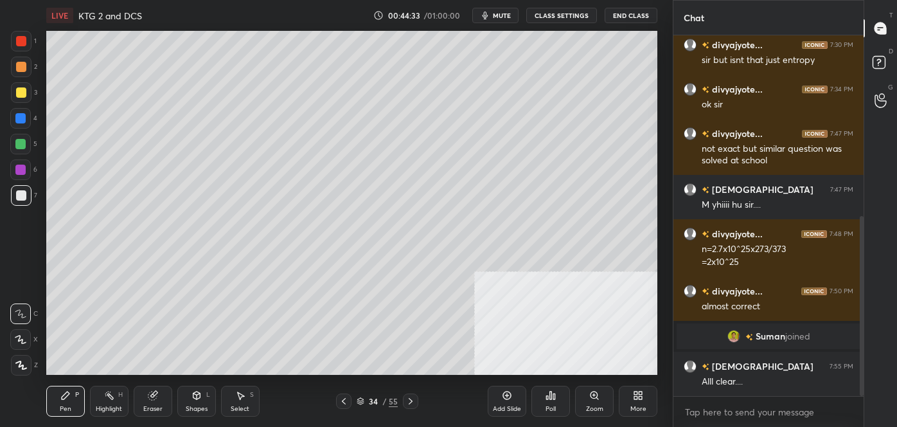
click at [511, 398] on icon at bounding box center [507, 395] width 10 height 10
click at [345, 400] on icon at bounding box center [344, 401] width 10 height 10
click at [412, 401] on icon at bounding box center [411, 401] width 4 height 6
click at [348, 393] on div at bounding box center [343, 400] width 15 height 15
click at [409, 401] on icon at bounding box center [410, 401] width 10 height 10
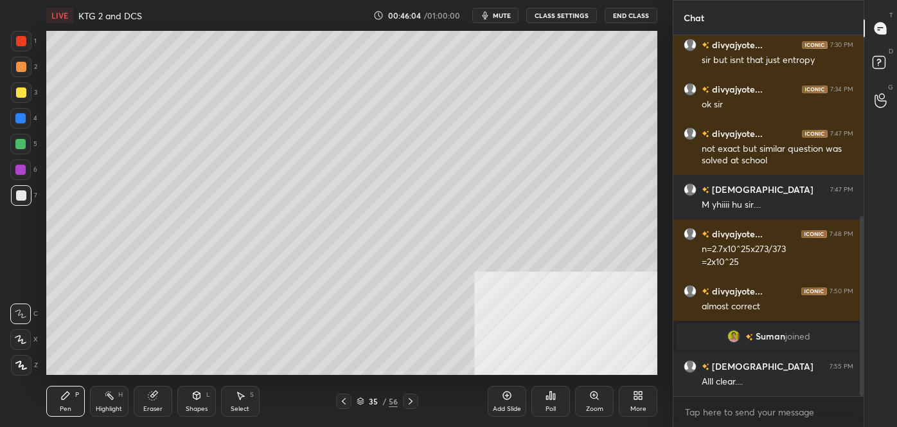
click at [346, 403] on icon at bounding box center [344, 401] width 10 height 10
click at [415, 393] on div at bounding box center [410, 400] width 15 height 15
click at [505, 400] on icon at bounding box center [507, 395] width 10 height 10
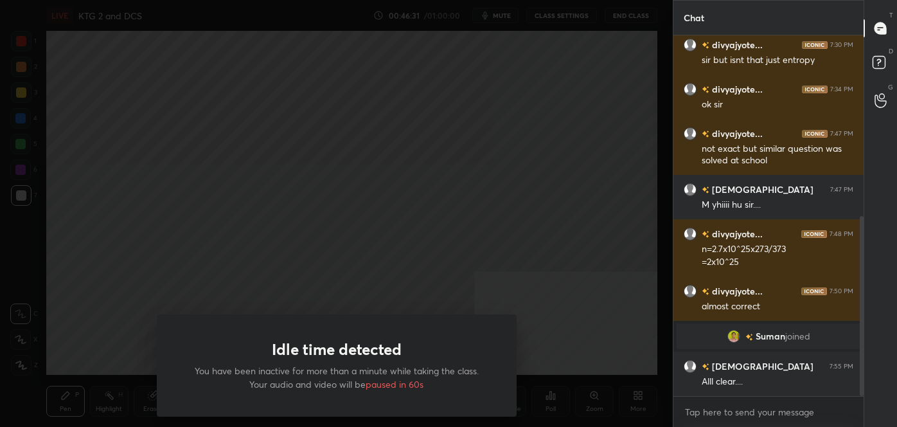
click at [131, 66] on div at bounding box center [336, 213] width 673 height 427
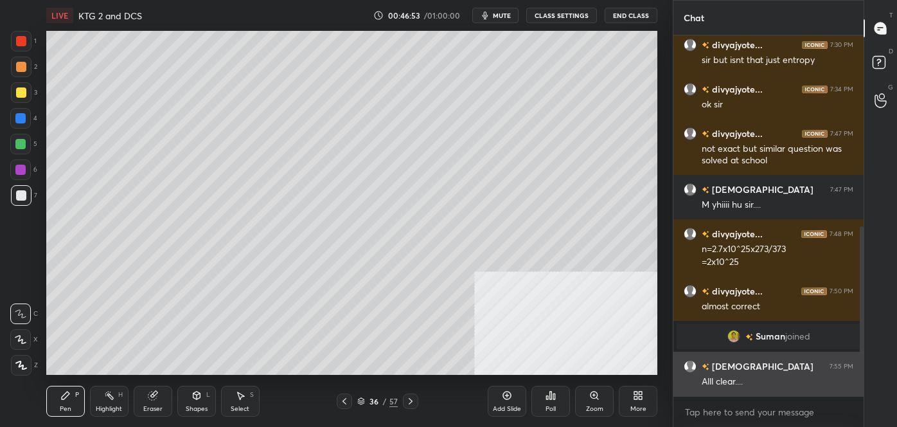
scroll to position [404, 0]
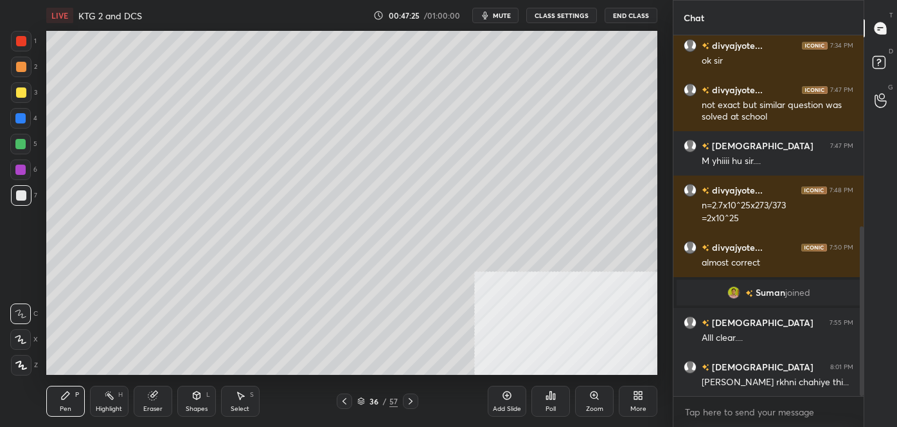
click at [548, 396] on icon at bounding box center [547, 397] width 2 height 3
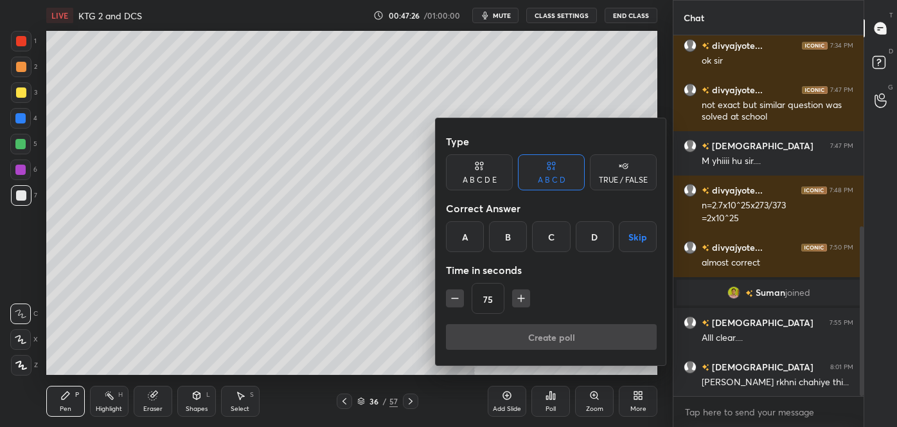
click at [597, 242] on div "D" at bounding box center [595, 236] width 38 height 31
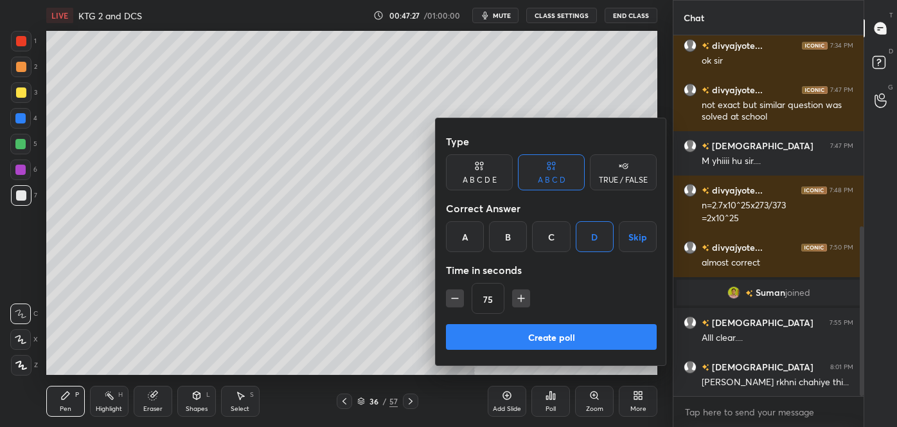
click at [567, 339] on button "Create poll" at bounding box center [551, 337] width 211 height 26
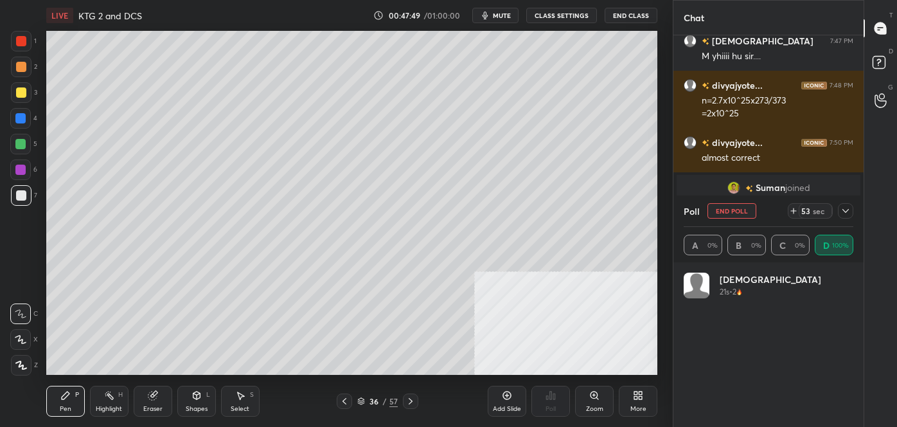
scroll to position [150, 166]
click at [851, 212] on div at bounding box center [845, 210] width 15 height 15
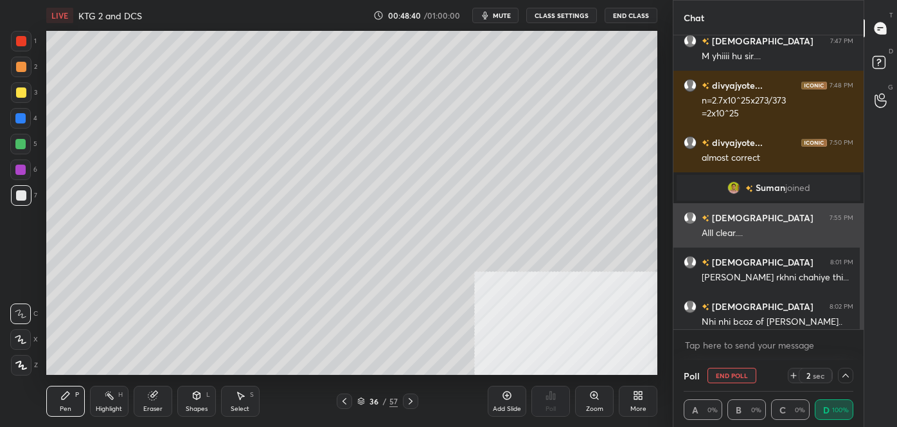
scroll to position [516, 0]
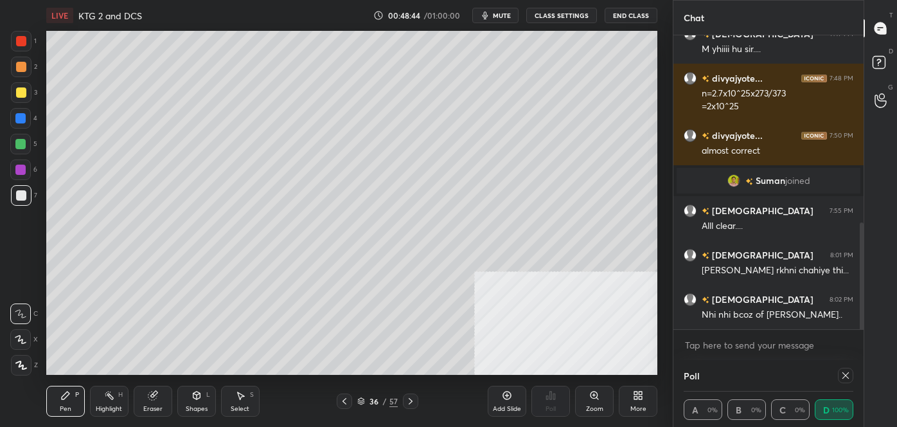
click at [849, 374] on icon at bounding box center [845, 375] width 10 height 10
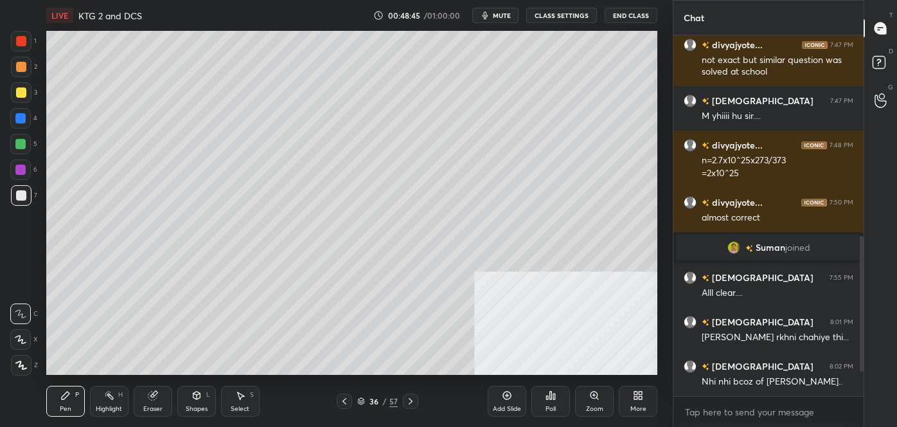
scroll to position [4, 3]
click at [154, 400] on div "Eraser" at bounding box center [153, 400] width 39 height 31
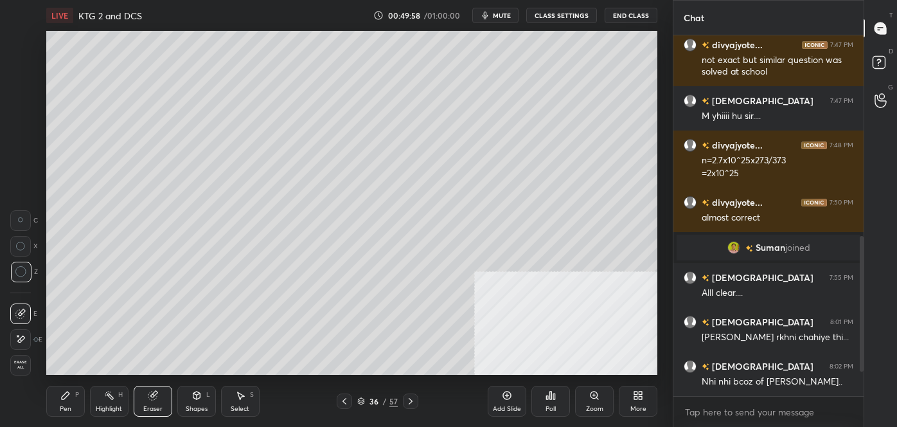
click at [65, 394] on icon at bounding box center [66, 395] width 8 height 8
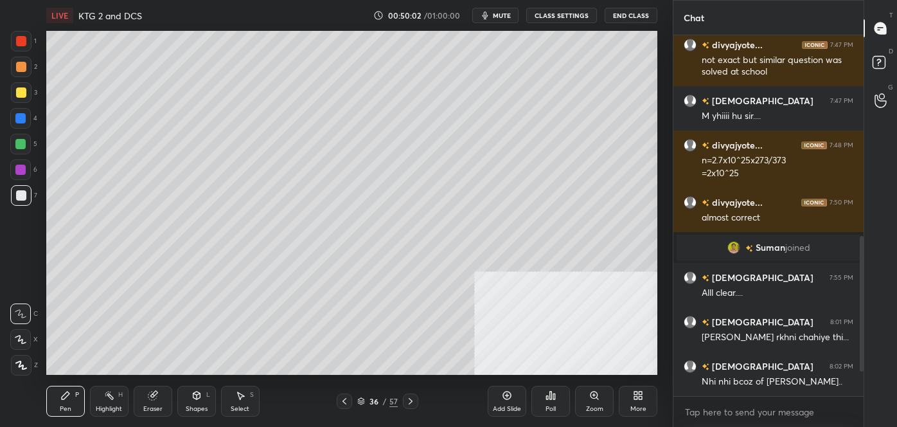
click at [151, 396] on icon at bounding box center [152, 395] width 8 height 8
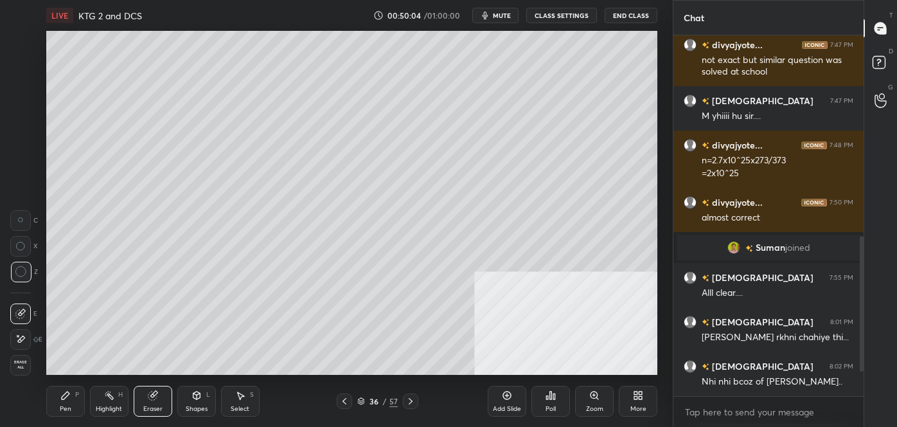
click at [62, 402] on div "Pen P" at bounding box center [65, 400] width 39 height 31
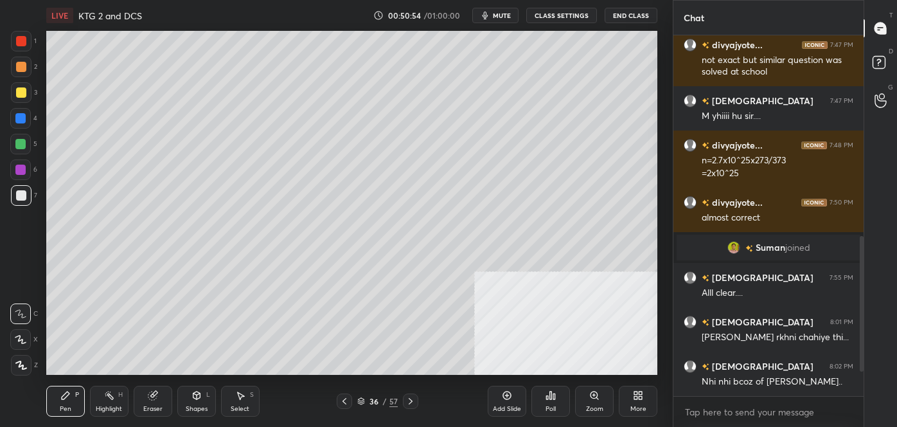
click at [551, 391] on icon at bounding box center [551, 395] width 2 height 8
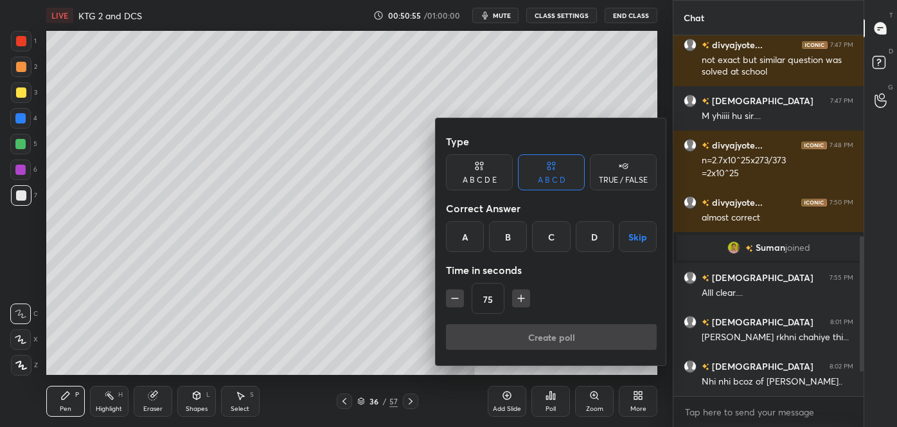
click at [553, 236] on div "C" at bounding box center [551, 236] width 38 height 31
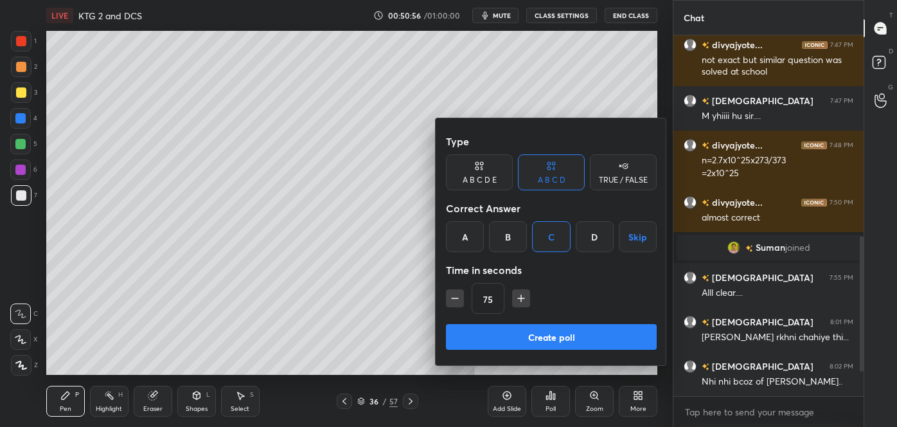
click at [522, 328] on button "Create poll" at bounding box center [551, 337] width 211 height 26
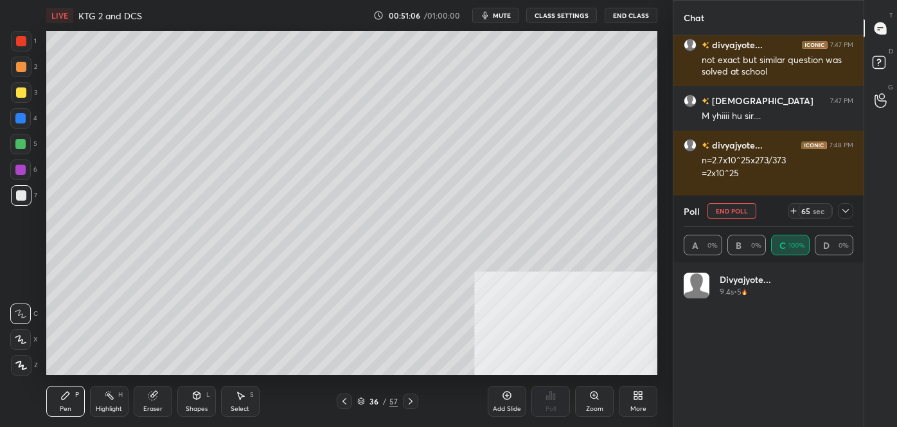
scroll to position [150, 166]
click at [844, 217] on div at bounding box center [845, 210] width 15 height 15
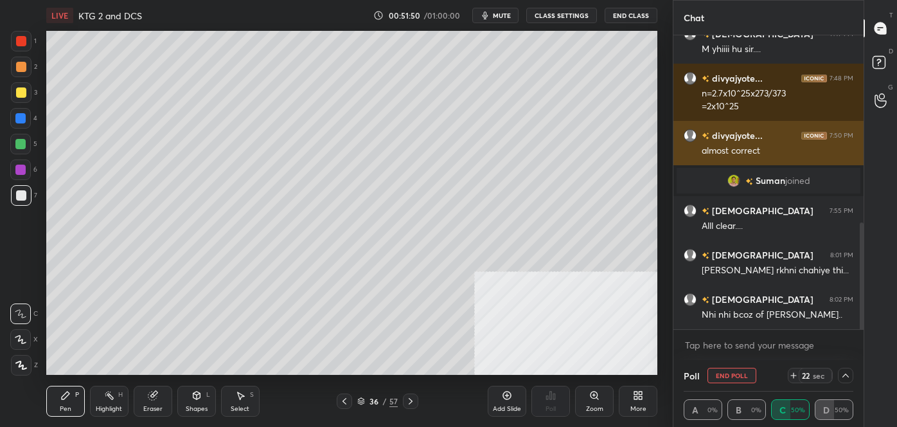
scroll to position [560, 0]
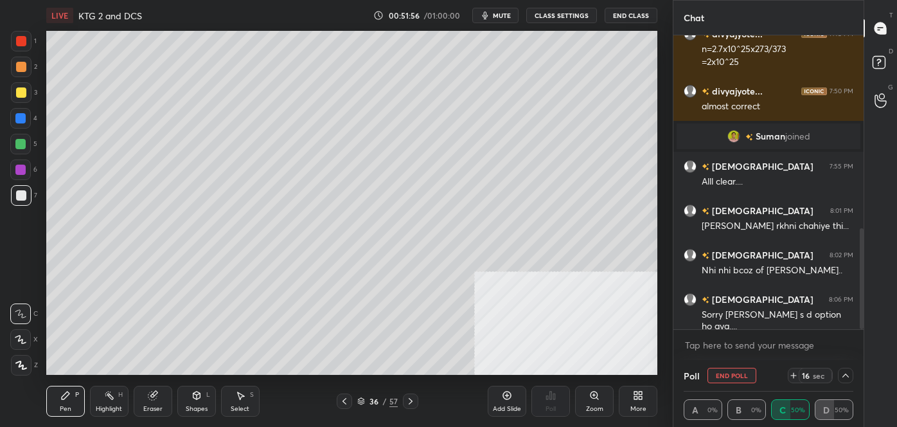
click at [841, 375] on icon at bounding box center [845, 375] width 10 height 10
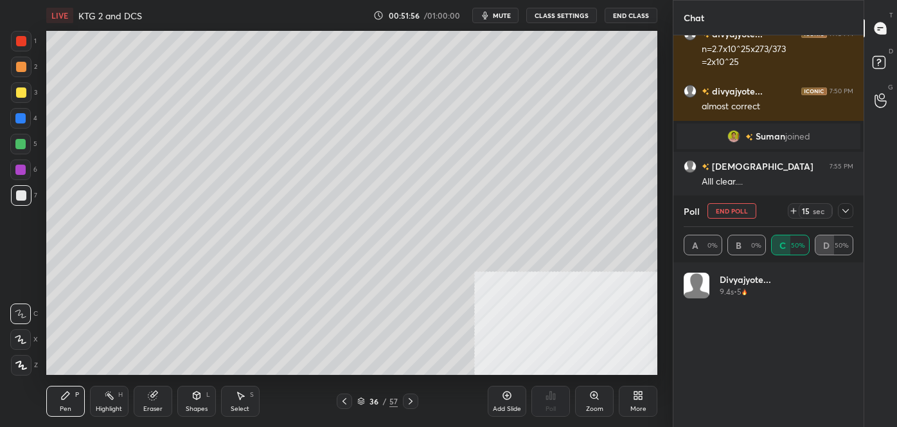
scroll to position [150, 166]
click at [848, 208] on icon at bounding box center [845, 211] width 10 height 10
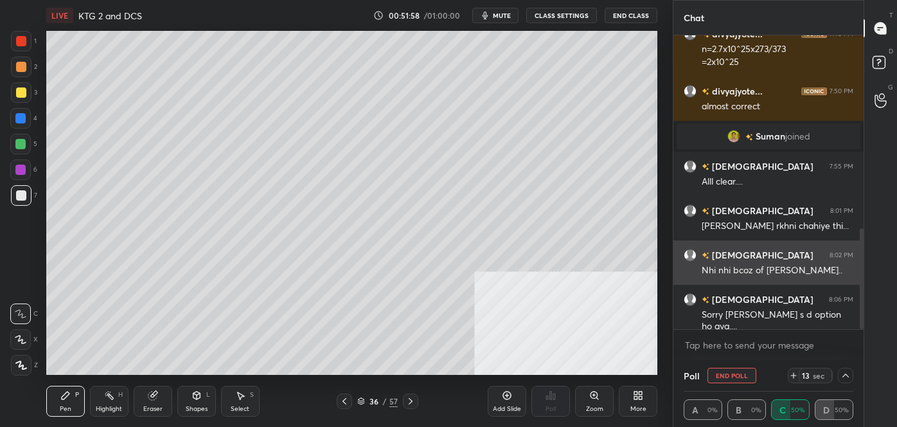
scroll to position [0, 3]
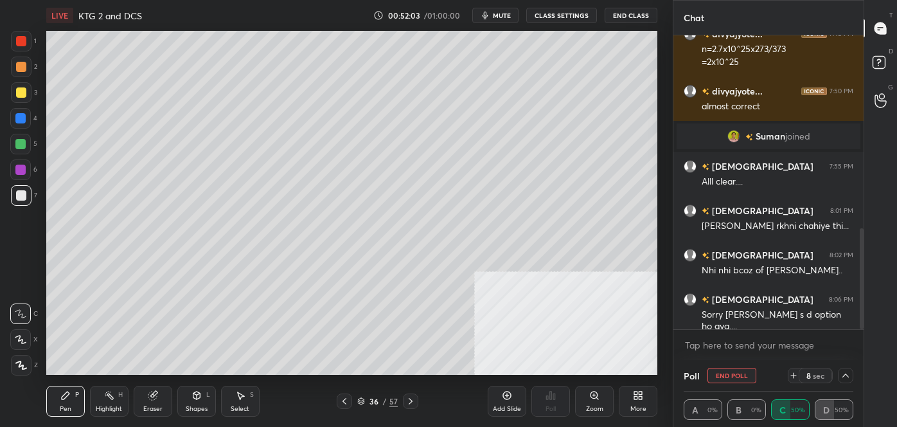
click at [846, 376] on icon at bounding box center [845, 375] width 10 height 10
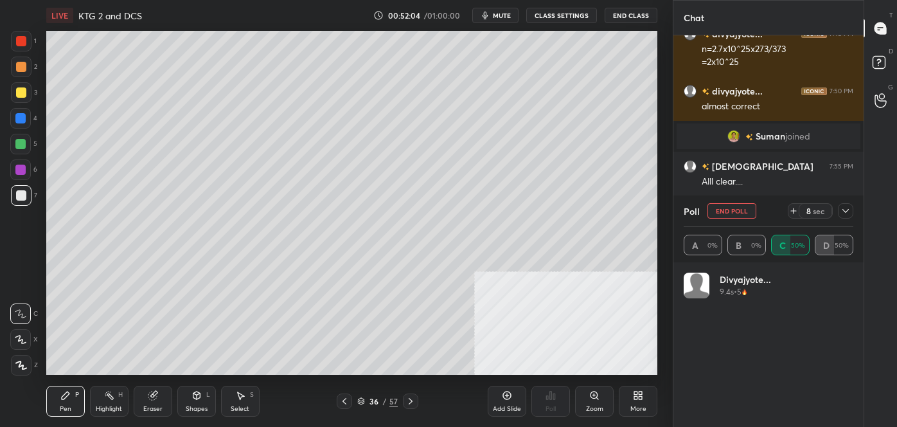
scroll to position [150, 166]
click at [737, 204] on button "End Poll" at bounding box center [731, 210] width 49 height 15
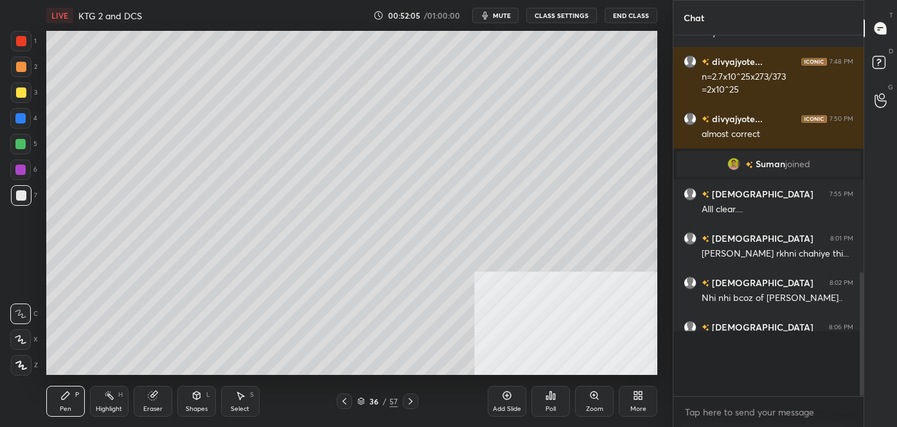
scroll to position [497, 0]
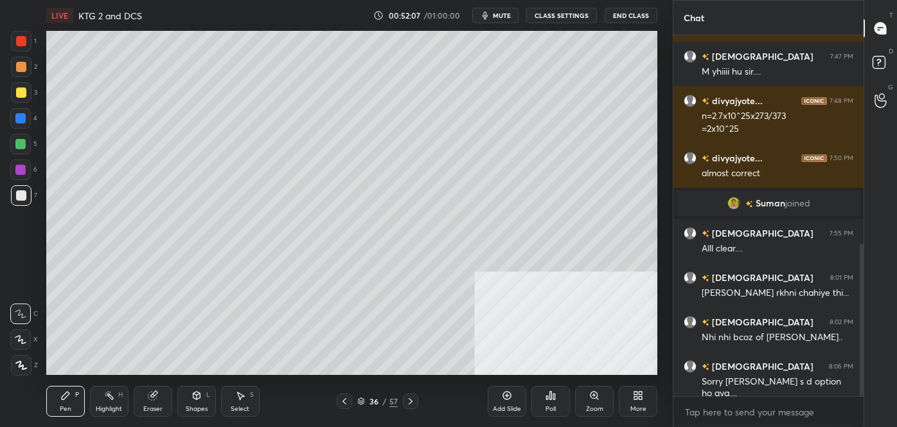
click at [154, 394] on icon at bounding box center [152, 395] width 8 height 8
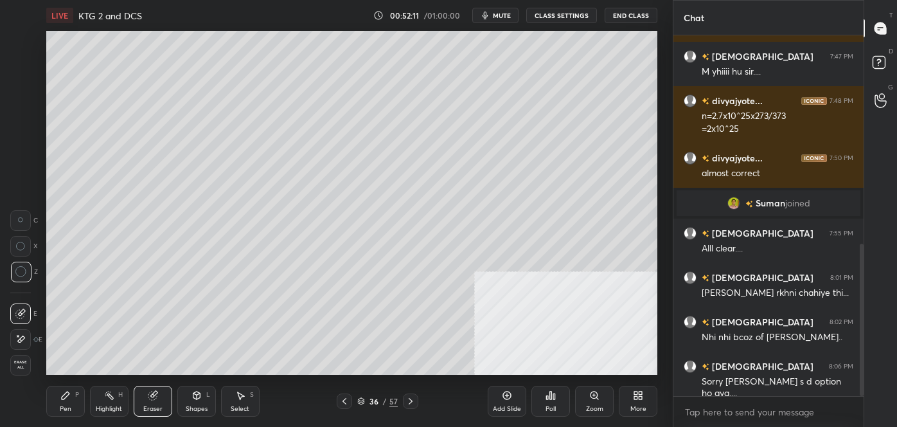
click at [75, 401] on div "Pen P" at bounding box center [65, 400] width 39 height 31
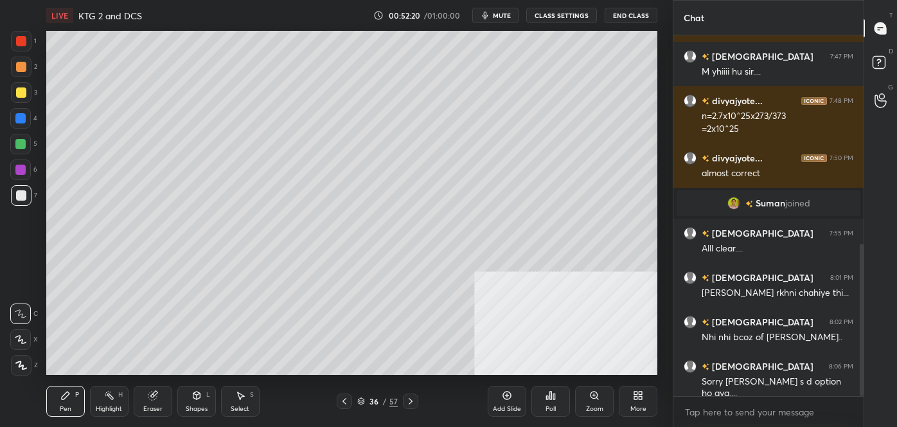
click at [558, 396] on div "Poll" at bounding box center [550, 400] width 39 height 31
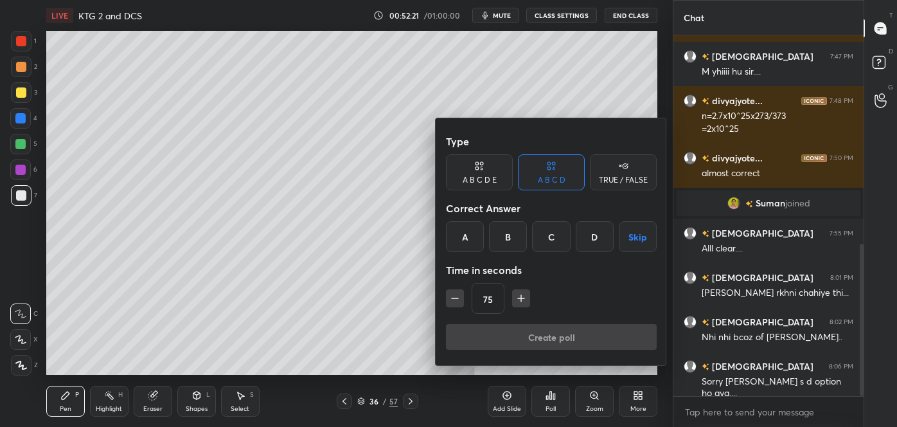
click at [598, 231] on div "D" at bounding box center [595, 236] width 38 height 31
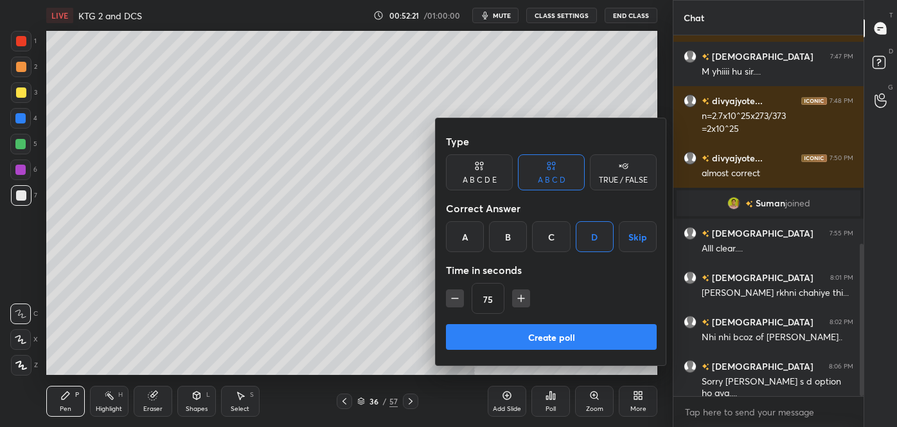
click at [564, 332] on button "Create poll" at bounding box center [551, 337] width 211 height 26
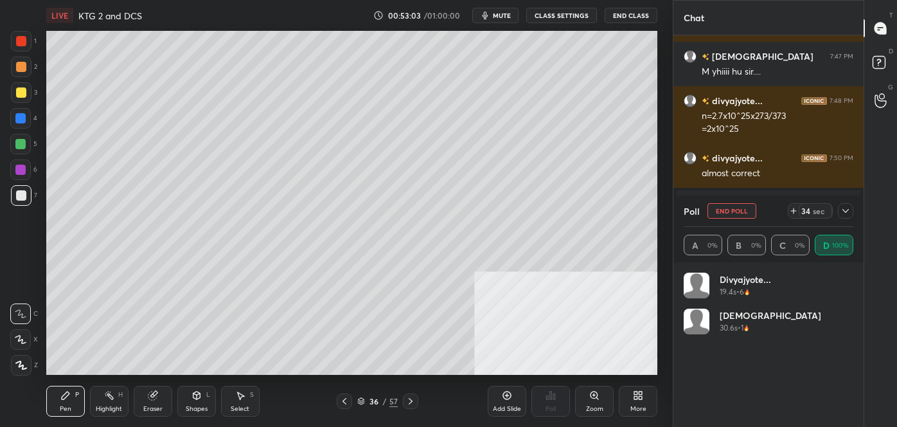
click at [730, 208] on button "End Poll" at bounding box center [731, 210] width 49 height 15
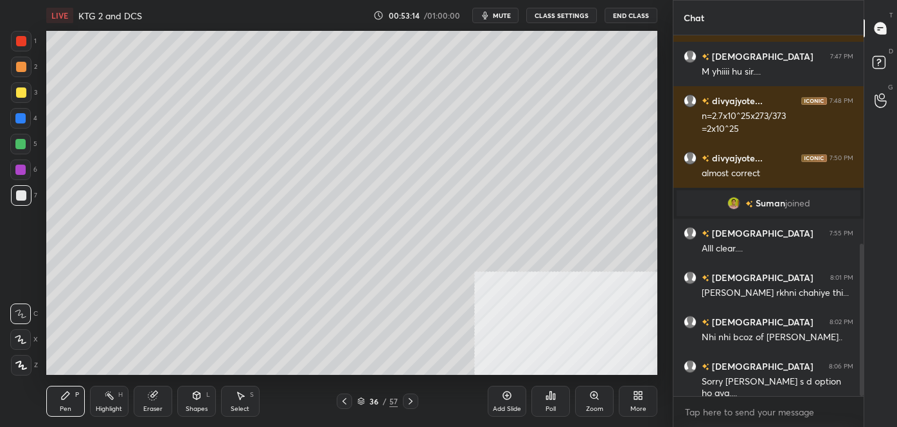
click at [511, 403] on div "Add Slide" at bounding box center [507, 400] width 39 height 31
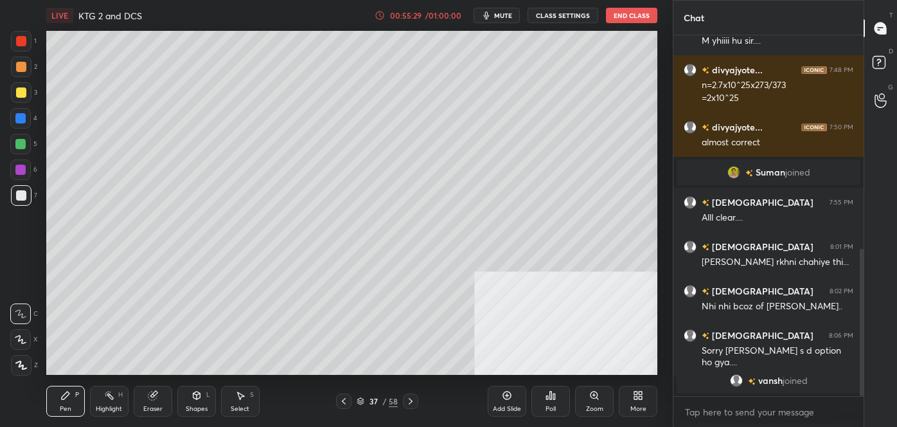
click at [548, 396] on icon at bounding box center [547, 397] width 2 height 3
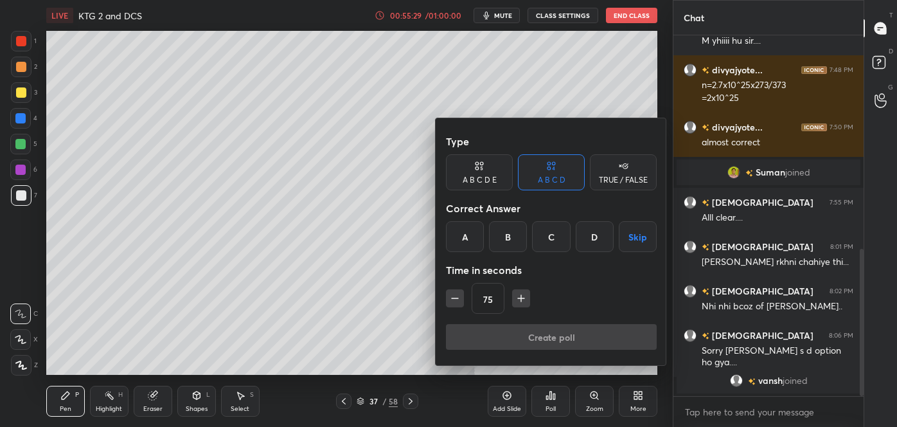
click at [468, 236] on div "A" at bounding box center [465, 236] width 38 height 31
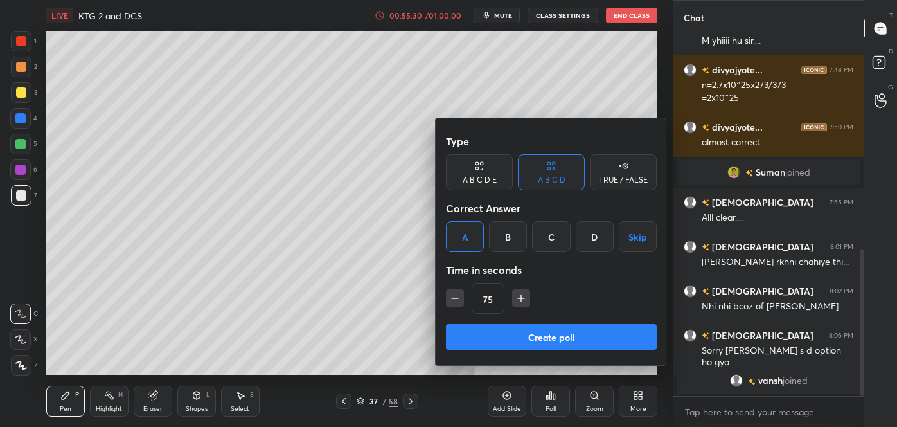
click at [494, 335] on button "Create poll" at bounding box center [551, 337] width 211 height 26
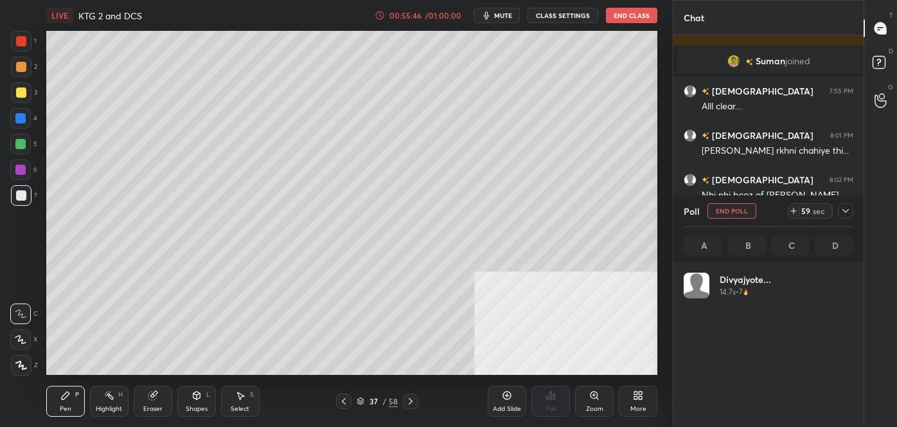
scroll to position [150, 166]
click at [844, 208] on icon at bounding box center [845, 211] width 10 height 10
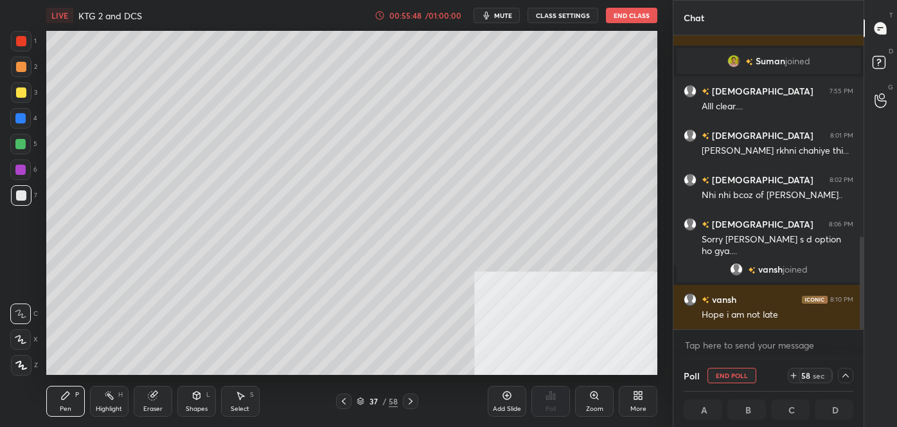
scroll to position [0, 3]
click at [850, 378] on icon at bounding box center [845, 375] width 10 height 10
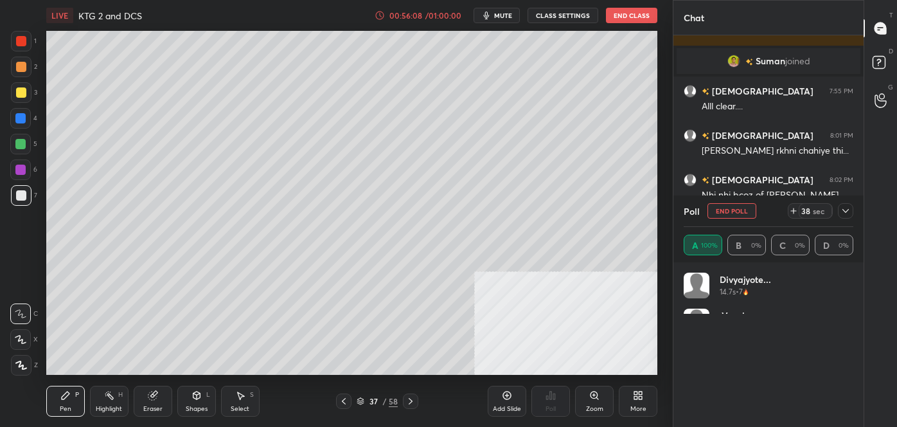
scroll to position [67, 0]
click at [849, 215] on icon at bounding box center [845, 211] width 10 height 10
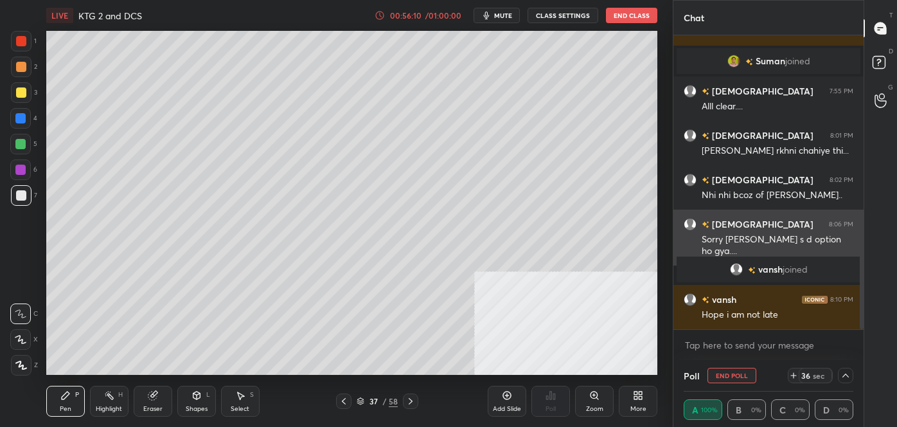
scroll to position [0, 0]
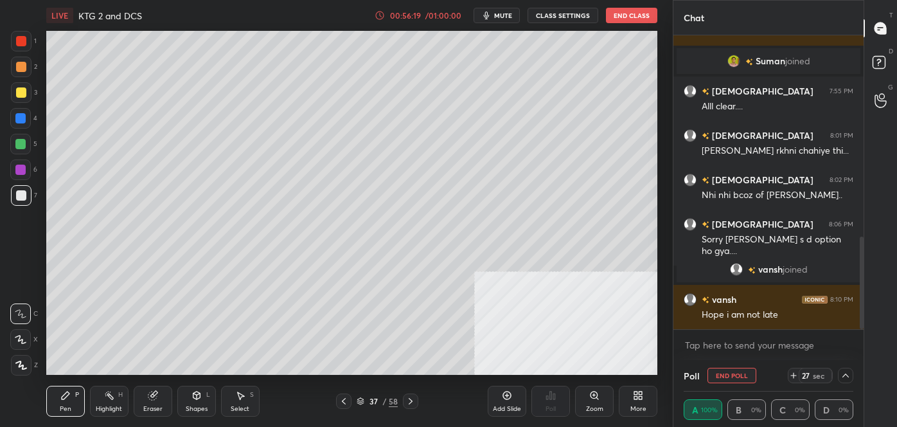
click at [841, 374] on icon at bounding box center [845, 375] width 10 height 10
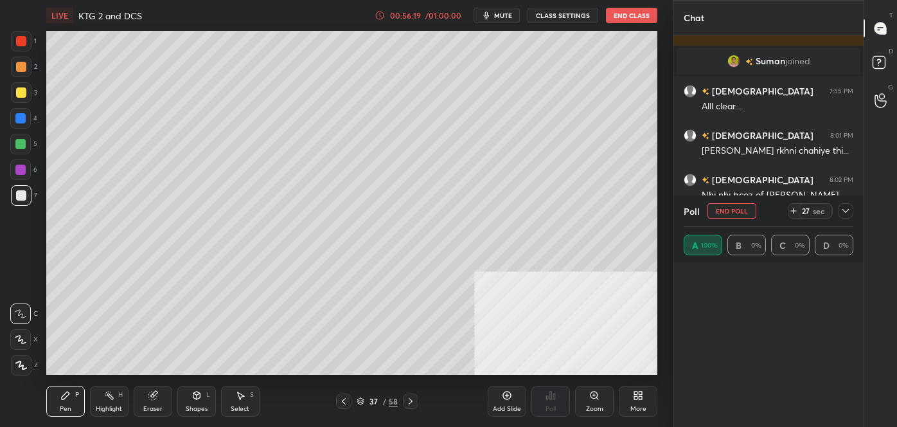
scroll to position [37, 166]
click at [849, 206] on icon at bounding box center [845, 211] width 10 height 10
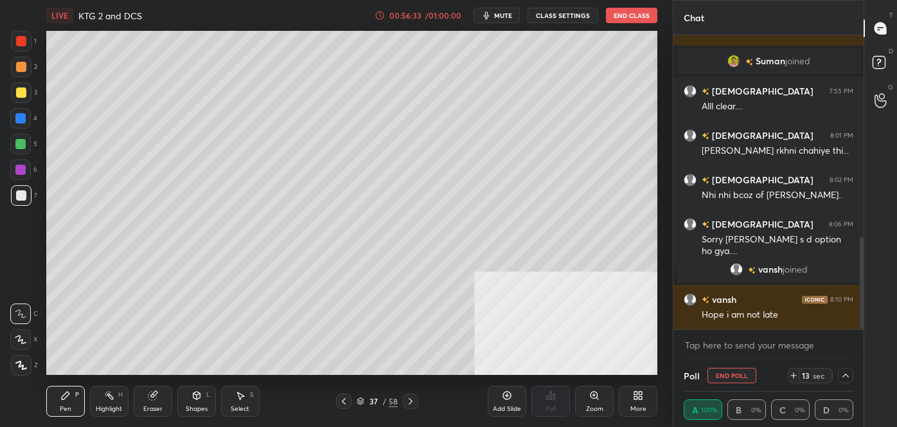
scroll to position [692, 0]
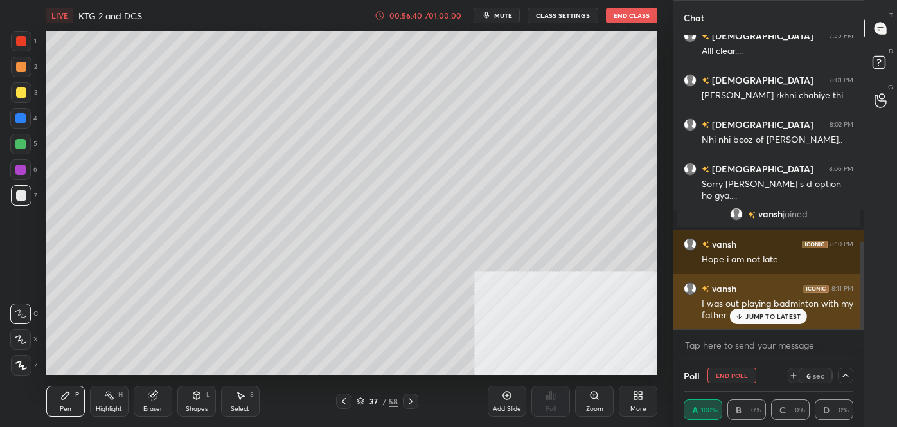
click at [774, 326] on div "[PERSON_NAME] 8:11 PM I was out playing badminton with my father" at bounding box center [768, 302] width 190 height 56
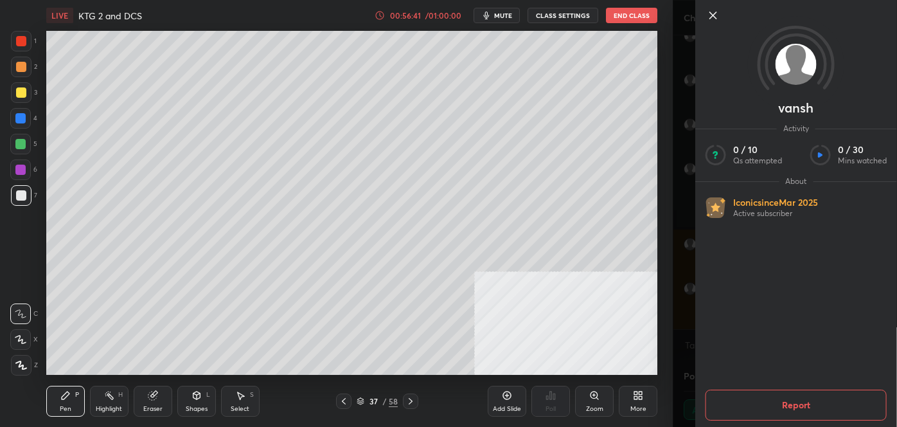
click at [669, 263] on div "1 2 3 4 5 6 7 C X Z C X Z E E Erase all H H LIVE KTG 2 and DCS 00:56:41 / 01:00…" at bounding box center [336, 213] width 673 height 427
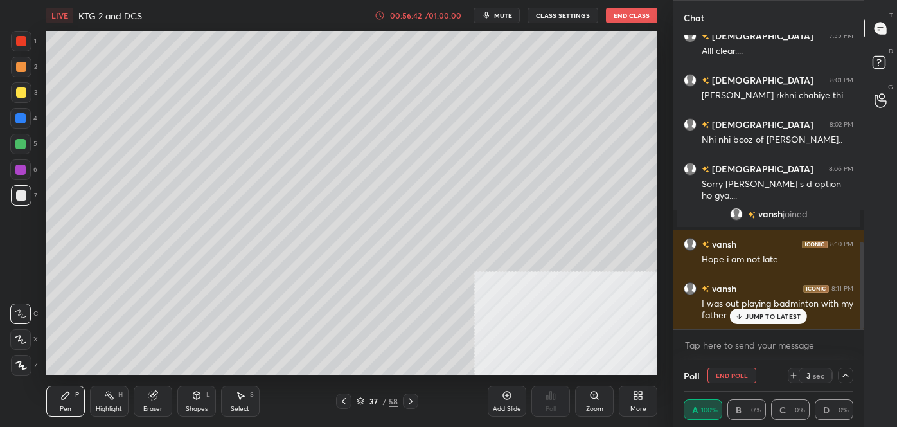
click at [745, 310] on div "JUMP TO LATEST" at bounding box center [768, 315] width 77 height 15
click at [853, 380] on div "Poll A 100% B 0% C 0% D 0%" at bounding box center [768, 393] width 190 height 67
click at [846, 376] on icon at bounding box center [845, 375] width 10 height 10
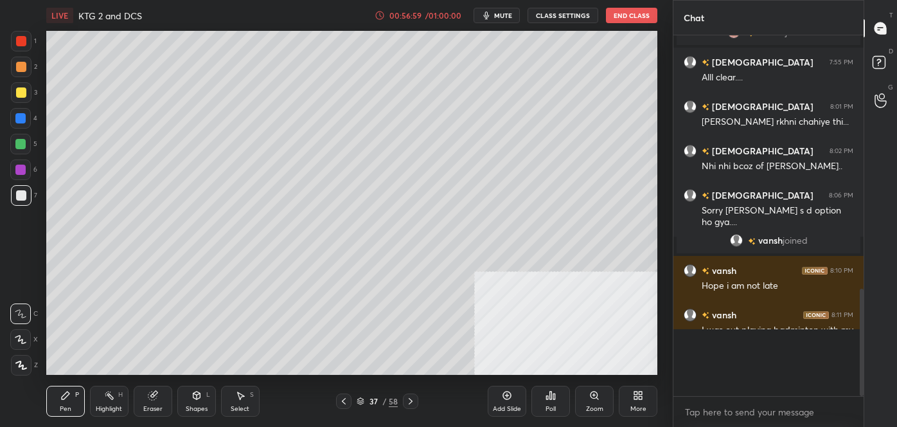
scroll to position [4, 3]
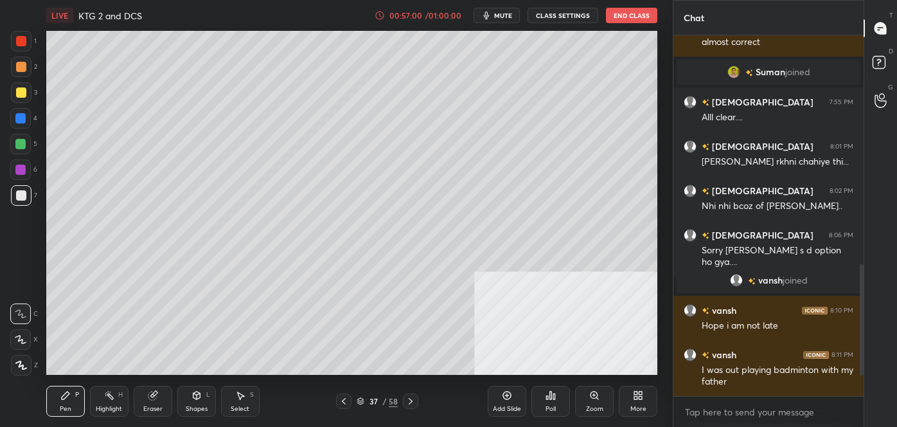
click at [506, 398] on icon at bounding box center [507, 395] width 8 height 8
click at [344, 403] on icon at bounding box center [344, 401] width 4 height 6
click at [347, 402] on icon at bounding box center [344, 401] width 10 height 10
click at [348, 403] on icon at bounding box center [344, 401] width 10 height 10
click at [350, 404] on div at bounding box center [343, 400] width 15 height 15
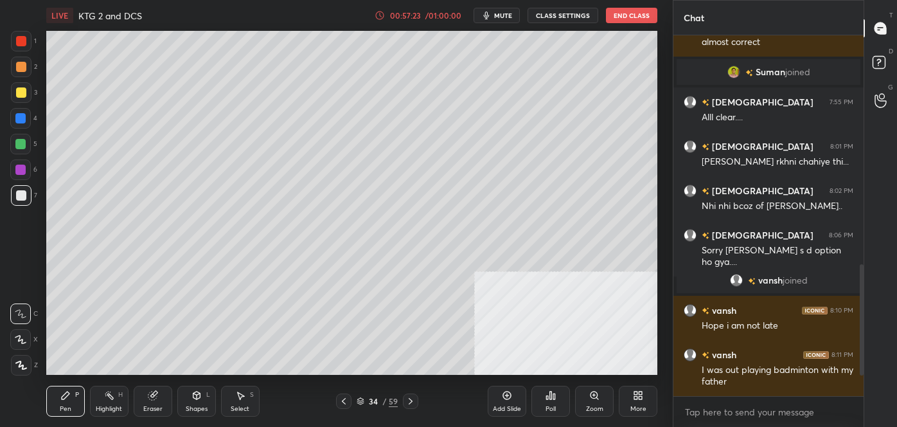
click at [349, 402] on div at bounding box center [343, 400] width 15 height 15
click at [409, 400] on icon at bounding box center [410, 401] width 10 height 10
click at [409, 403] on icon at bounding box center [411, 401] width 4 height 6
click at [412, 402] on icon at bounding box center [410, 401] width 10 height 10
click at [414, 401] on icon at bounding box center [410, 401] width 10 height 10
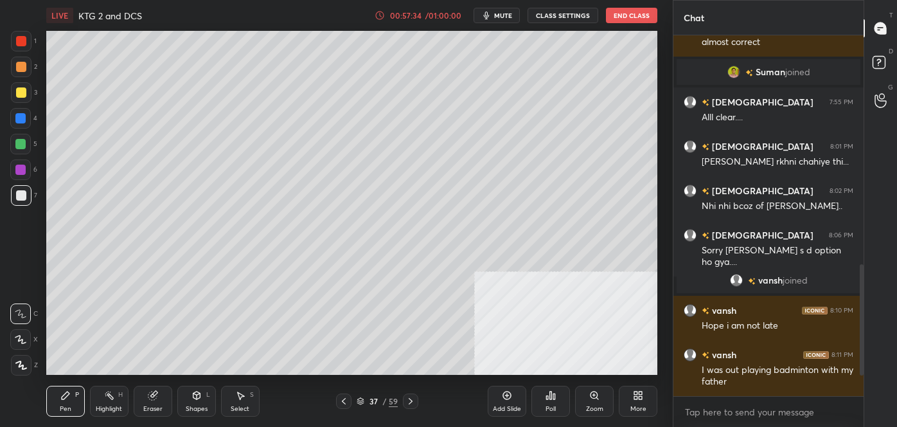
click at [416, 401] on div at bounding box center [410, 400] width 15 height 15
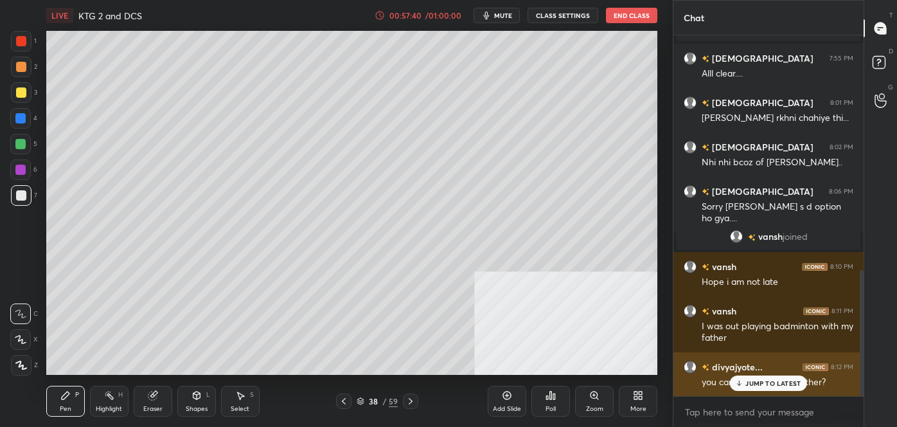
click at [766, 380] on p "JUMP TO LATEST" at bounding box center [772, 383] width 55 height 8
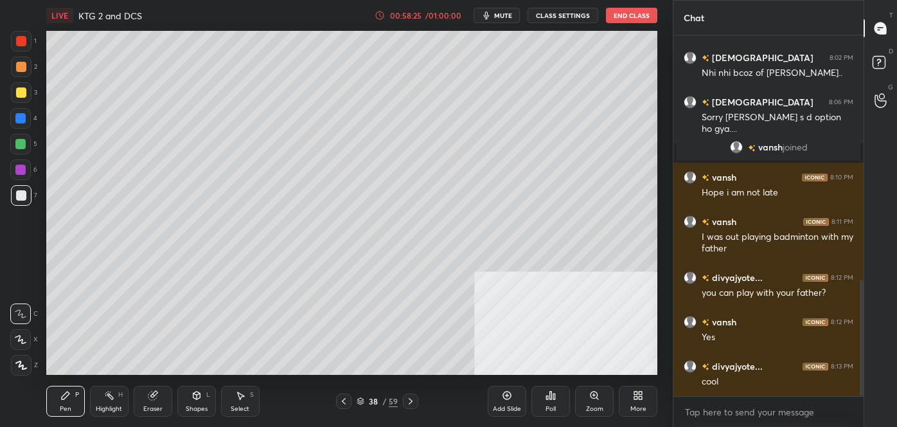
scroll to position [803, 0]
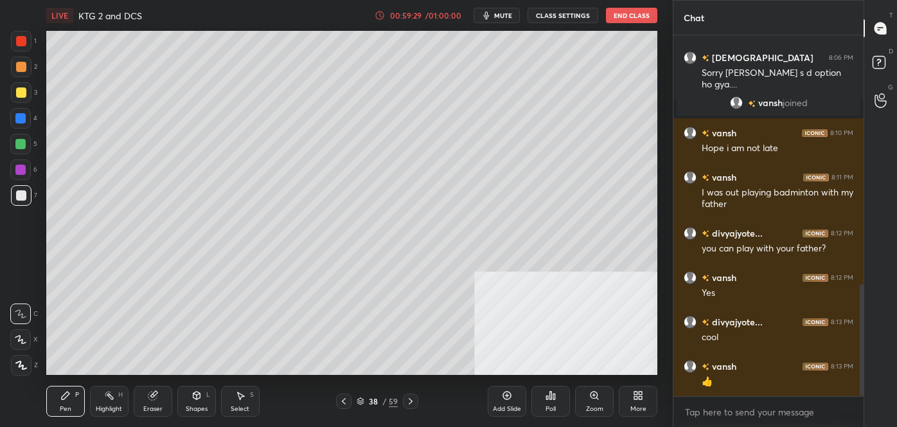
click at [502, 400] on div "Add Slide" at bounding box center [507, 400] width 39 height 31
click at [353, 405] on div "39 / 60" at bounding box center [377, 400] width 83 height 15
click at [345, 400] on icon at bounding box center [344, 401] width 10 height 10
click at [406, 404] on icon at bounding box center [411, 401] width 10 height 10
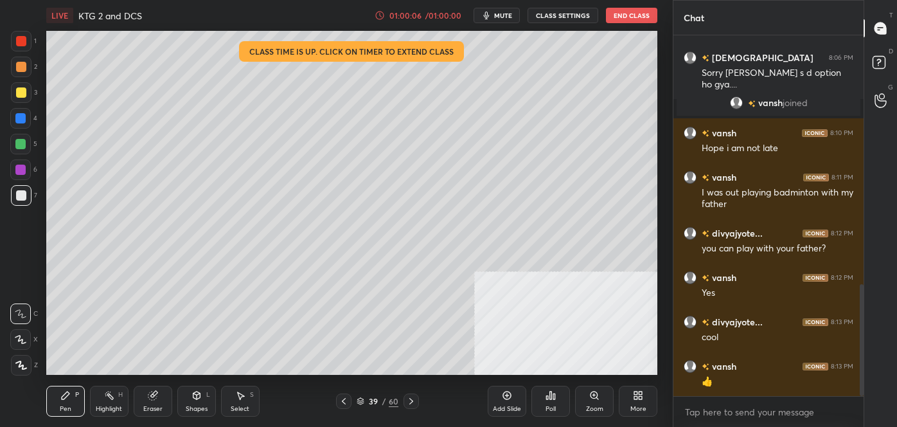
click at [340, 402] on icon at bounding box center [344, 401] width 10 height 10
click at [341, 400] on icon at bounding box center [344, 401] width 10 height 10
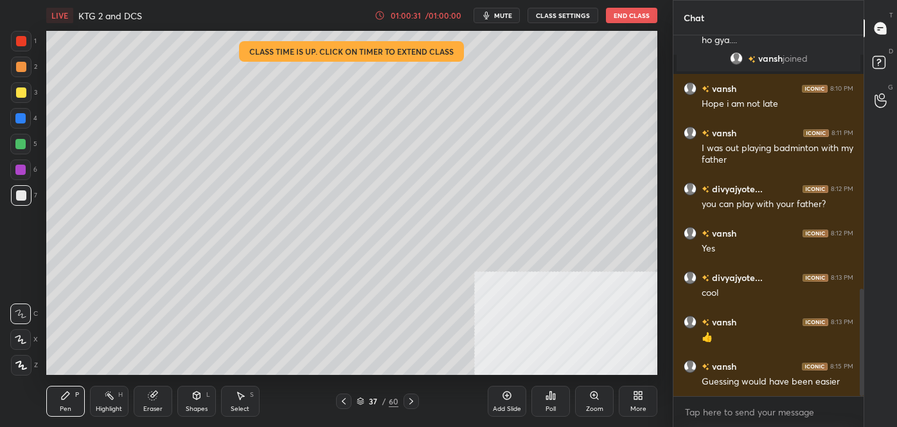
scroll to position [892, 0]
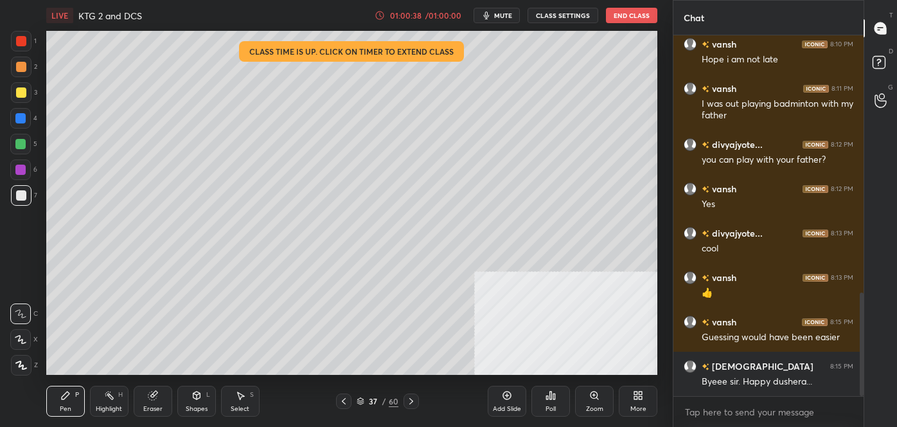
click at [633, 12] on button "End Class" at bounding box center [631, 15] width 51 height 15
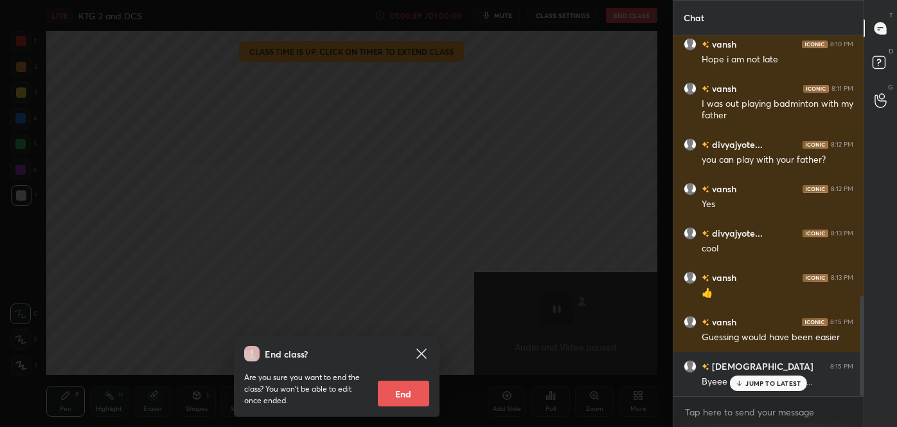
scroll to position [935, 0]
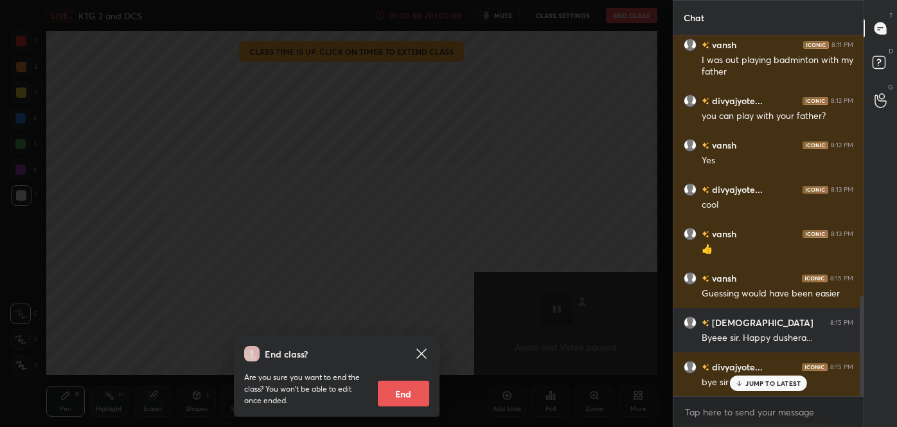
click at [389, 396] on button "End" at bounding box center [403, 393] width 51 height 26
type textarea "x"
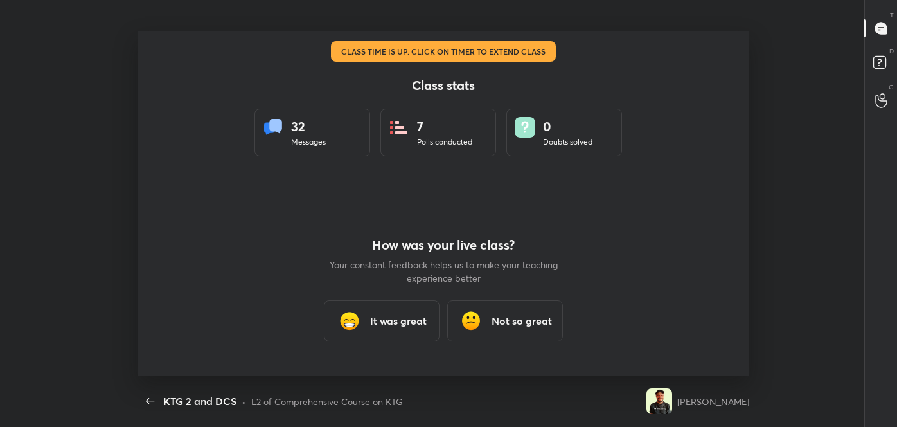
scroll to position [63903, 63360]
click at [388, 319] on h3 "It was great" at bounding box center [398, 320] width 57 height 15
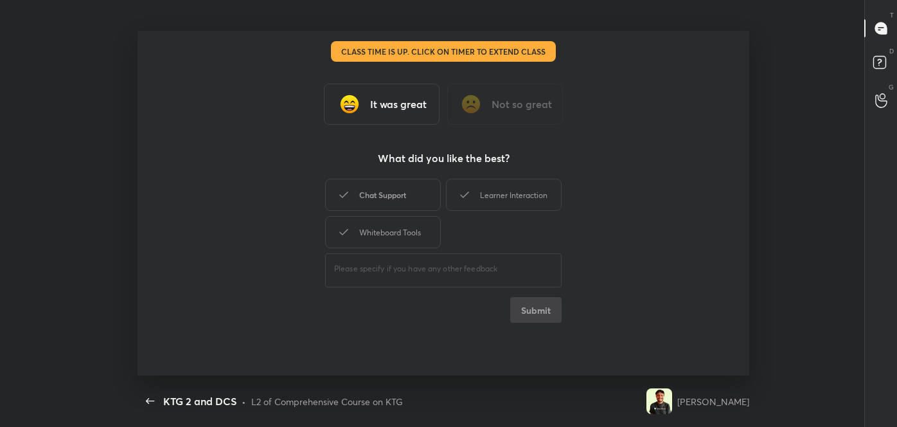
click at [407, 184] on div "Chat Support" at bounding box center [383, 195] width 116 height 32
click at [375, 213] on div "Chat Support Learner Interaction Whiteboard Tools" at bounding box center [443, 213] width 236 height 75
click at [400, 231] on div "Whiteboard Tools" at bounding box center [383, 232] width 116 height 32
click at [486, 199] on div "Learner Interaction" at bounding box center [504, 195] width 116 height 32
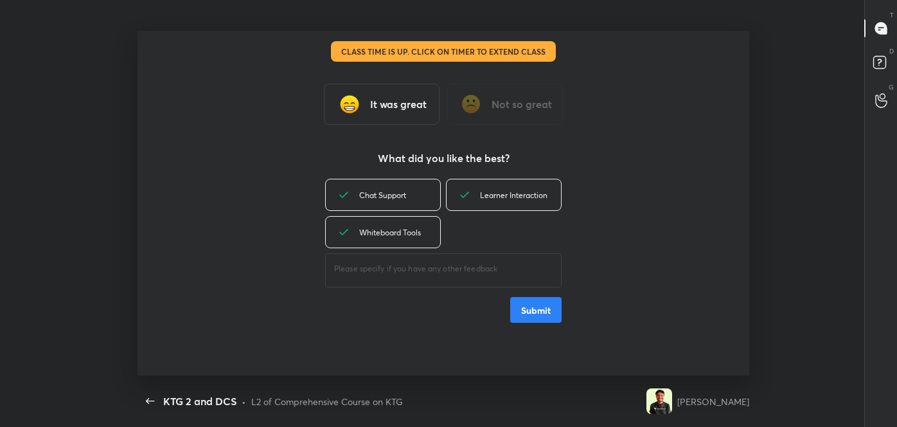
click at [537, 315] on button "Submit" at bounding box center [535, 310] width 51 height 26
